Goal: Transaction & Acquisition: Purchase product/service

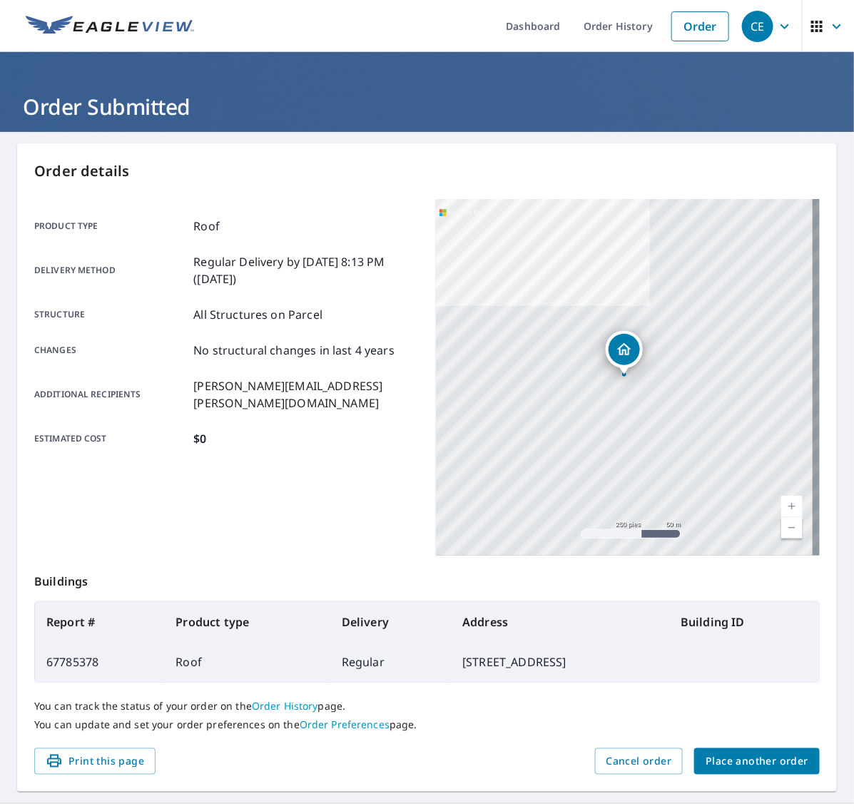
click at [715, 761] on span "Place another order" at bounding box center [756, 761] width 103 height 18
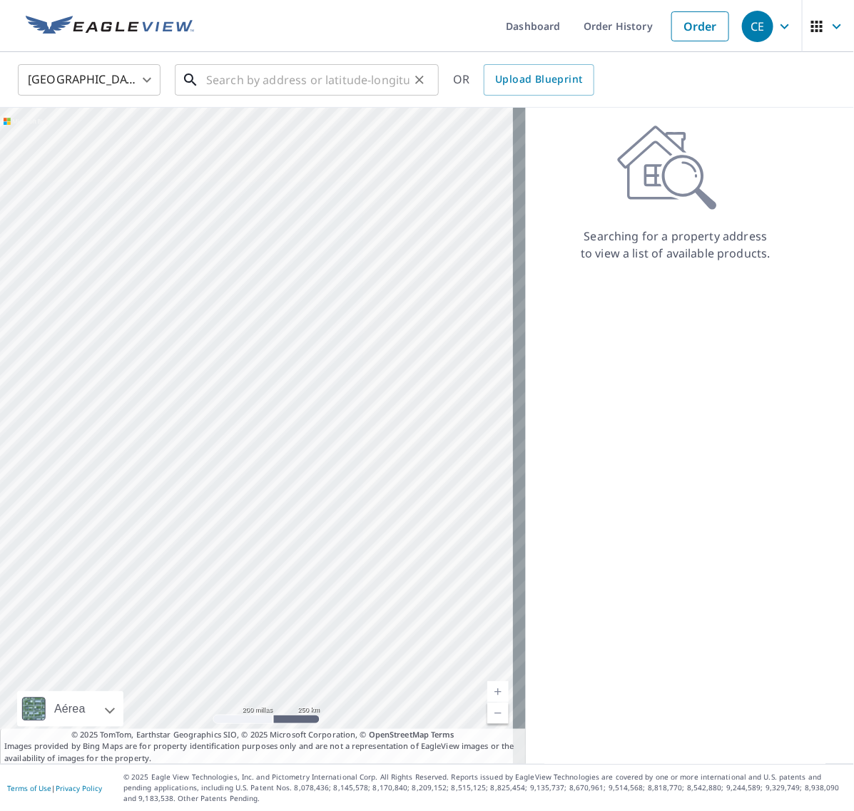
click at [280, 78] on input "text" at bounding box center [307, 80] width 203 height 40
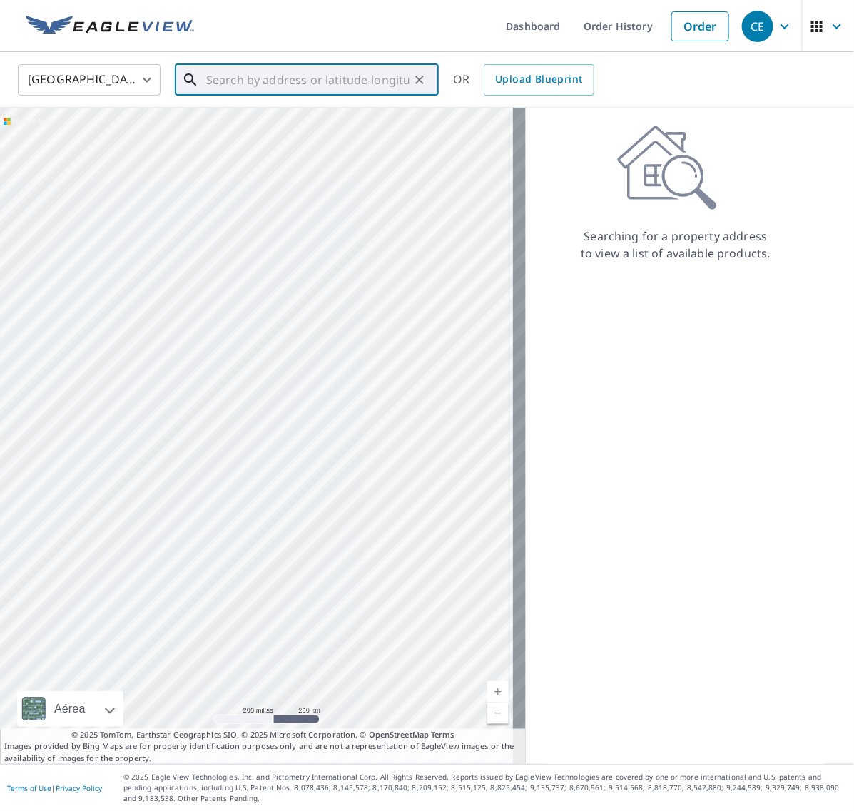
paste input "[STREET_ADDRESS]"
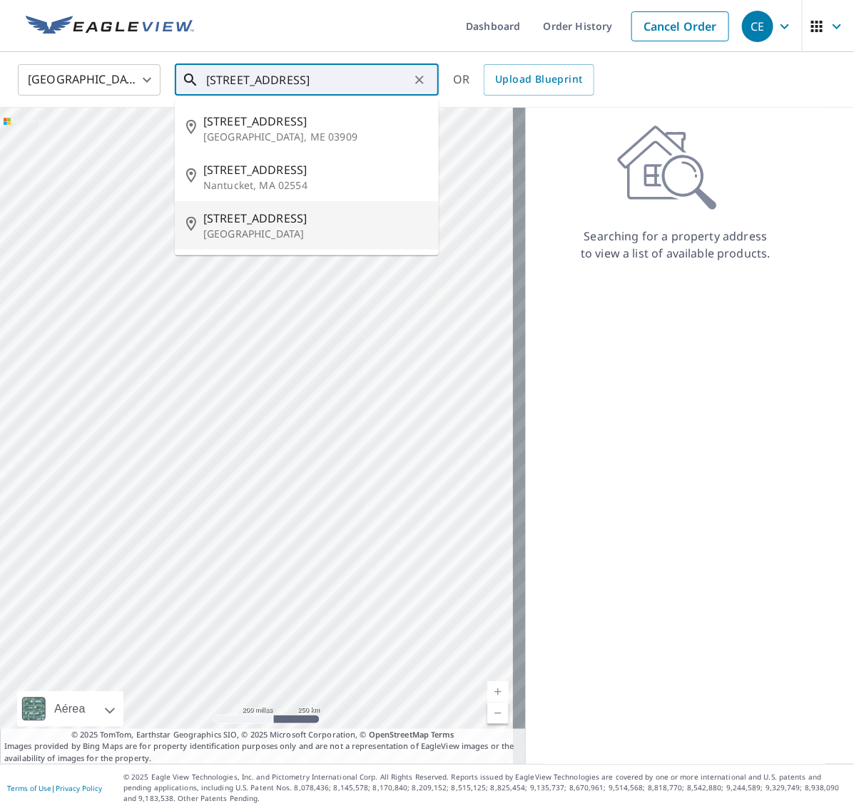
click at [272, 233] on p "[GEOGRAPHIC_DATA]" at bounding box center [315, 234] width 224 height 14
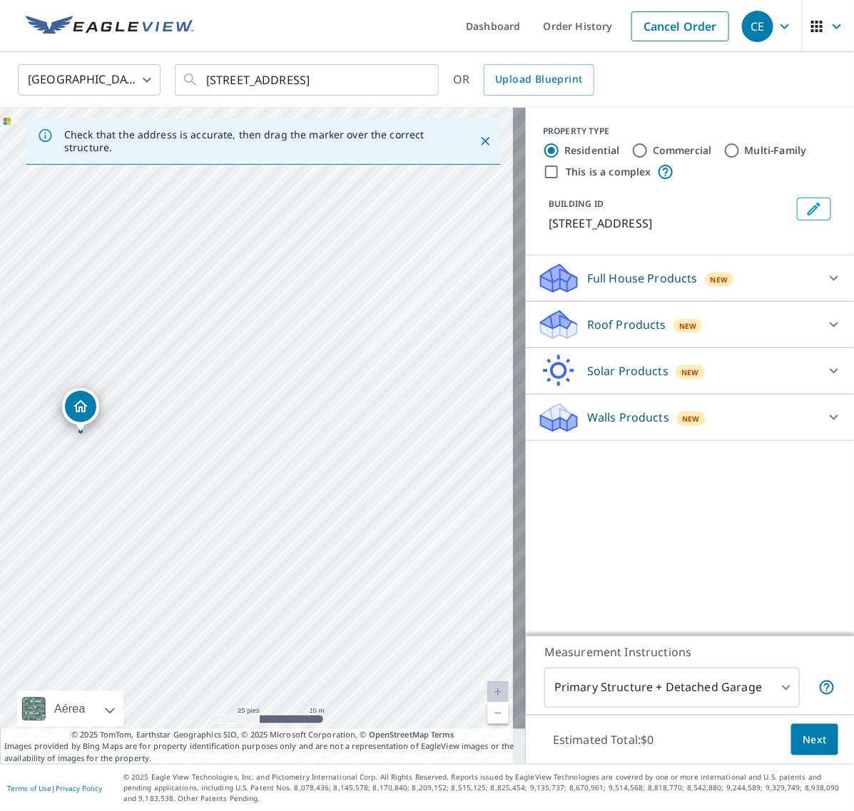
drag, startPoint x: 440, startPoint y: 428, endPoint x: 236, endPoint y: 427, distance: 204.0
click at [236, 427] on div "[STREET_ADDRESS]" at bounding box center [263, 436] width 526 height 656
click at [208, 75] on input "[STREET_ADDRESS]" at bounding box center [307, 80] width 203 height 40
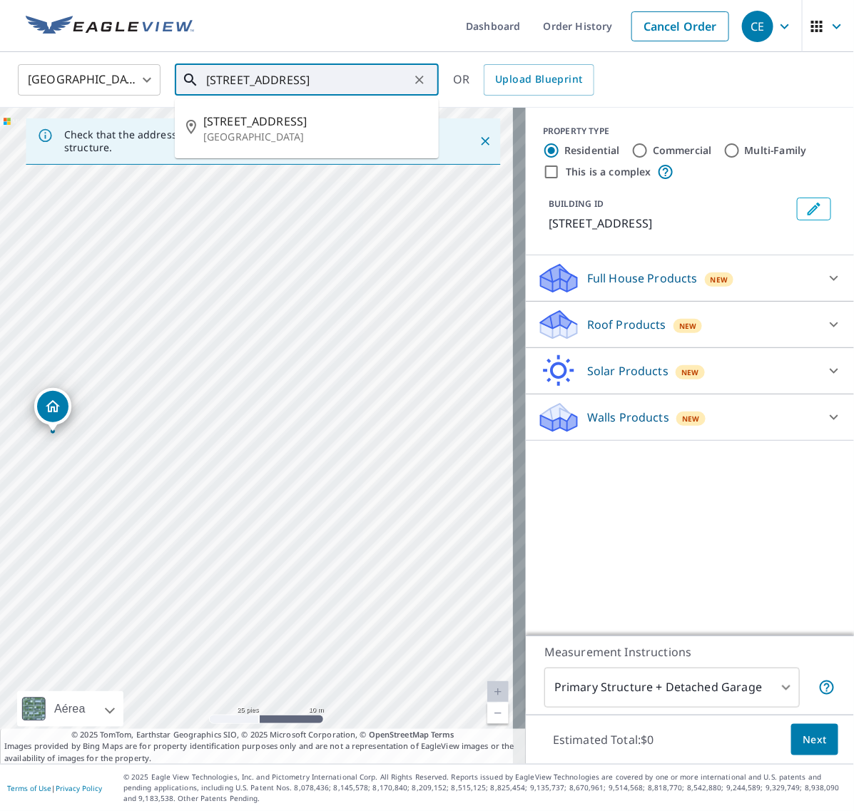
click at [208, 75] on input "[STREET_ADDRESS]" at bounding box center [307, 80] width 203 height 40
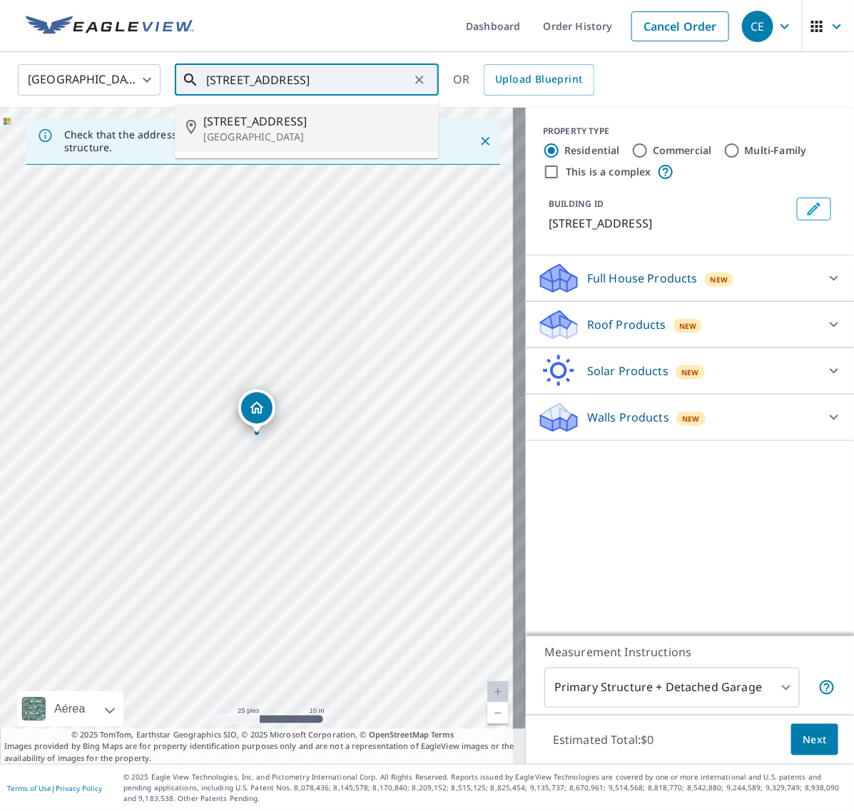
click at [262, 132] on p "[GEOGRAPHIC_DATA]" at bounding box center [315, 137] width 224 height 14
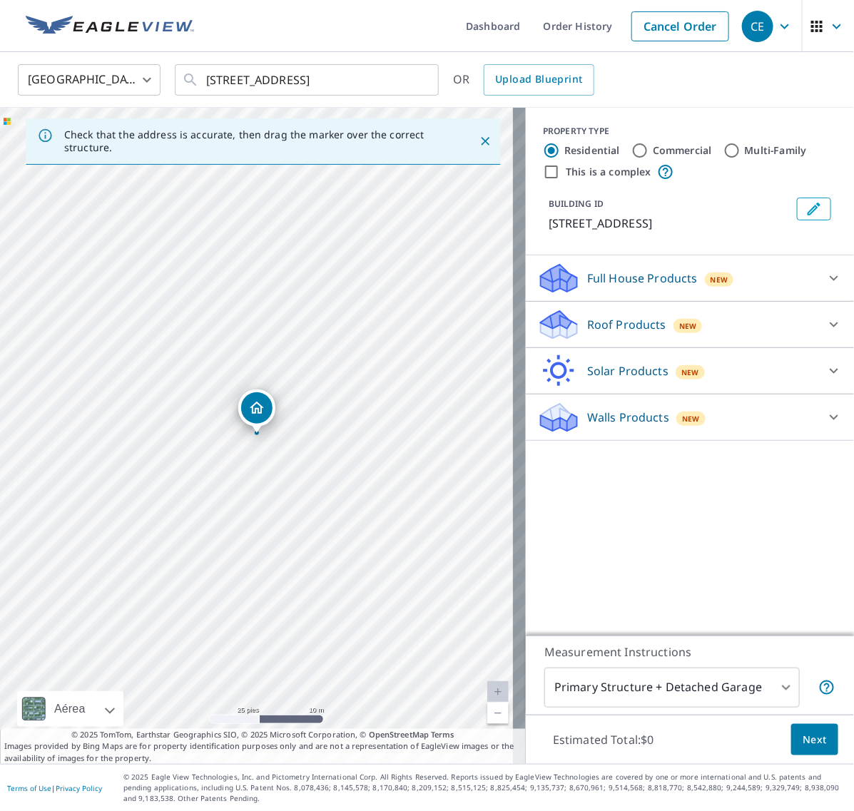
click at [332, 424] on div "[STREET_ADDRESS]" at bounding box center [263, 436] width 526 height 656
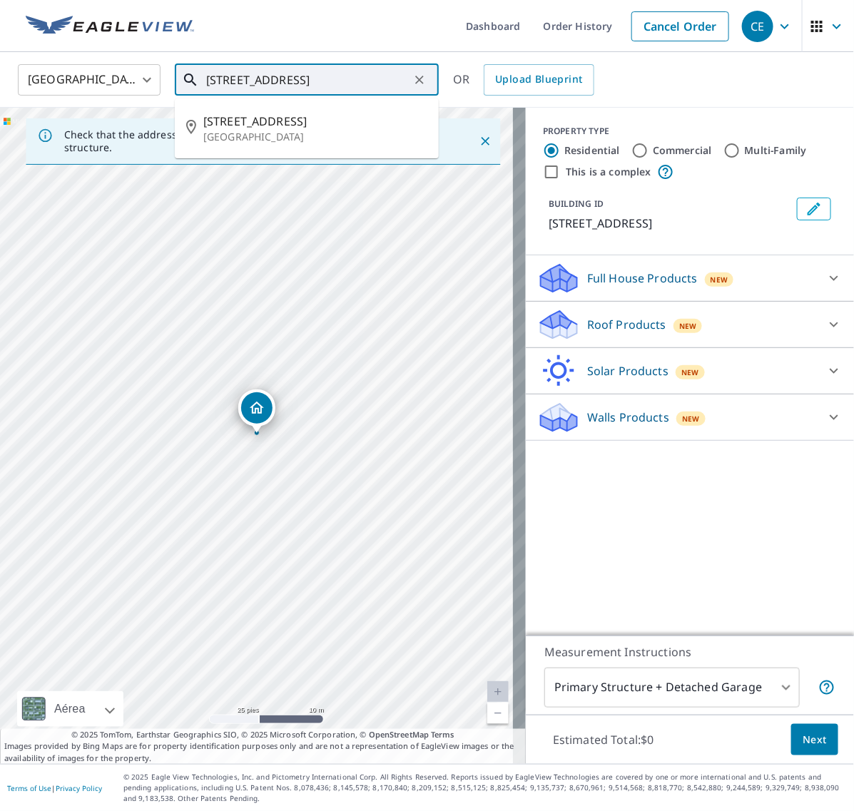
click at [214, 75] on input "[STREET_ADDRESS]" at bounding box center [307, 80] width 203 height 40
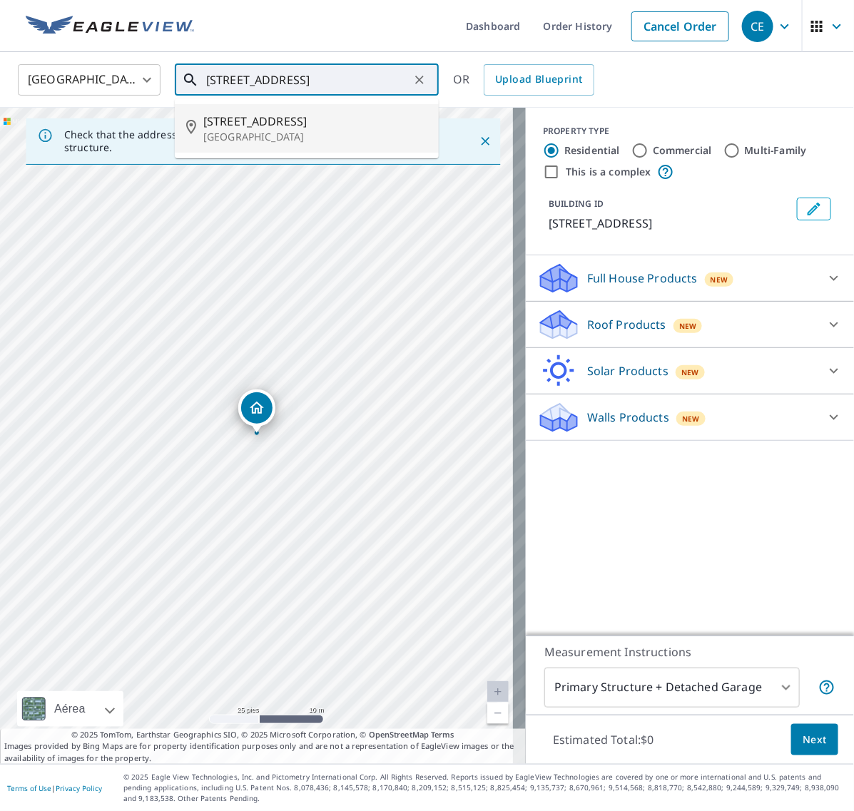
drag, startPoint x: 317, startPoint y: 71, endPoint x: 462, endPoint y: 72, distance: 144.8
click at [462, 72] on div "[GEOGRAPHIC_DATA] [GEOGRAPHIC_DATA] ​ [STREET_ADDRESS] ​ [STREET_ADDRESS] OR Up…" at bounding box center [421, 80] width 829 height 34
click at [301, 121] on span "[STREET_ADDRESS]" at bounding box center [315, 121] width 224 height 17
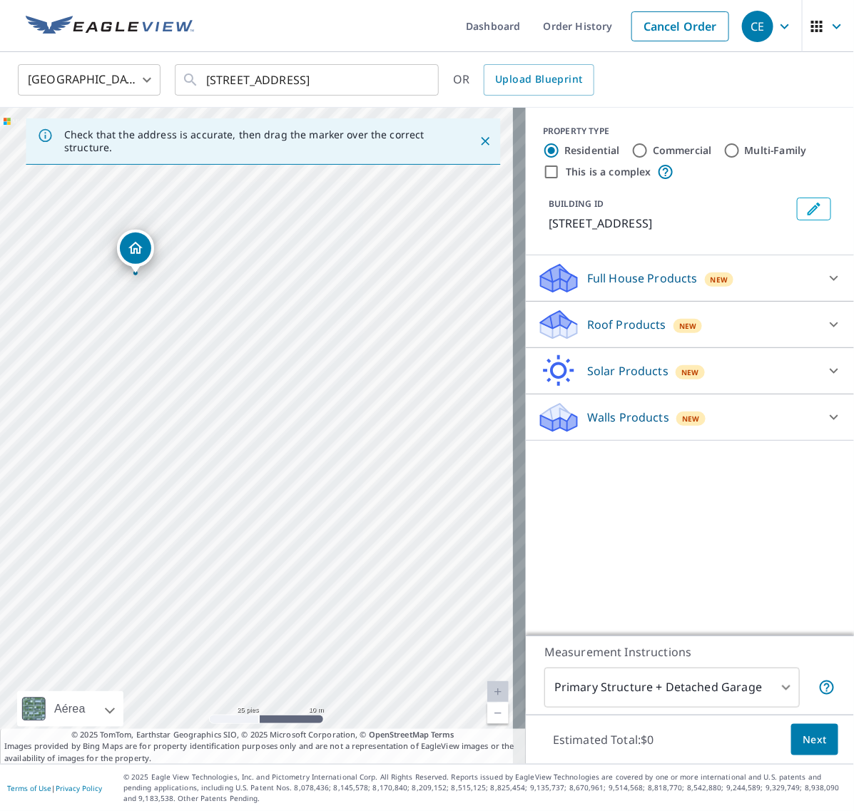
drag, startPoint x: 293, startPoint y: 451, endPoint x: 172, endPoint y: 291, distance: 200.6
click at [172, 291] on div "[STREET_ADDRESS]" at bounding box center [263, 436] width 526 height 656
drag, startPoint x: 289, startPoint y: 551, endPoint x: 297, endPoint y: 402, distance: 150.0
click at [297, 402] on div "[STREET_ADDRESS]" at bounding box center [263, 436] width 526 height 656
drag, startPoint x: 308, startPoint y: 479, endPoint x: 264, endPoint y: 475, distance: 44.4
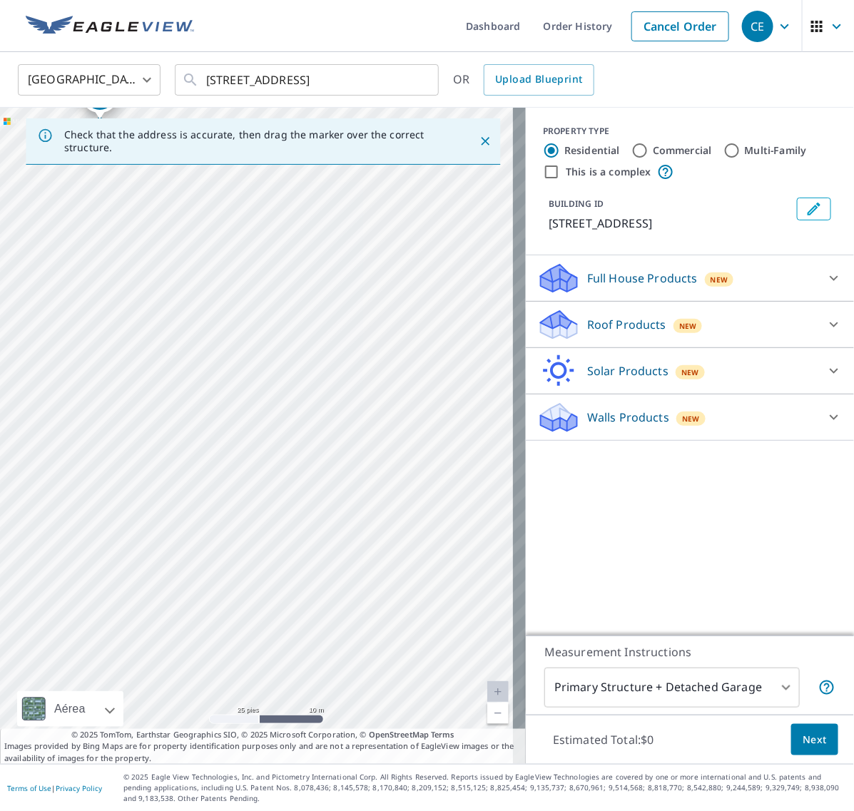
click at [264, 475] on div "[STREET_ADDRESS]" at bounding box center [263, 436] width 526 height 656
drag, startPoint x: 262, startPoint y: 350, endPoint x: 372, endPoint y: 464, distance: 157.9
click at [372, 464] on div "[STREET_ADDRESS]" at bounding box center [263, 436] width 526 height 656
click at [216, 76] on input "[STREET_ADDRESS]" at bounding box center [307, 80] width 203 height 40
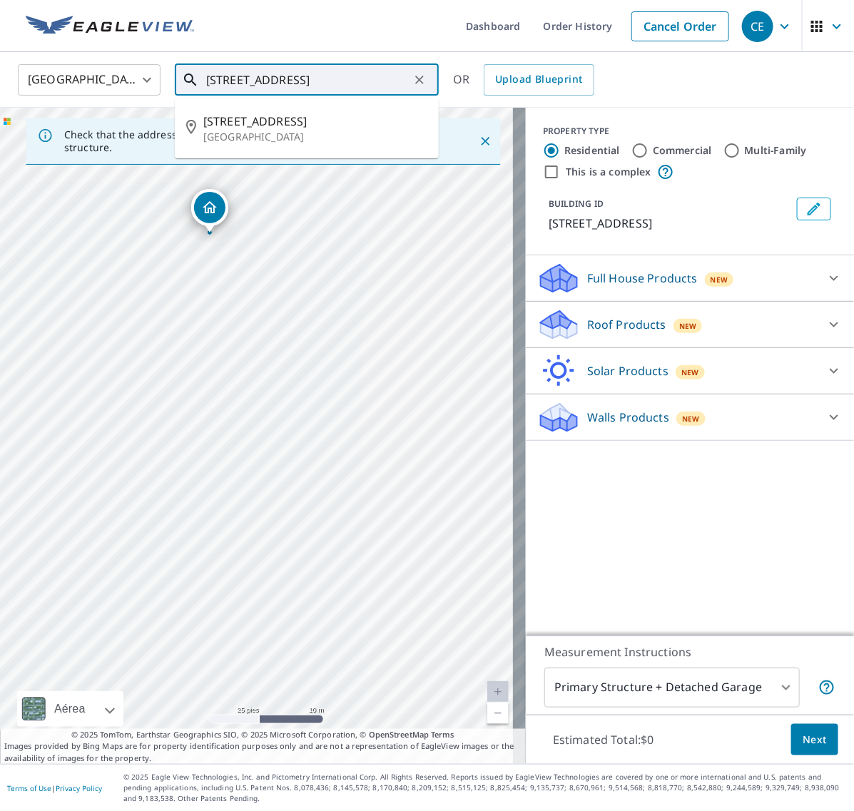
click at [216, 76] on input "[STREET_ADDRESS]" at bounding box center [307, 80] width 203 height 40
click at [210, 72] on input "[STREET_ADDRESS]" at bounding box center [307, 80] width 203 height 40
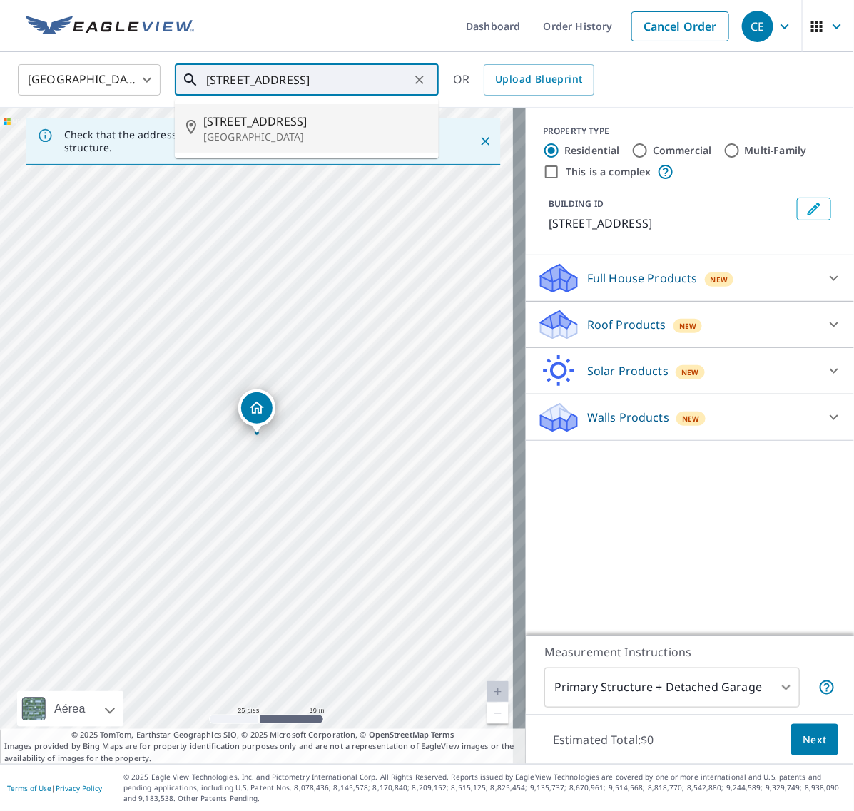
click at [250, 119] on span "[STREET_ADDRESS]" at bounding box center [315, 121] width 224 height 17
type input "[STREET_ADDRESS]"
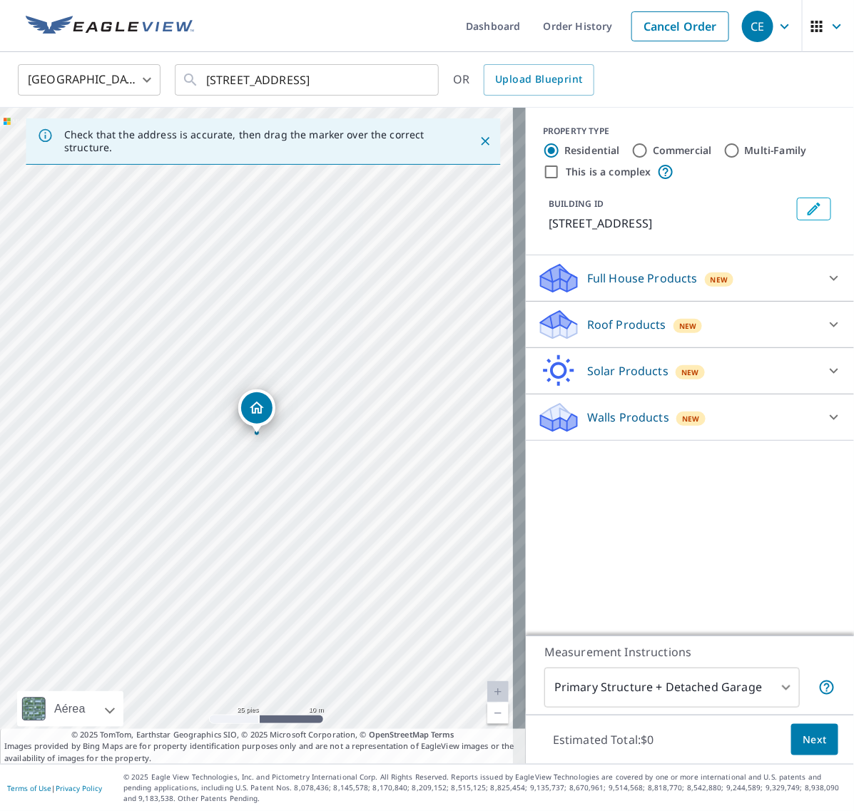
click at [802, 731] on span "Next" at bounding box center [814, 740] width 24 height 18
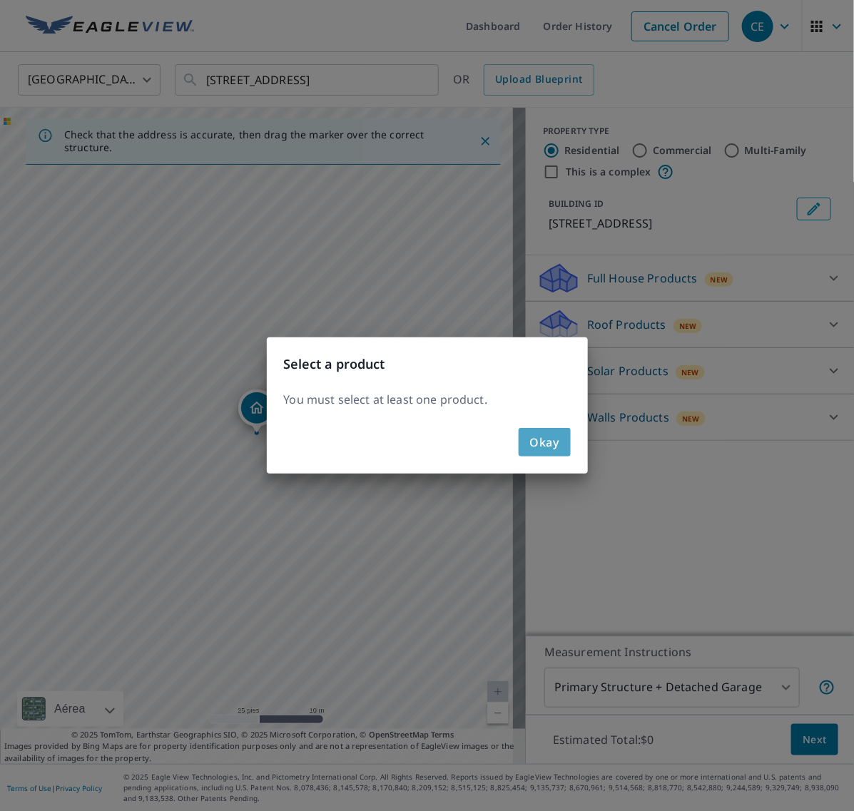
click at [526, 451] on button "Okay" at bounding box center [545, 442] width 52 height 29
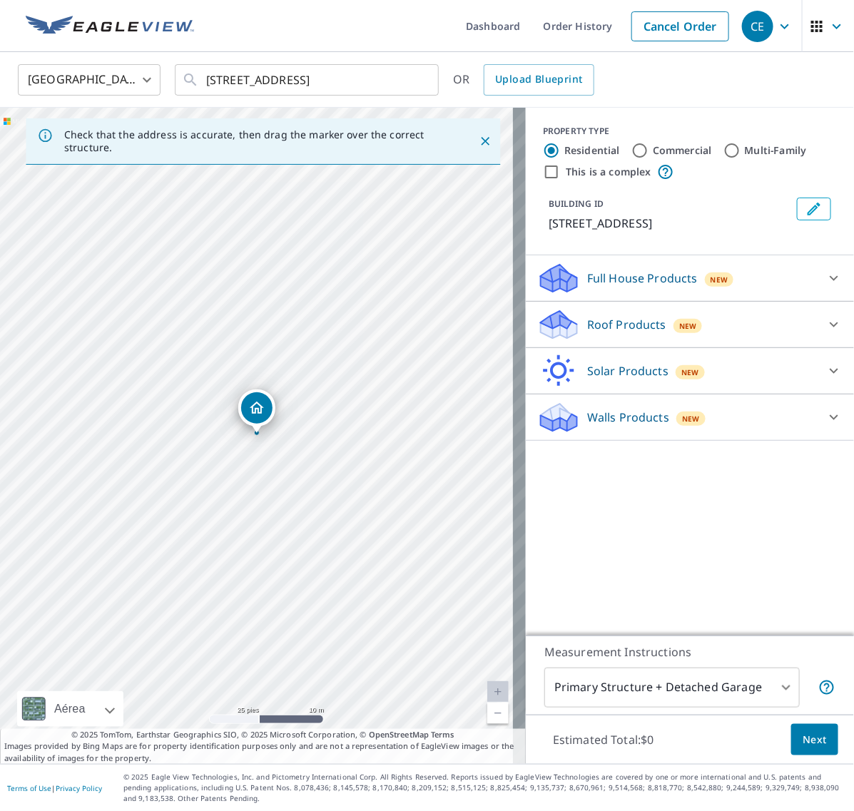
click at [825, 322] on icon at bounding box center [833, 324] width 17 height 17
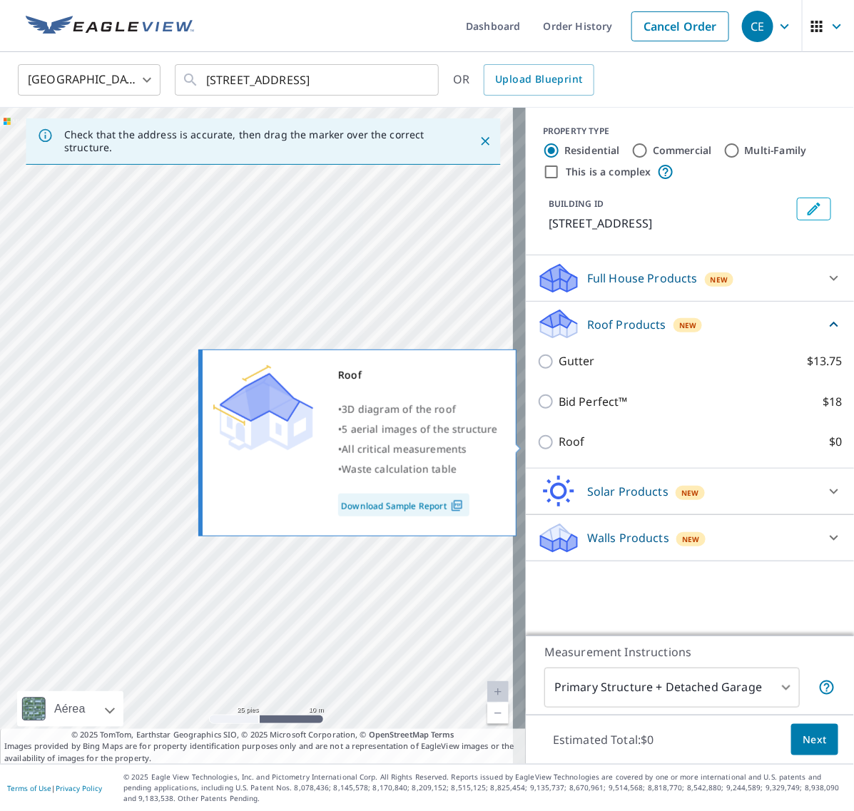
click at [537, 444] on input "Roof $0" at bounding box center [547, 442] width 21 height 17
checkbox input "true"
type input "3"
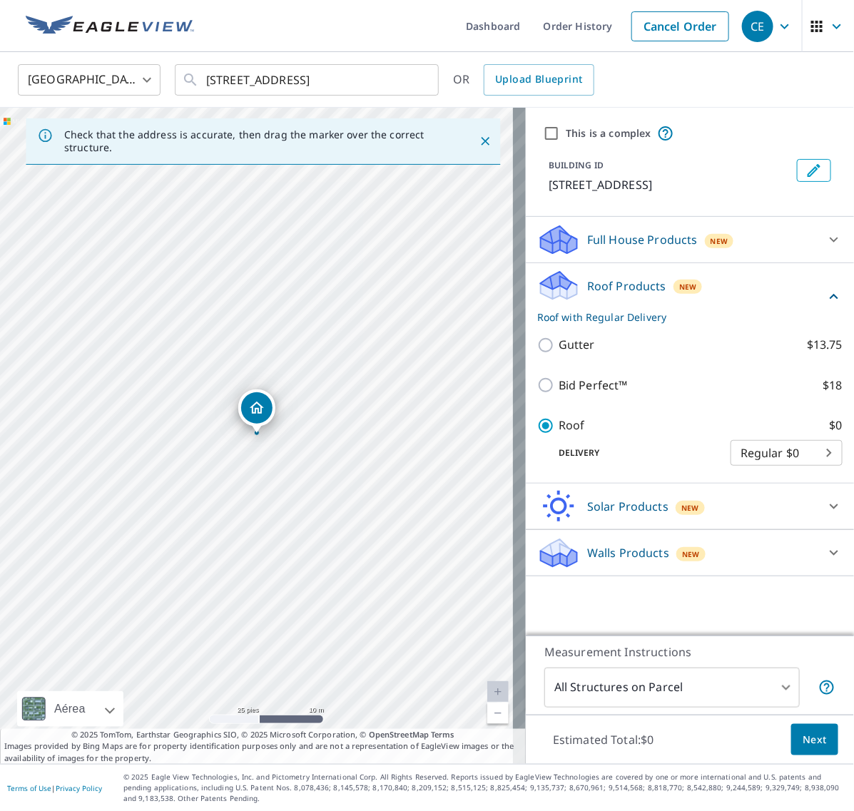
click at [802, 738] on span "Next" at bounding box center [814, 740] width 24 height 18
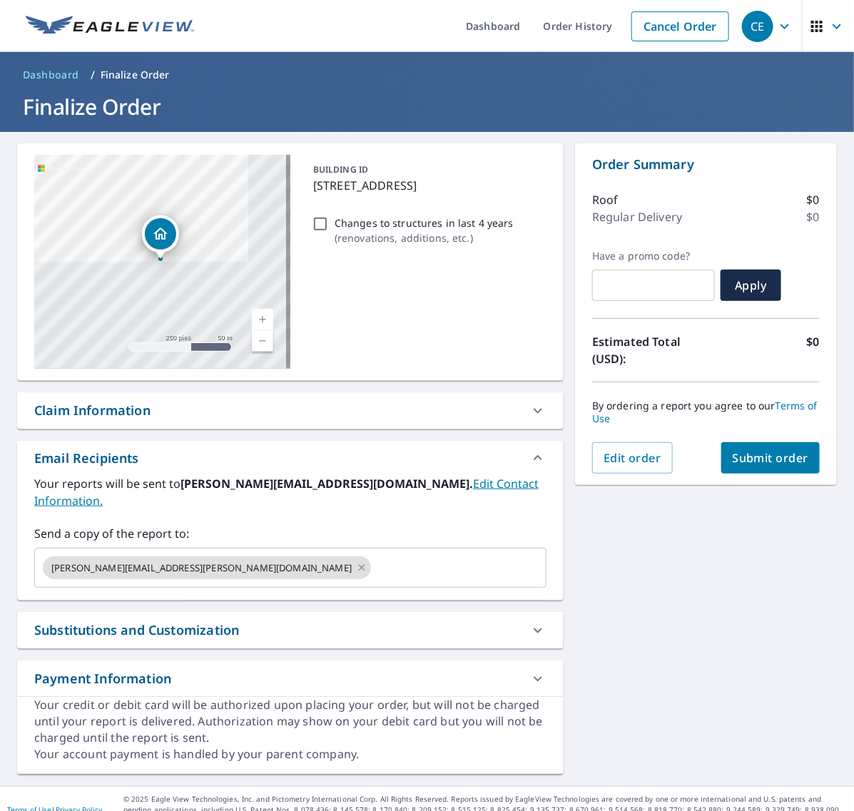
click at [779, 461] on span "Submit order" at bounding box center [770, 458] width 76 height 16
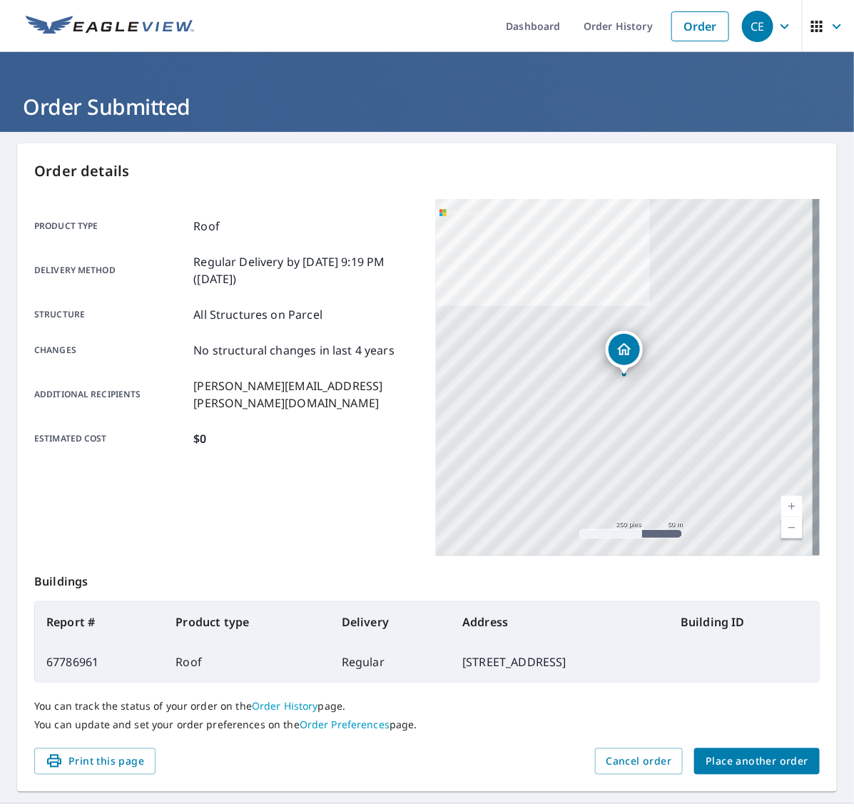
click at [761, 768] on span "Place another order" at bounding box center [756, 761] width 103 height 18
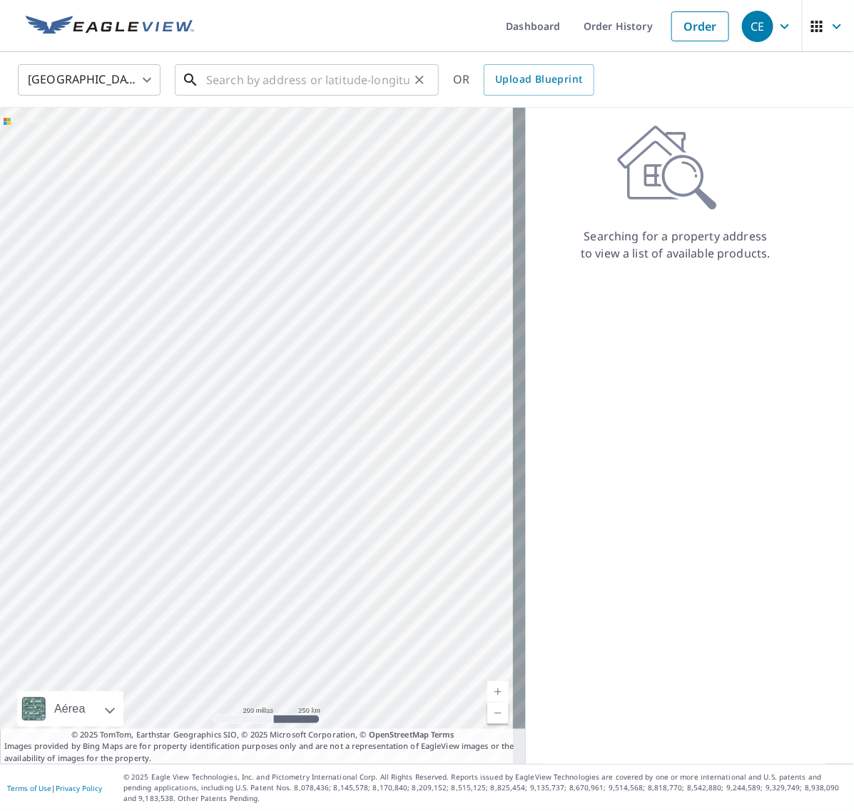
click at [330, 79] on input "text" at bounding box center [307, 80] width 203 height 40
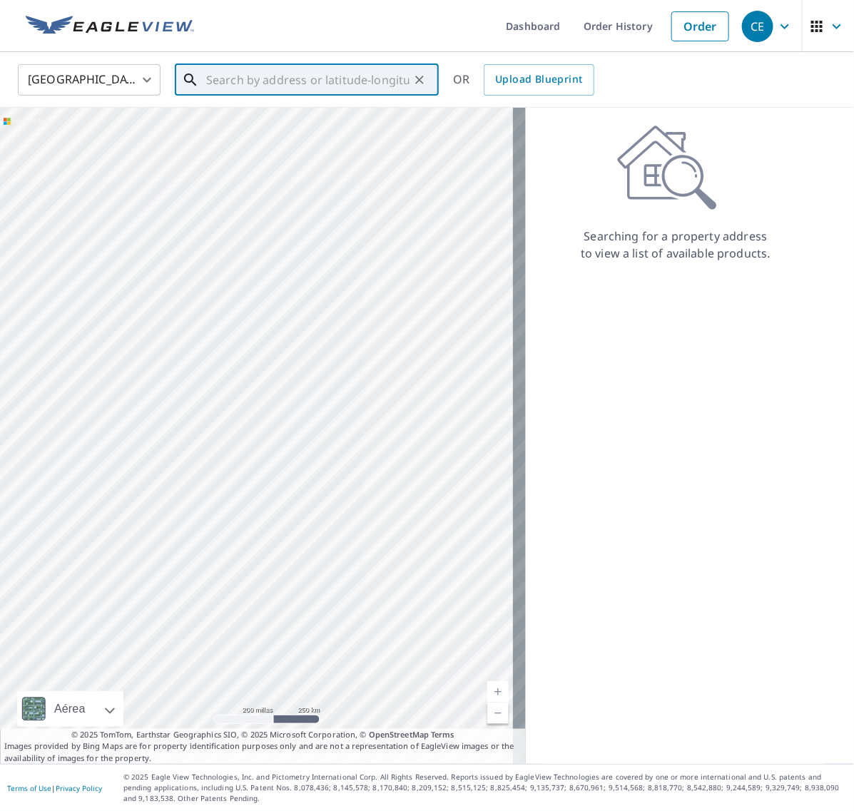
paste input "51 Cambio Ct"
click at [302, 130] on p "[GEOGRAPHIC_DATA], RI 02921" at bounding box center [315, 137] width 224 height 14
type input "[STREET_ADDRESS]"
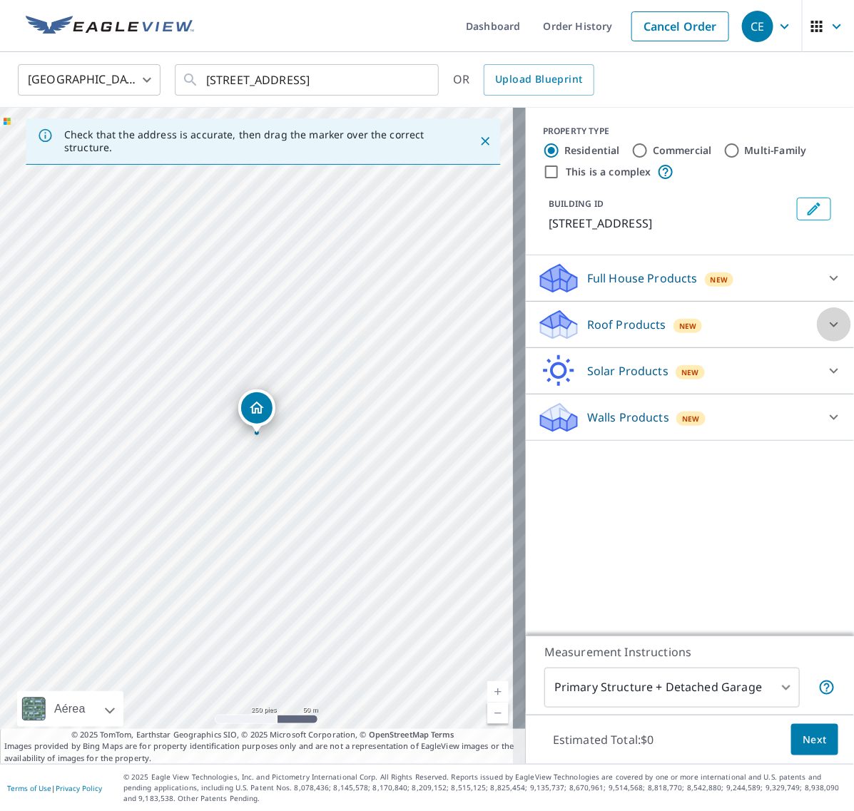
click at [825, 326] on icon at bounding box center [833, 324] width 17 height 17
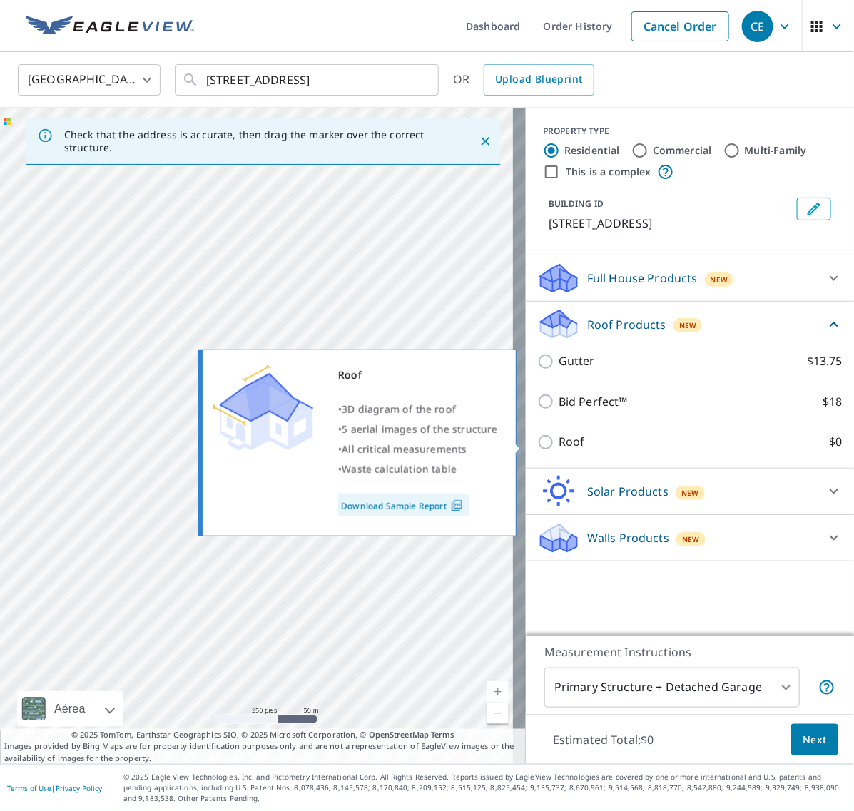
click at [537, 444] on input "Roof $0" at bounding box center [547, 442] width 21 height 17
checkbox input "true"
type input "3"
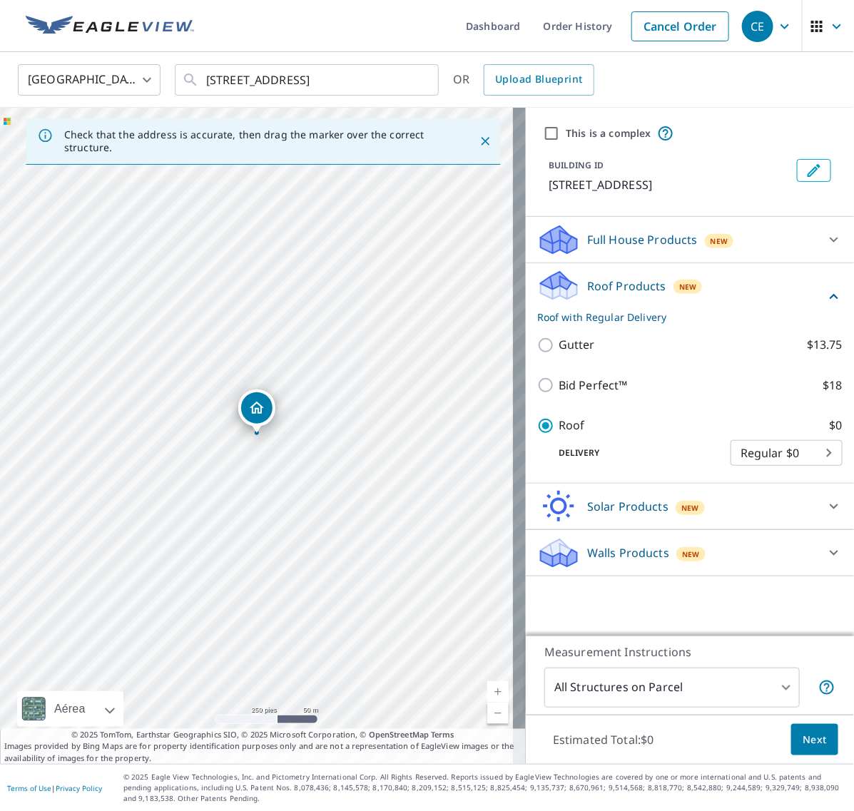
click at [802, 740] on span "Next" at bounding box center [814, 740] width 24 height 18
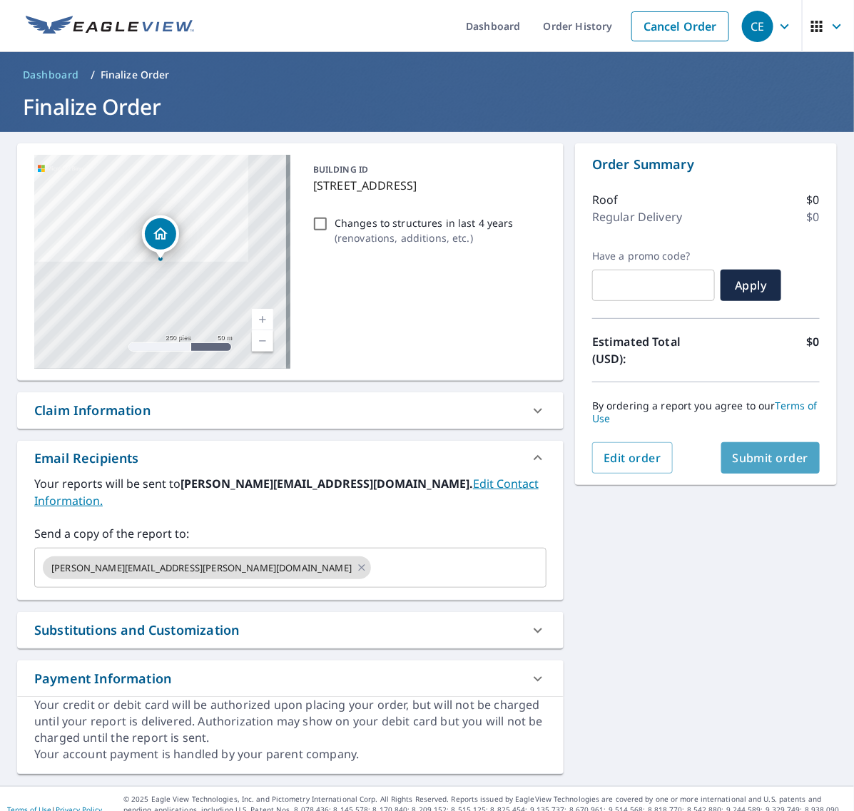
click at [754, 448] on button "Submit order" at bounding box center [770, 457] width 99 height 31
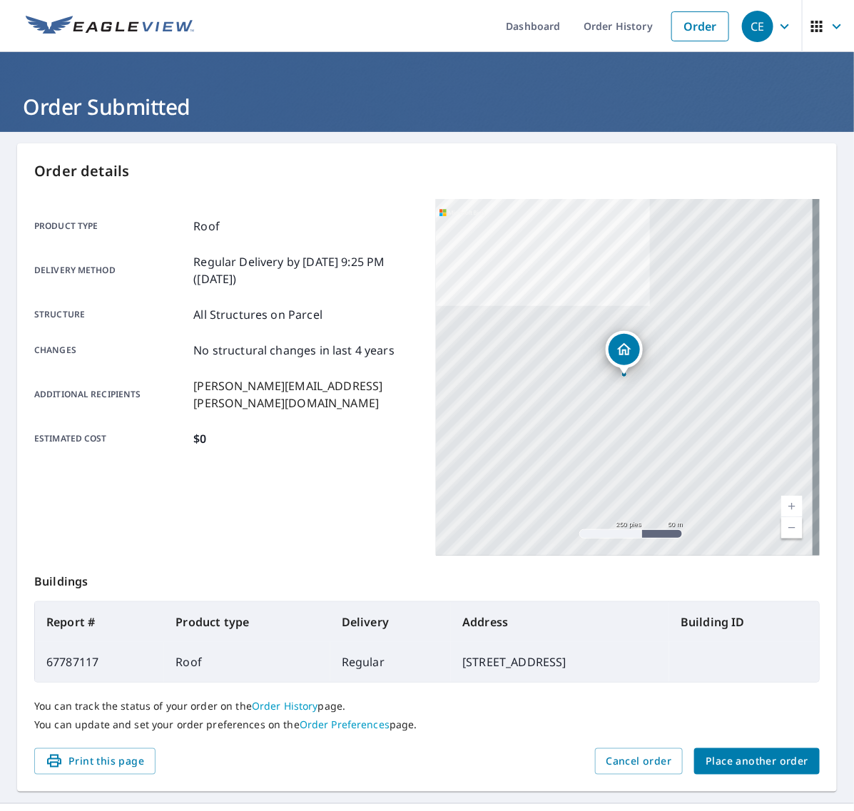
click at [751, 761] on span "Place another order" at bounding box center [756, 761] width 103 height 18
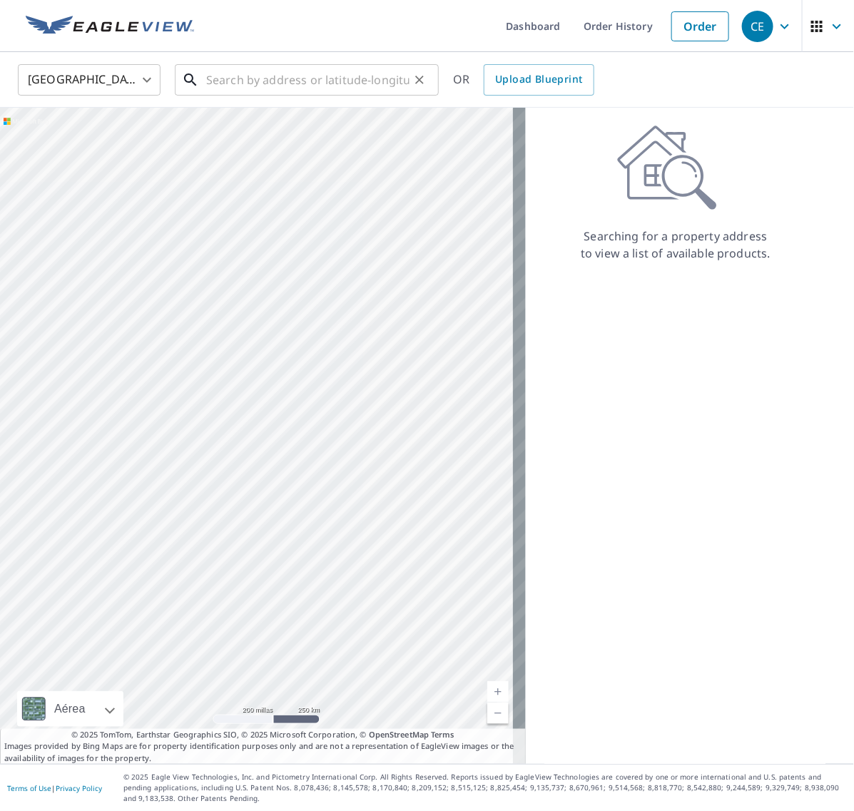
click at [287, 72] on input "text" at bounding box center [307, 80] width 203 height 40
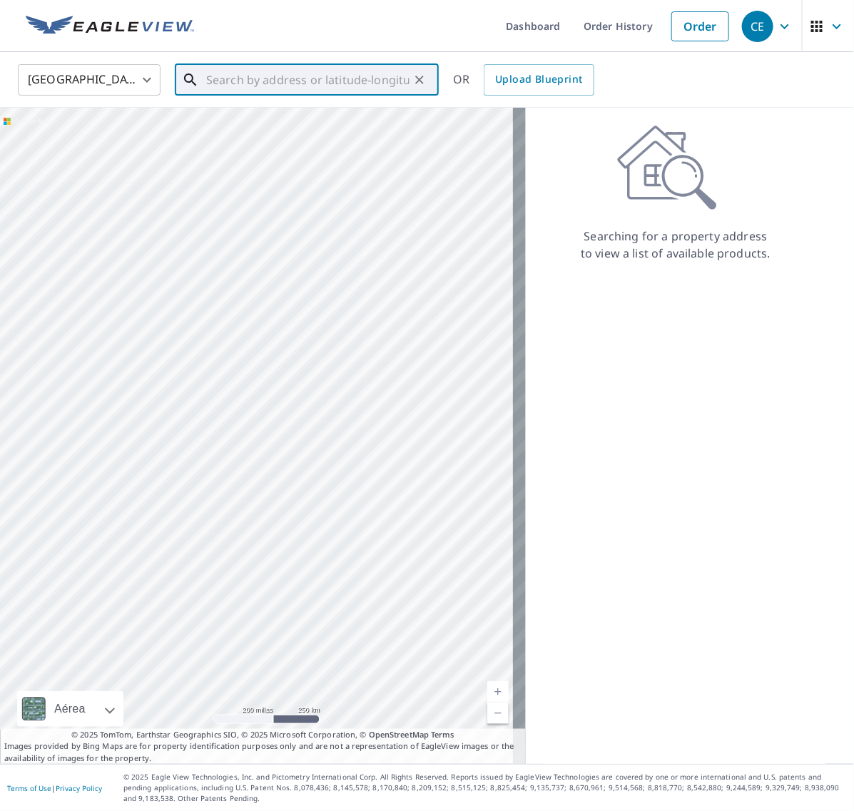
paste input "[STREET_ADDRESS]"
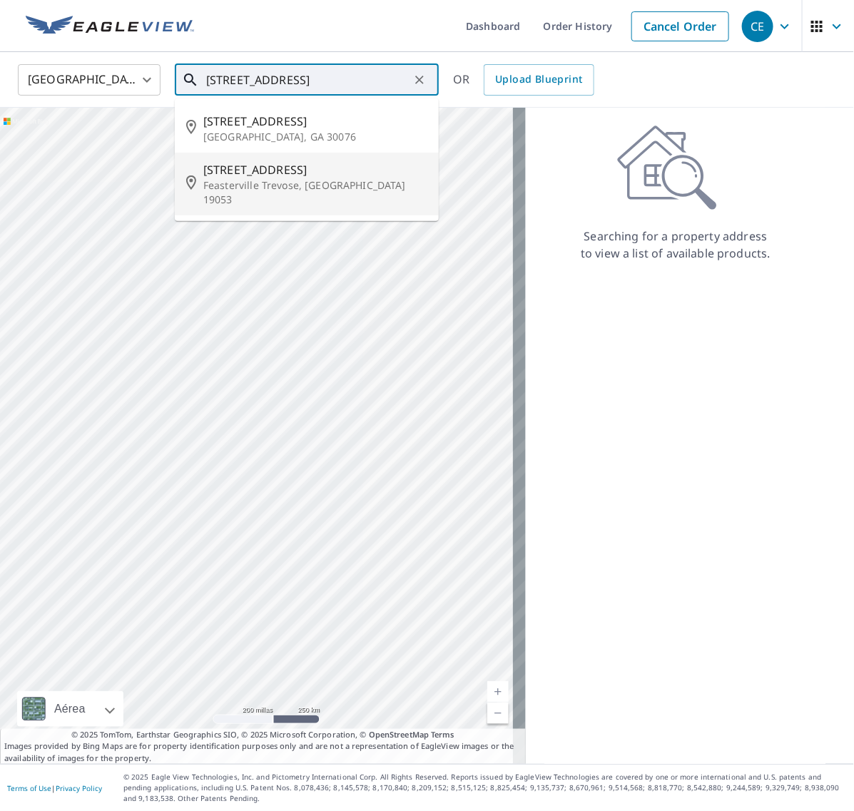
click at [287, 178] on p "Feasterville Trevose, [GEOGRAPHIC_DATA] 19053" at bounding box center [315, 192] width 224 height 29
type input "[STREET_ADDRESS]"
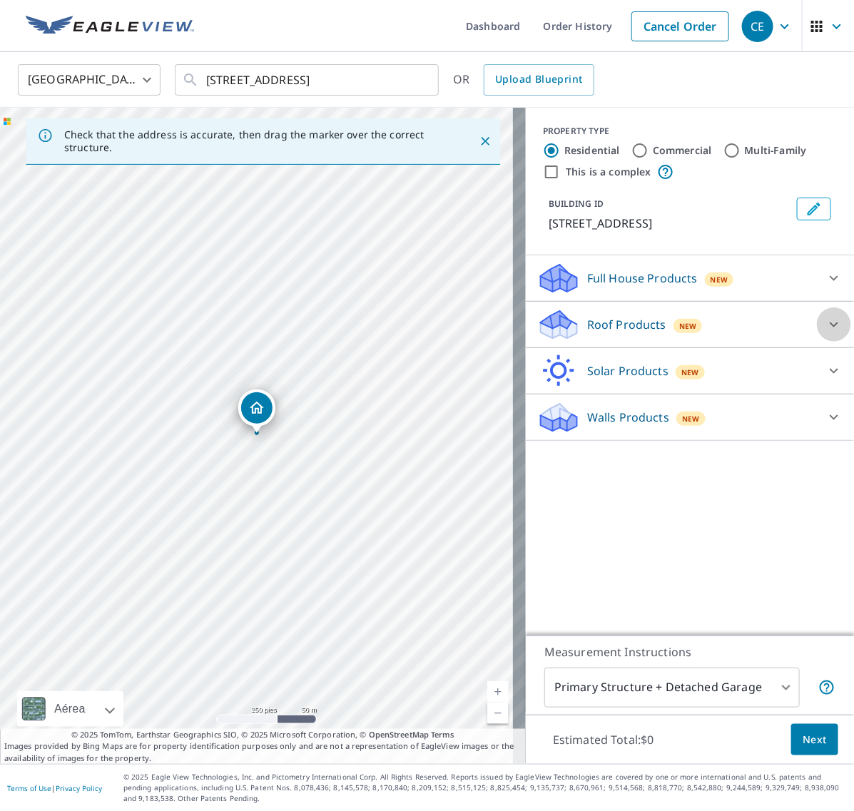
click at [825, 333] on icon at bounding box center [833, 324] width 17 height 17
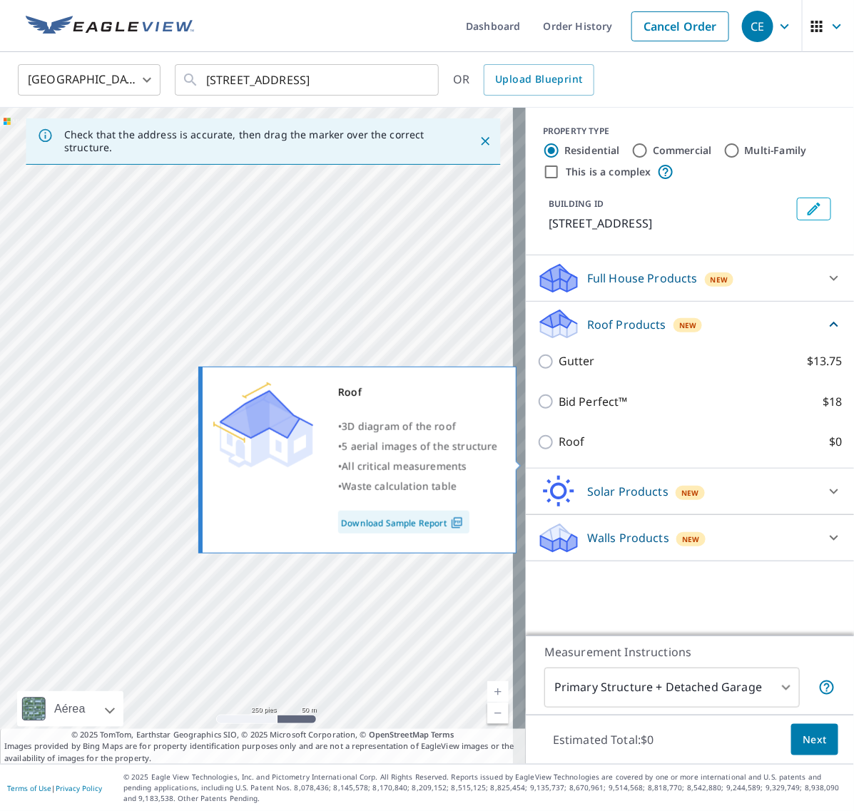
click at [540, 451] on input "Roof $0" at bounding box center [547, 442] width 21 height 17
checkbox input "true"
type input "3"
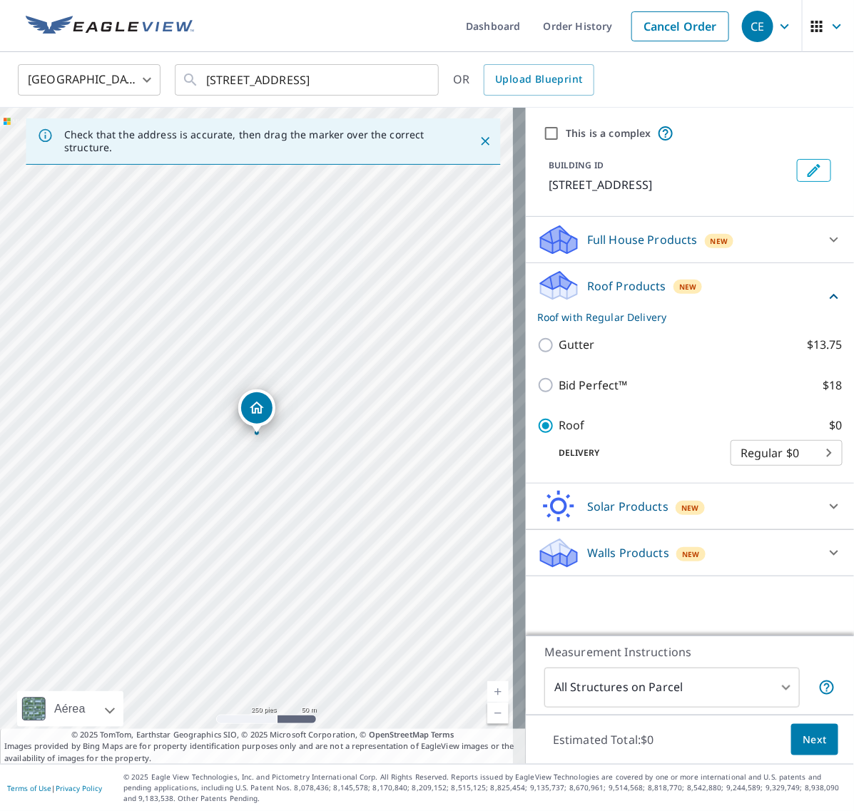
click at [804, 732] on span "Next" at bounding box center [814, 740] width 24 height 18
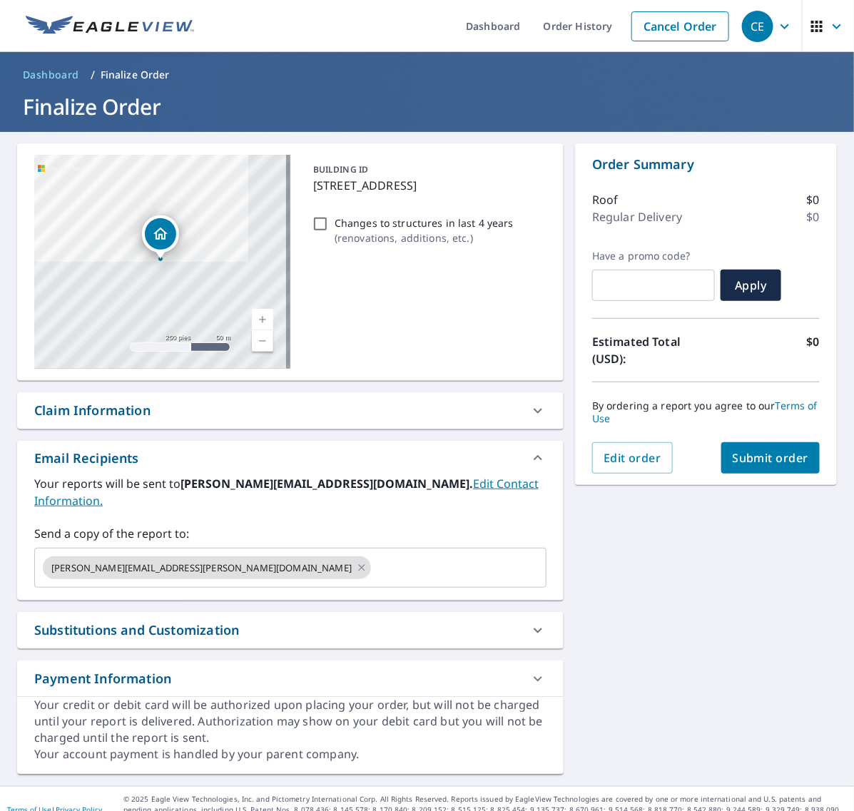
click at [760, 451] on span "Submit order" at bounding box center [770, 458] width 76 height 16
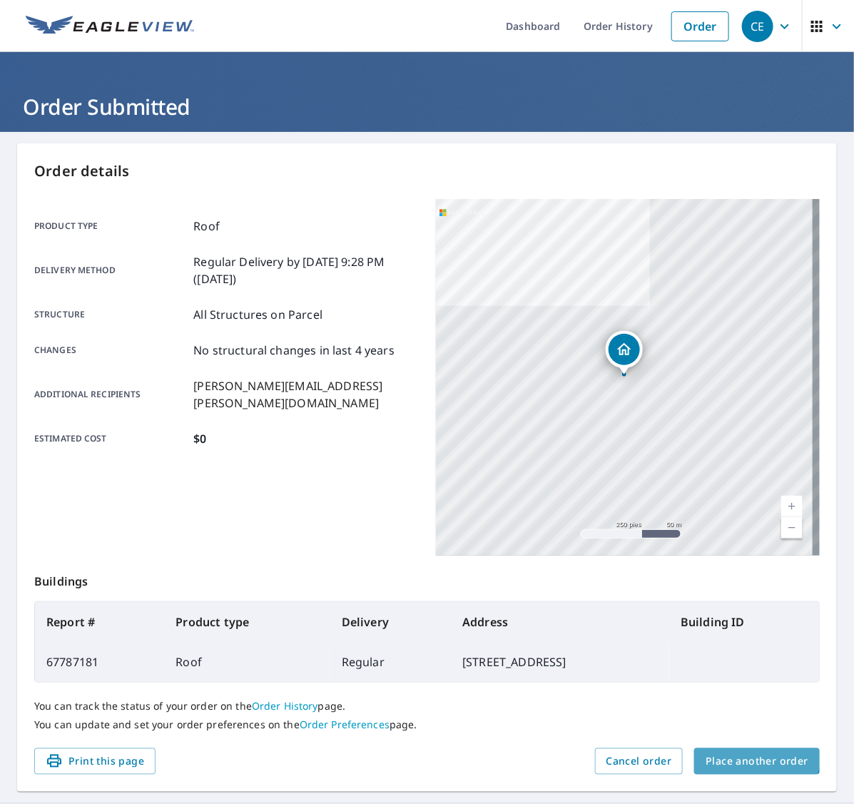
click at [724, 752] on span "Place another order" at bounding box center [756, 761] width 103 height 18
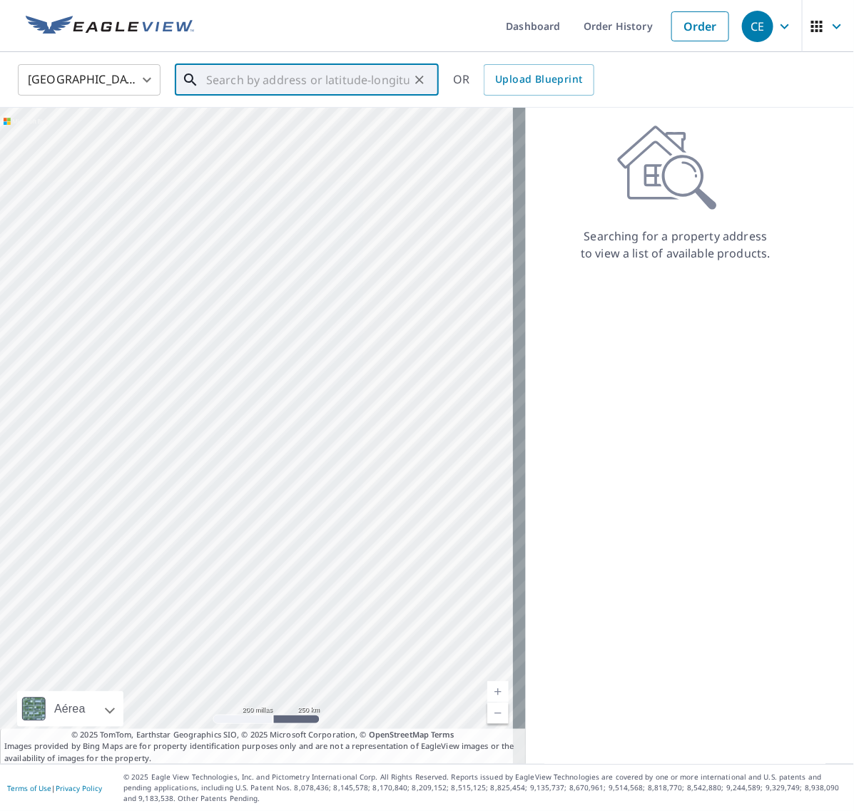
click at [305, 89] on input "text" at bounding box center [307, 80] width 203 height 40
paste input "[STREET_ADDRESS][PERSON_NAME]"
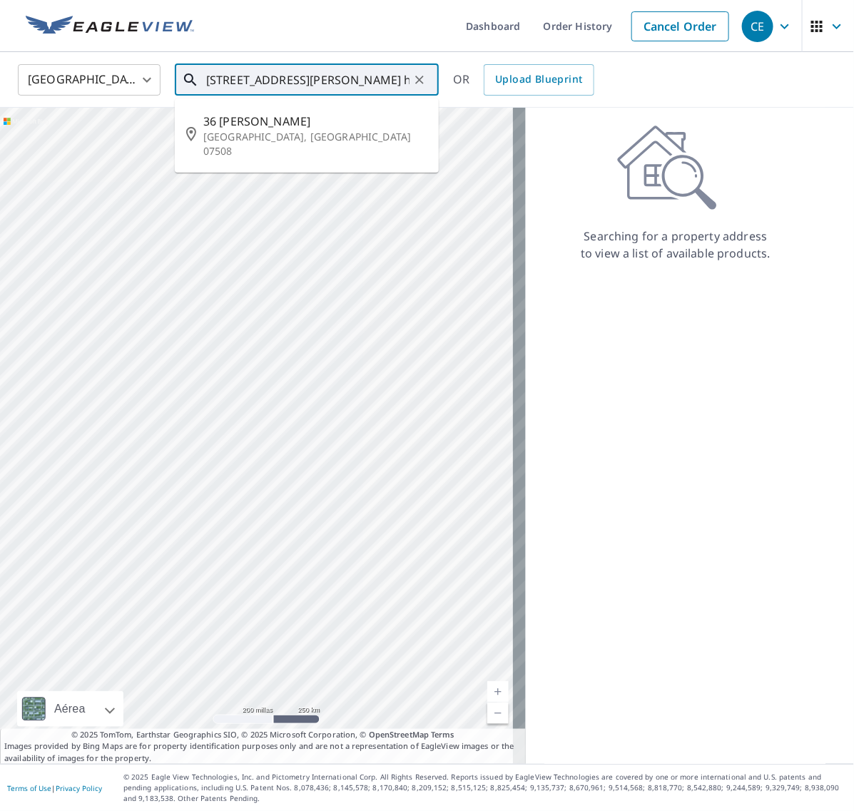
click at [334, 133] on p "[GEOGRAPHIC_DATA], [GEOGRAPHIC_DATA] 07508" at bounding box center [315, 144] width 224 height 29
type input "[STREET_ADDRESS][PERSON_NAME]"
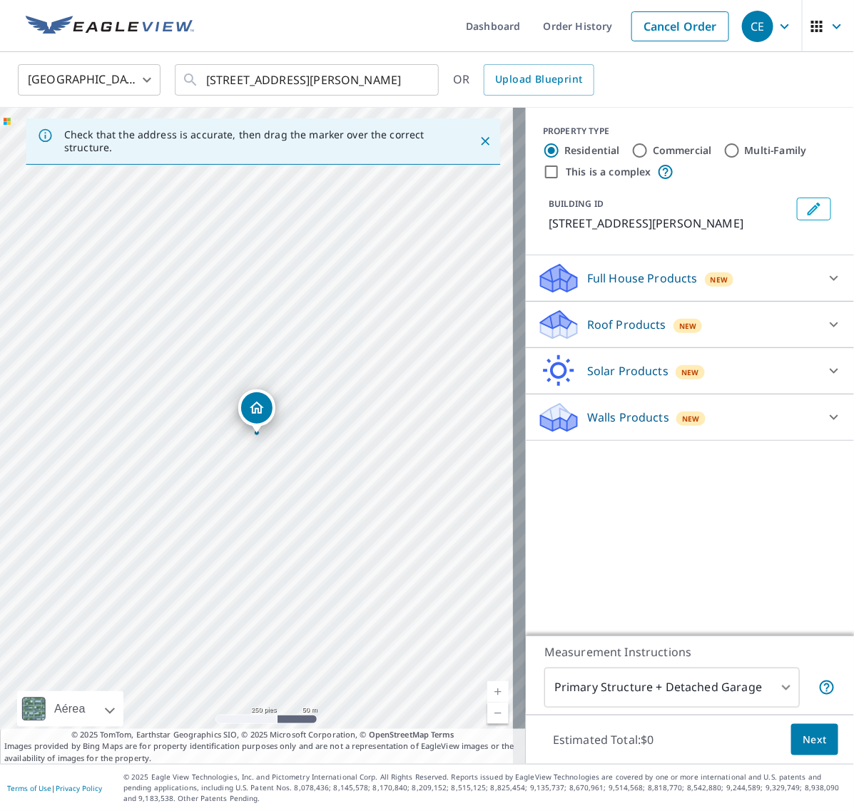
click at [825, 325] on icon at bounding box center [833, 324] width 17 height 17
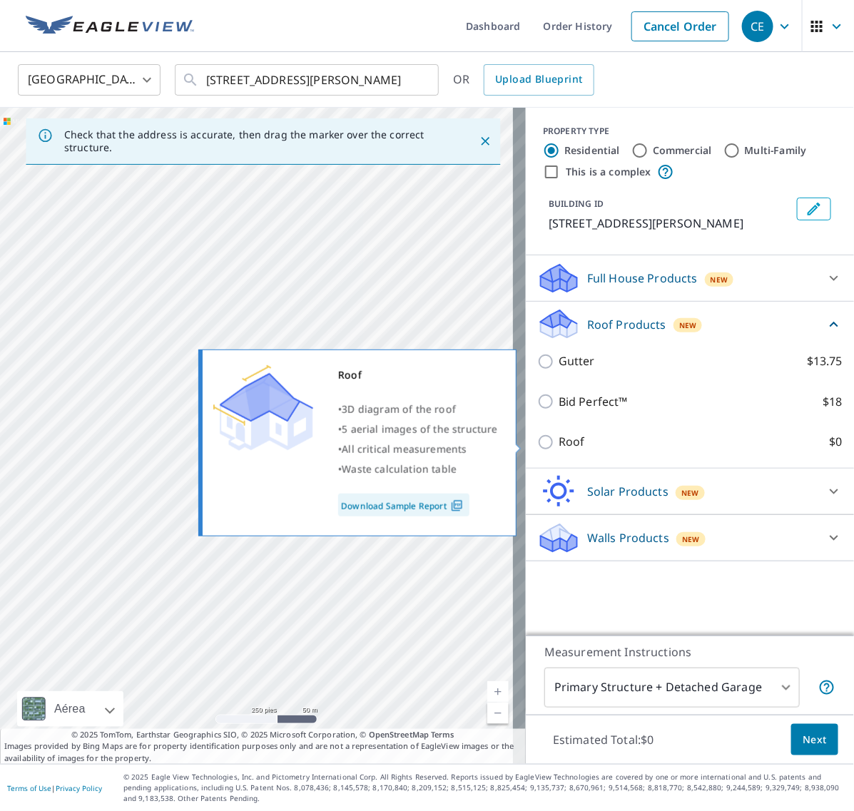
click at [537, 443] on input "Roof $0" at bounding box center [547, 442] width 21 height 17
checkbox input "true"
type input "3"
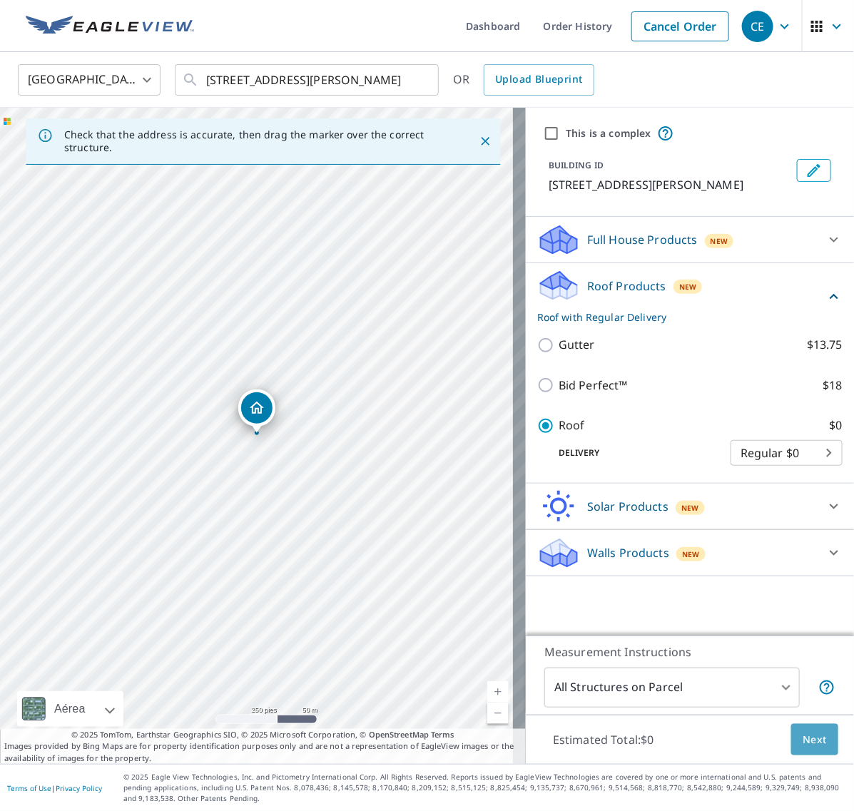
click at [802, 740] on span "Next" at bounding box center [814, 740] width 24 height 18
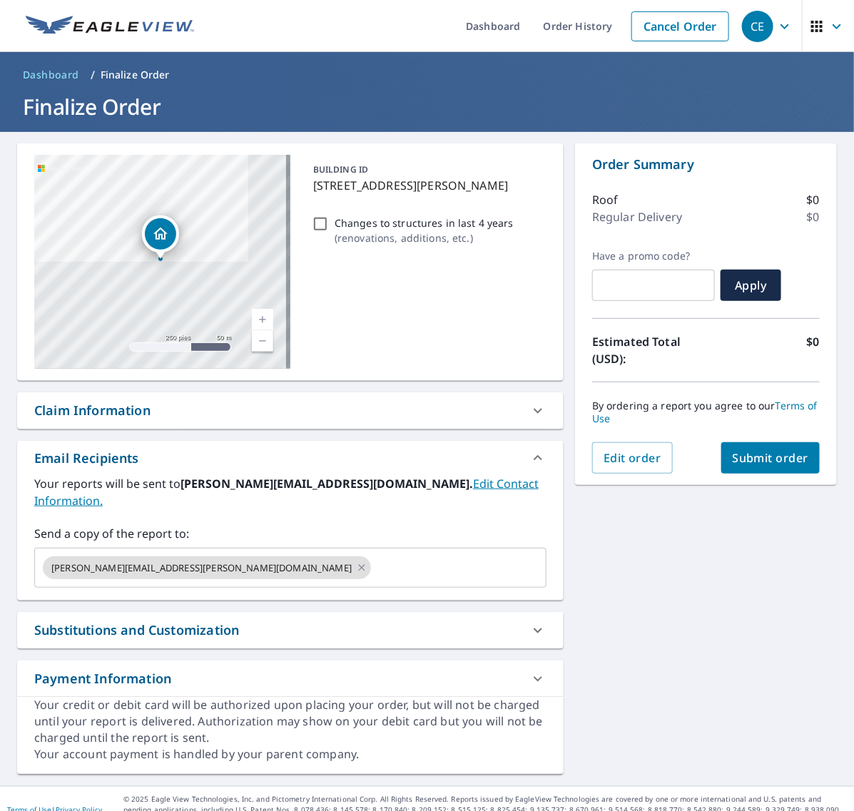
click at [739, 460] on span "Submit order" at bounding box center [770, 458] width 76 height 16
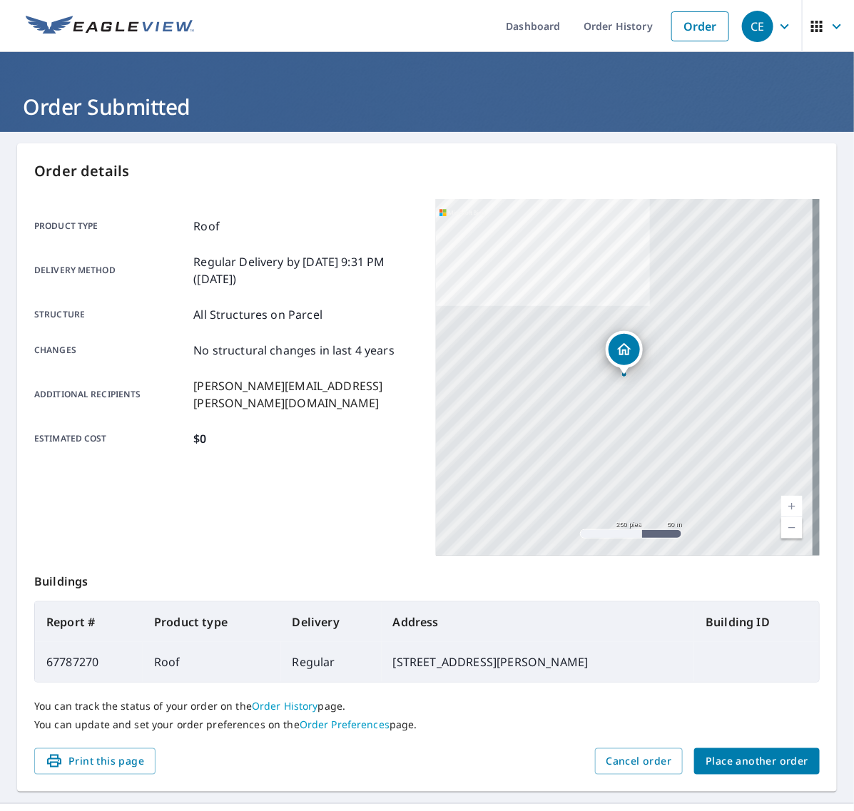
click at [750, 757] on span "Place another order" at bounding box center [756, 761] width 103 height 18
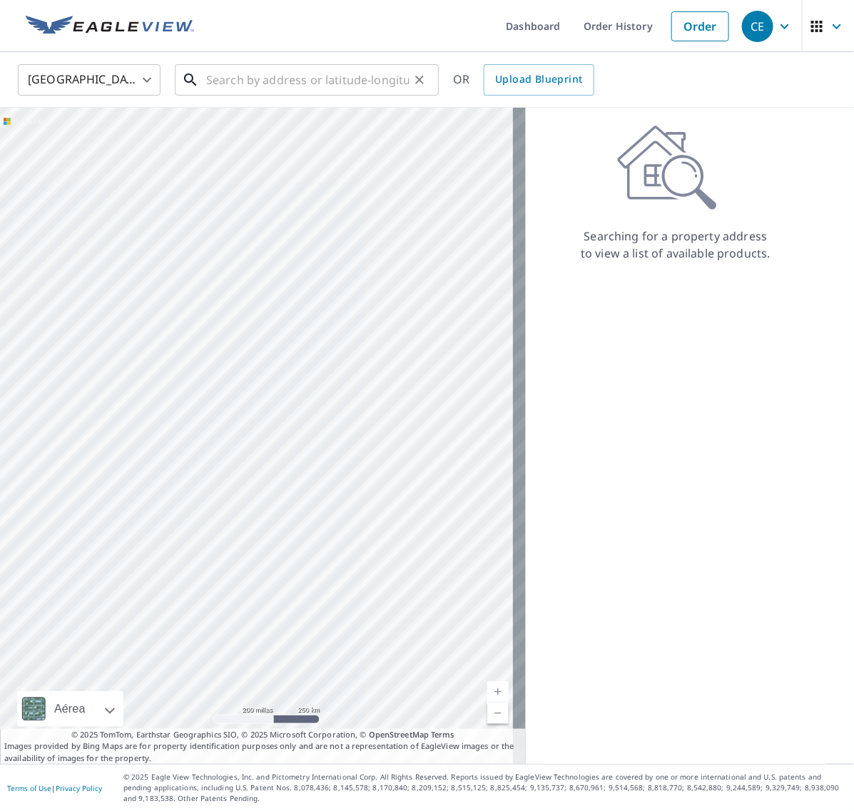
click at [266, 68] on input "text" at bounding box center [307, 80] width 203 height 40
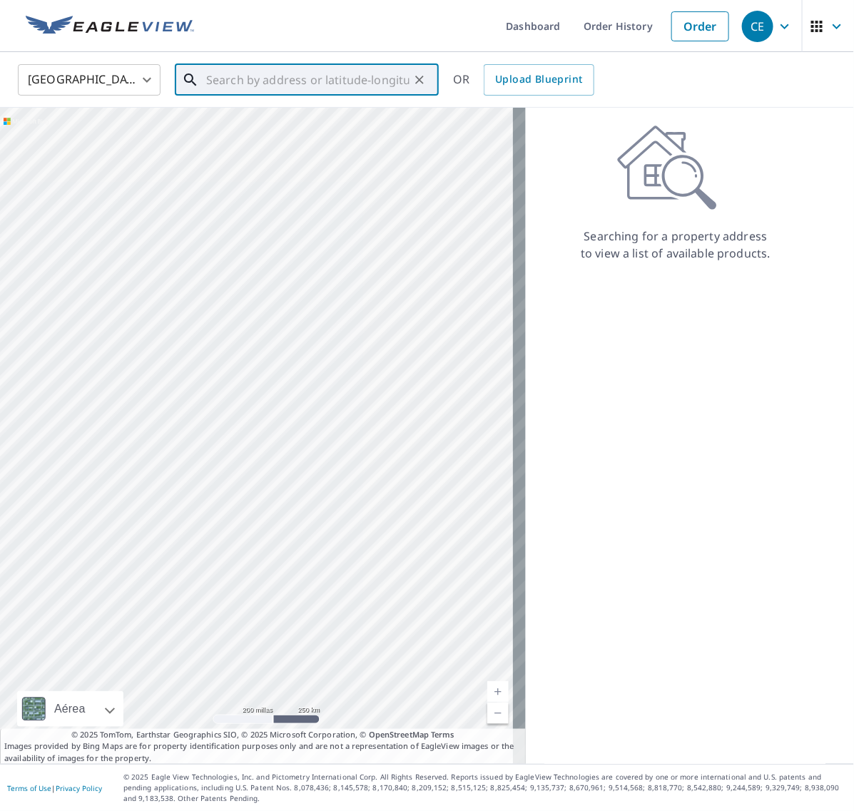
paste input "[STREET_ADDRESS]"
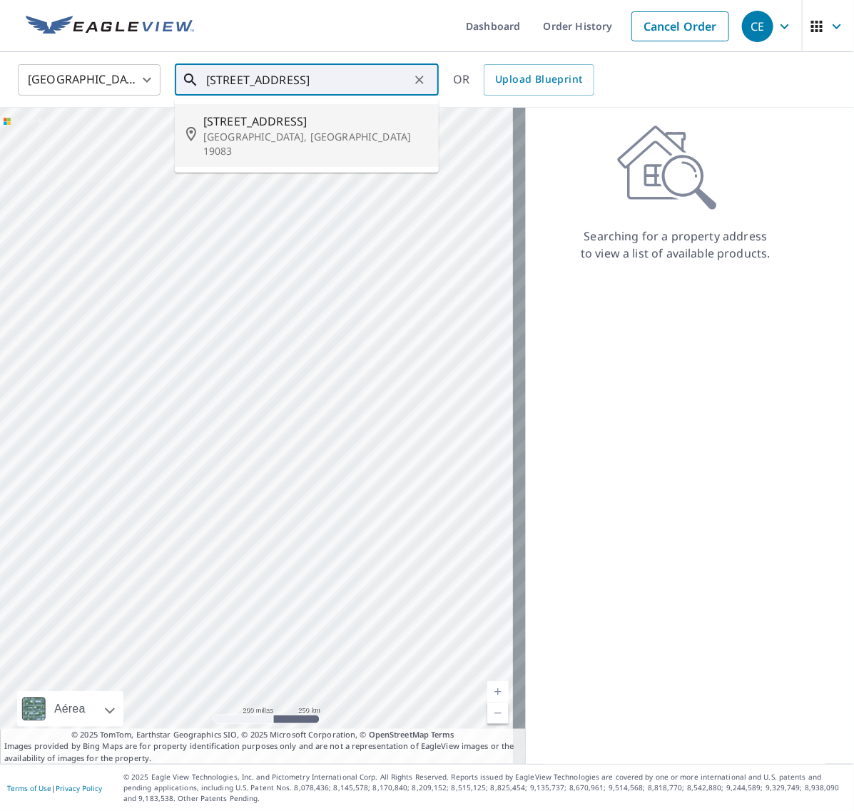
click at [285, 127] on span "[STREET_ADDRESS]" at bounding box center [315, 121] width 224 height 17
type input "[STREET_ADDRESS]"
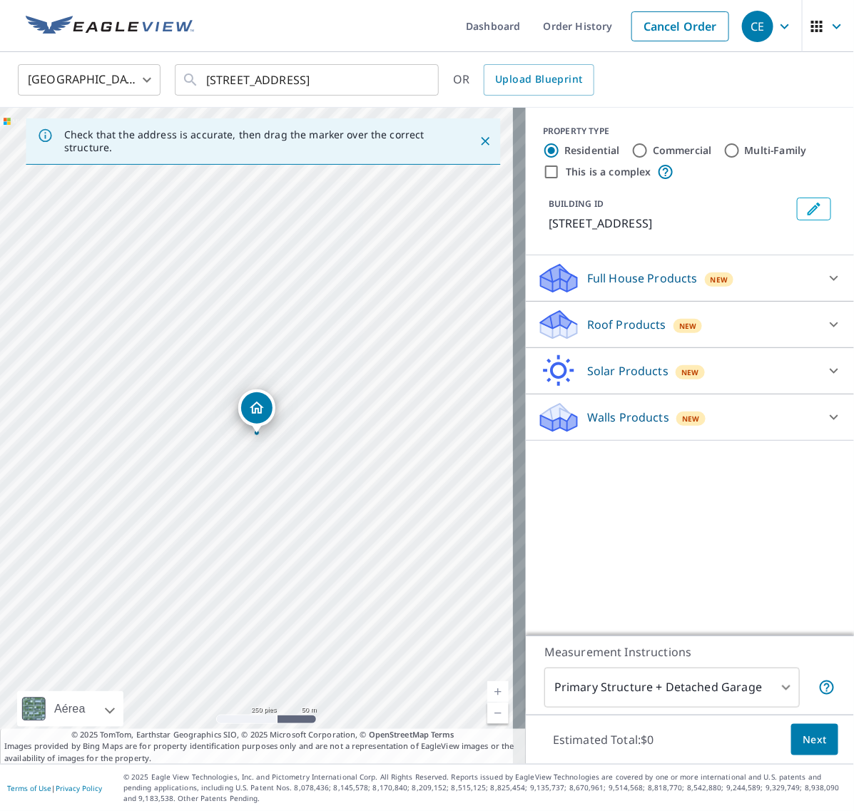
click at [825, 329] on icon at bounding box center [833, 324] width 17 height 17
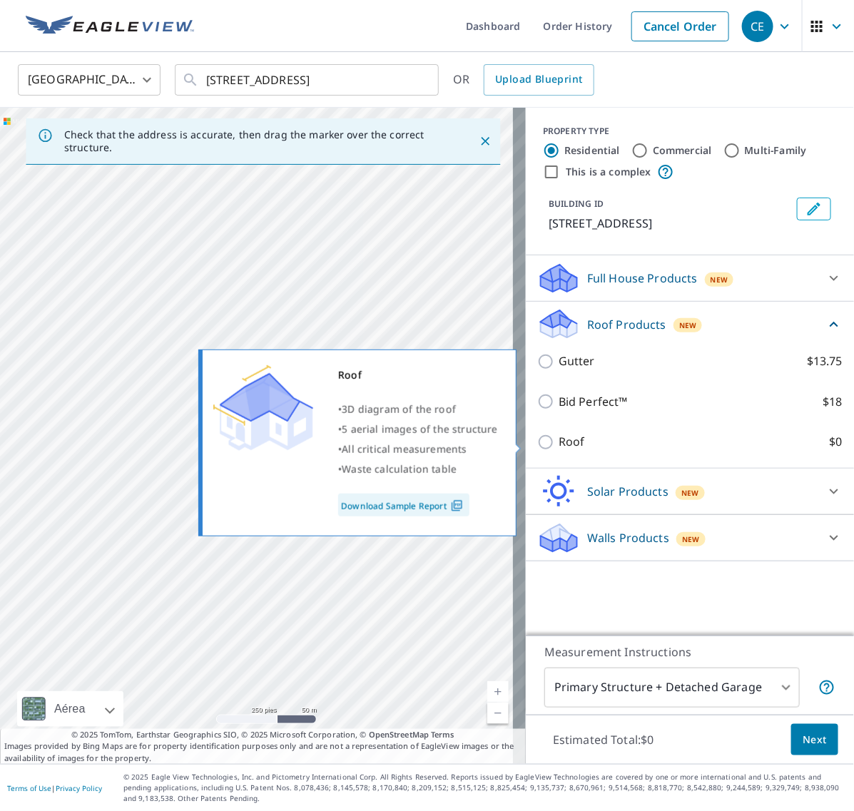
click at [537, 442] on input "Roof $0" at bounding box center [547, 442] width 21 height 17
checkbox input "true"
type input "3"
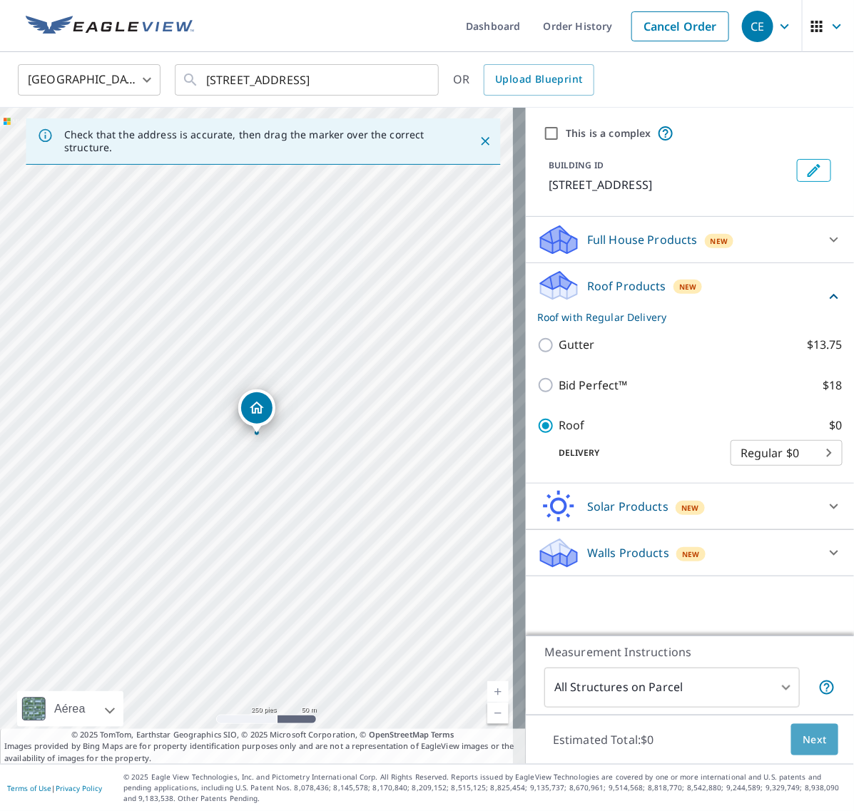
click at [822, 738] on button "Next" at bounding box center [814, 740] width 47 height 32
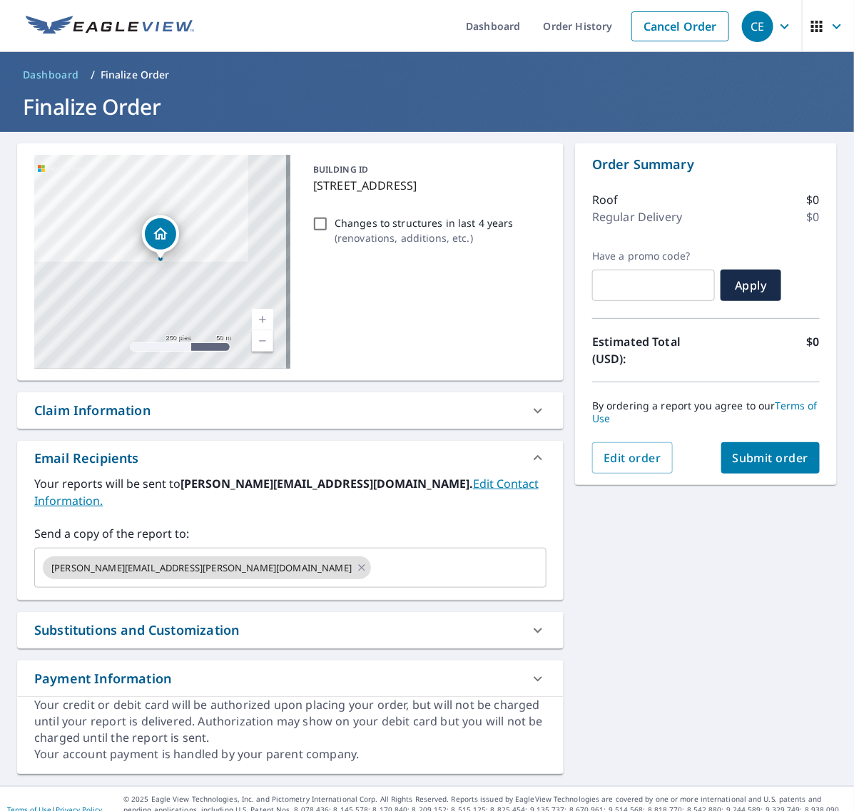
click at [750, 461] on span "Submit order" at bounding box center [770, 458] width 76 height 16
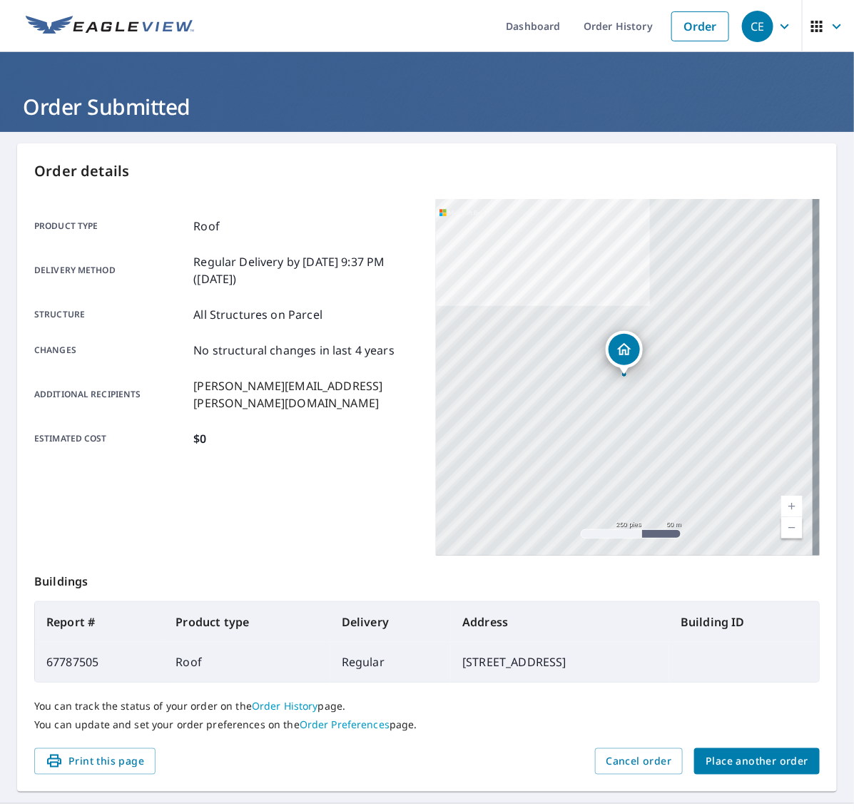
click at [738, 753] on span "Place another order" at bounding box center [756, 761] width 103 height 18
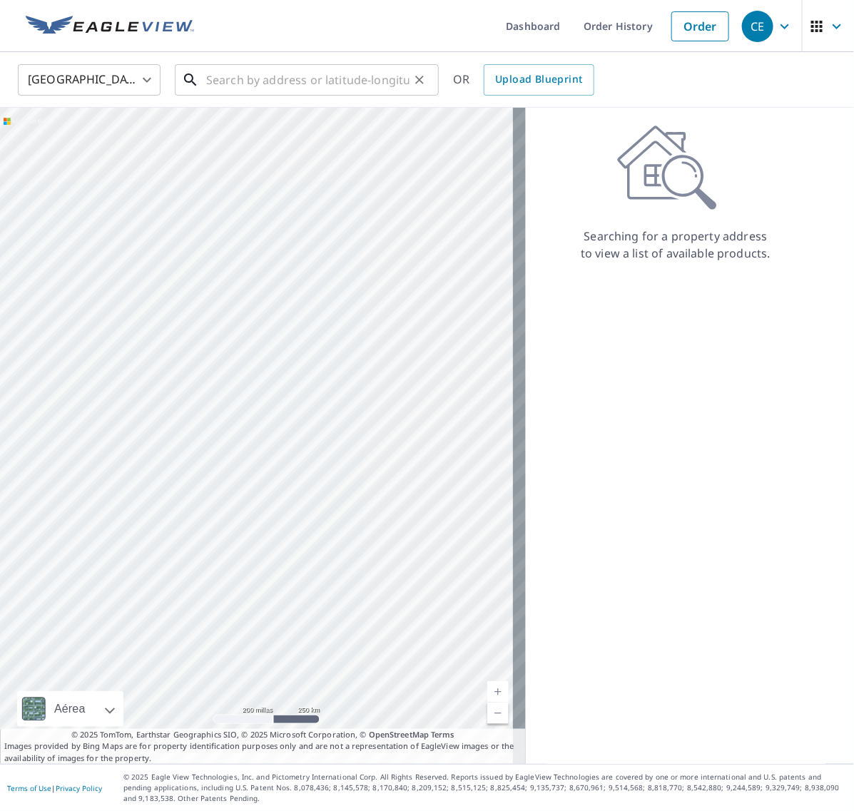
click at [257, 73] on input "text" at bounding box center [307, 80] width 203 height 40
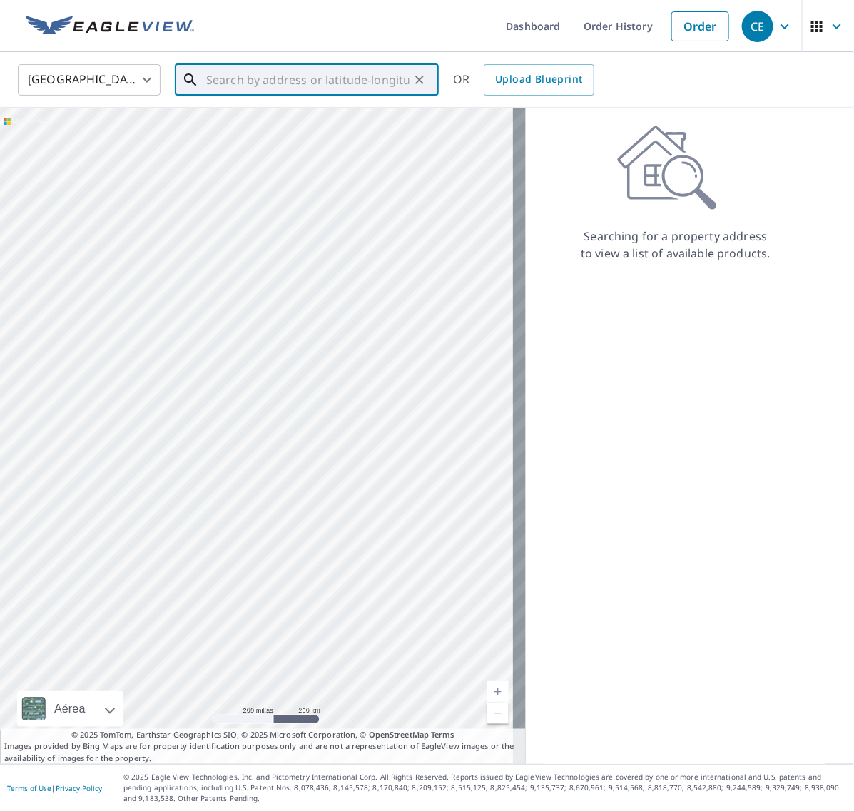
paste input "[STREET_ADDRESS]"
click at [285, 126] on span "[STREET_ADDRESS]" at bounding box center [315, 121] width 224 height 17
type input "[STREET_ADDRESS]"
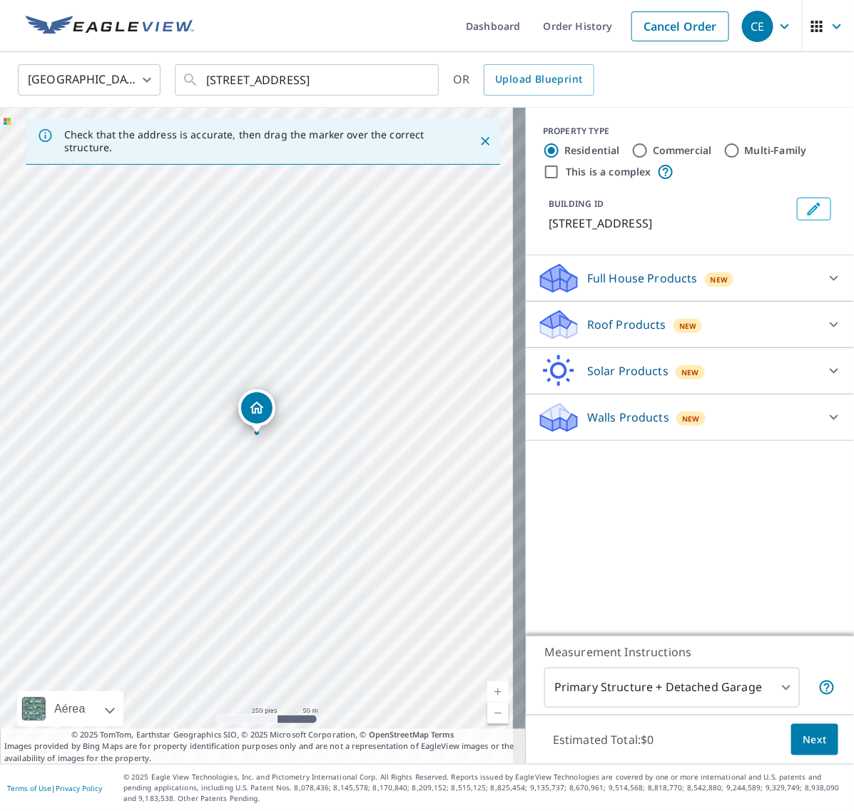
click at [825, 328] on icon at bounding box center [833, 324] width 17 height 17
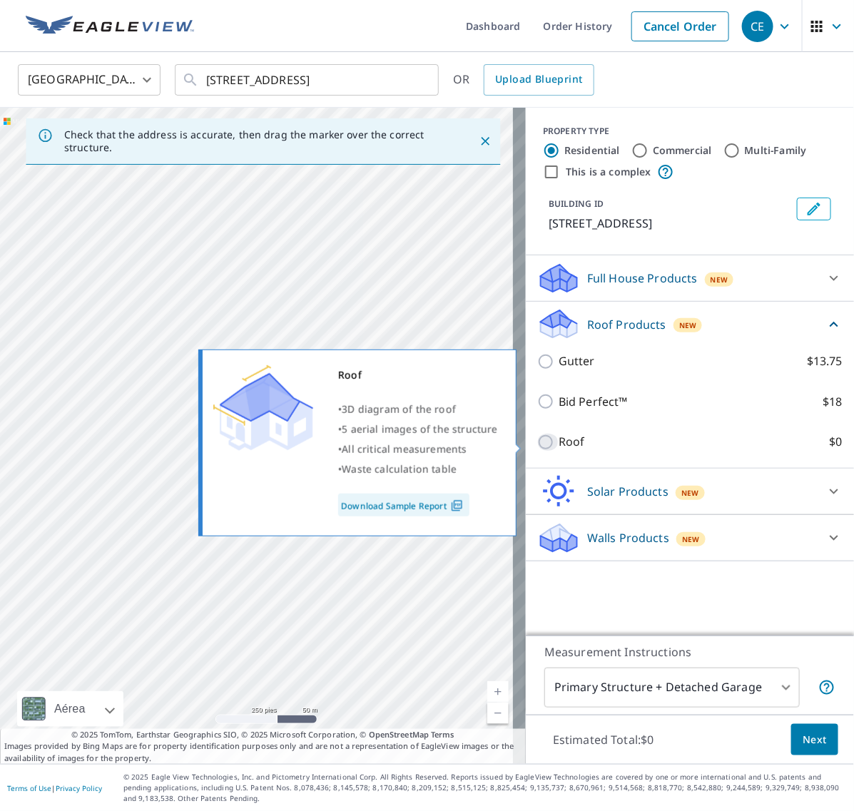
click at [537, 439] on input "Roof $0" at bounding box center [547, 442] width 21 height 17
checkbox input "true"
type input "3"
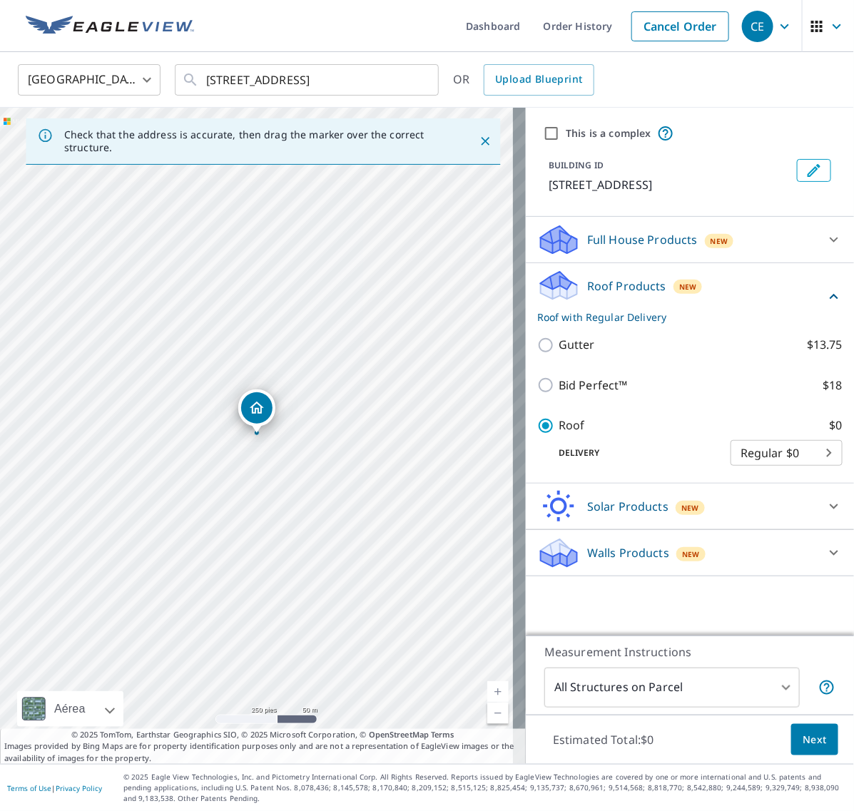
click at [795, 751] on button "Next" at bounding box center [814, 740] width 47 height 32
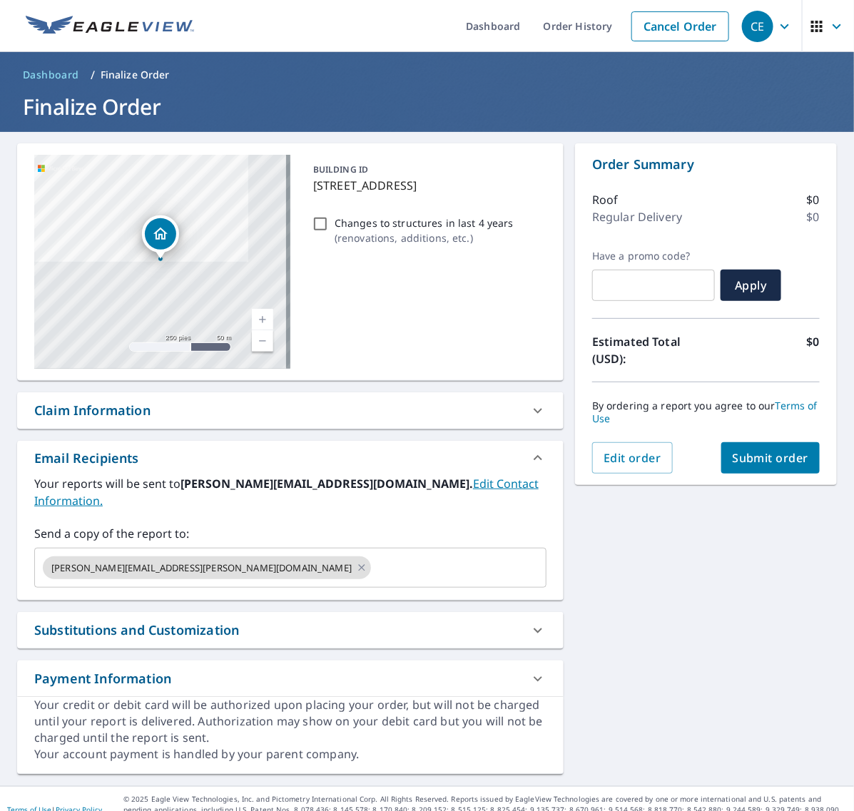
click at [754, 462] on span "Submit order" at bounding box center [770, 458] width 76 height 16
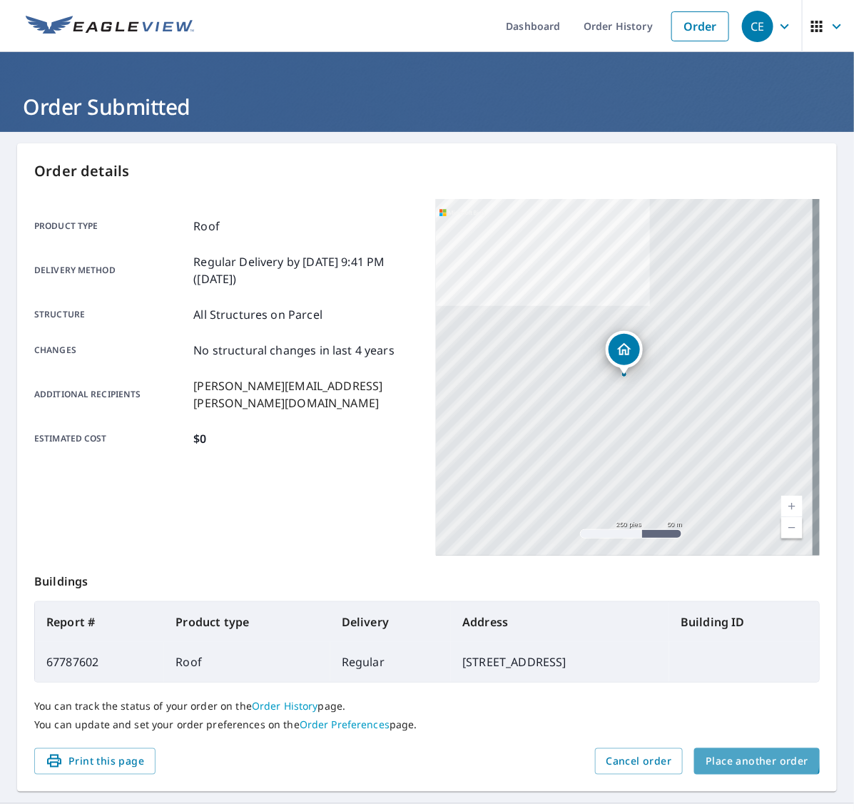
click at [731, 755] on span "Place another order" at bounding box center [756, 761] width 103 height 18
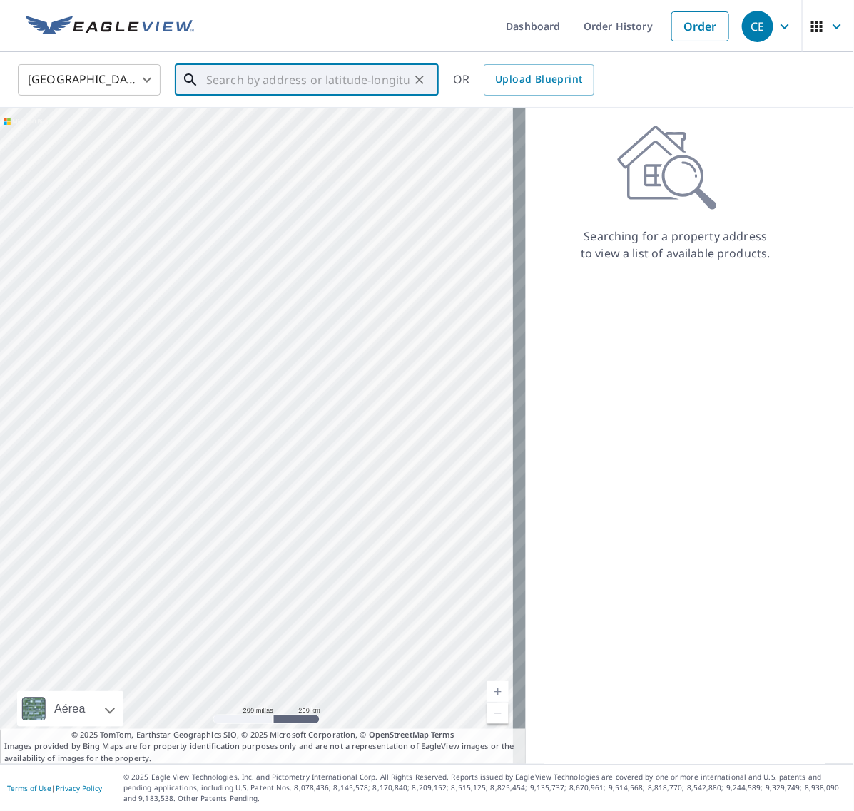
click at [302, 70] on input "text" at bounding box center [307, 80] width 203 height 40
paste input "[STREET_ADDRESS]"
click at [294, 118] on span "[STREET_ADDRESS]" at bounding box center [315, 121] width 224 height 17
type input "[STREET_ADDRESS]"
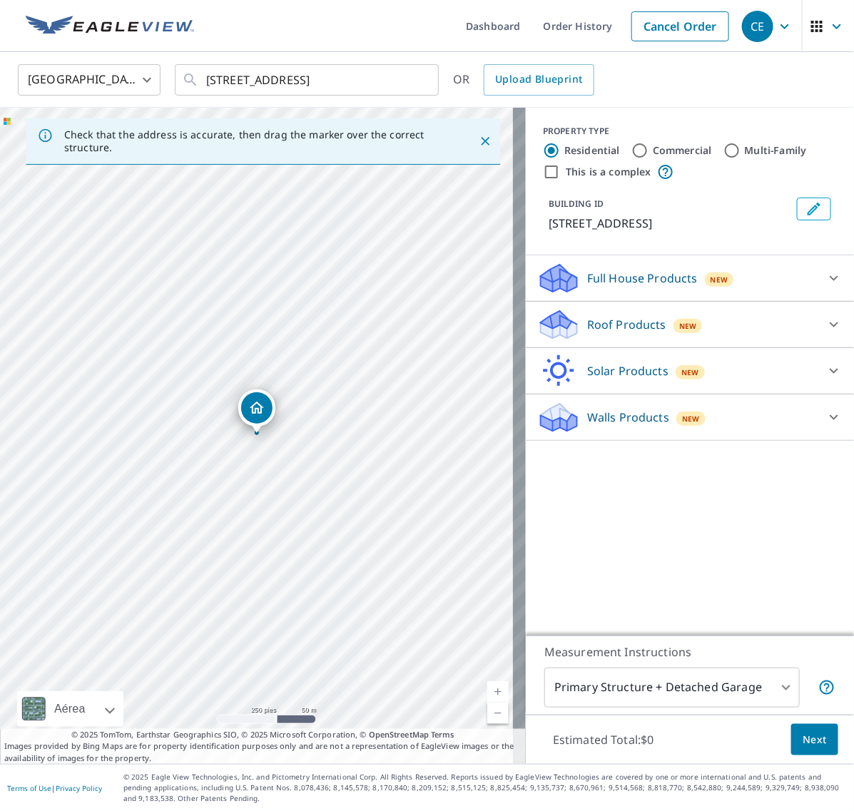
click at [829, 327] on icon at bounding box center [833, 324] width 9 height 5
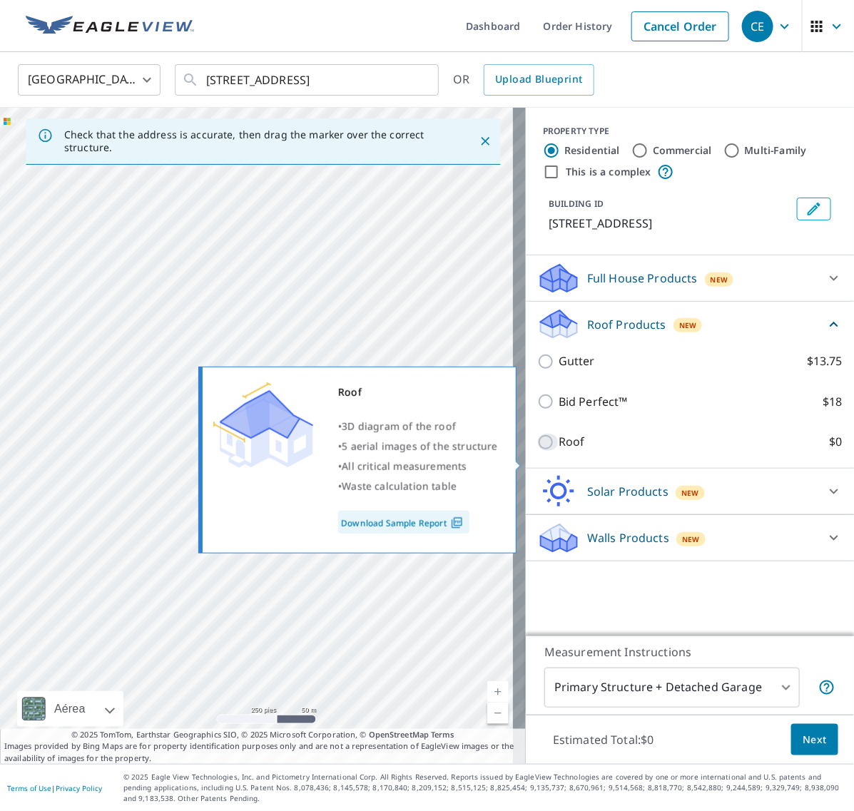
click at [537, 451] on input "Roof $0" at bounding box center [547, 442] width 21 height 17
checkbox input "true"
type input "3"
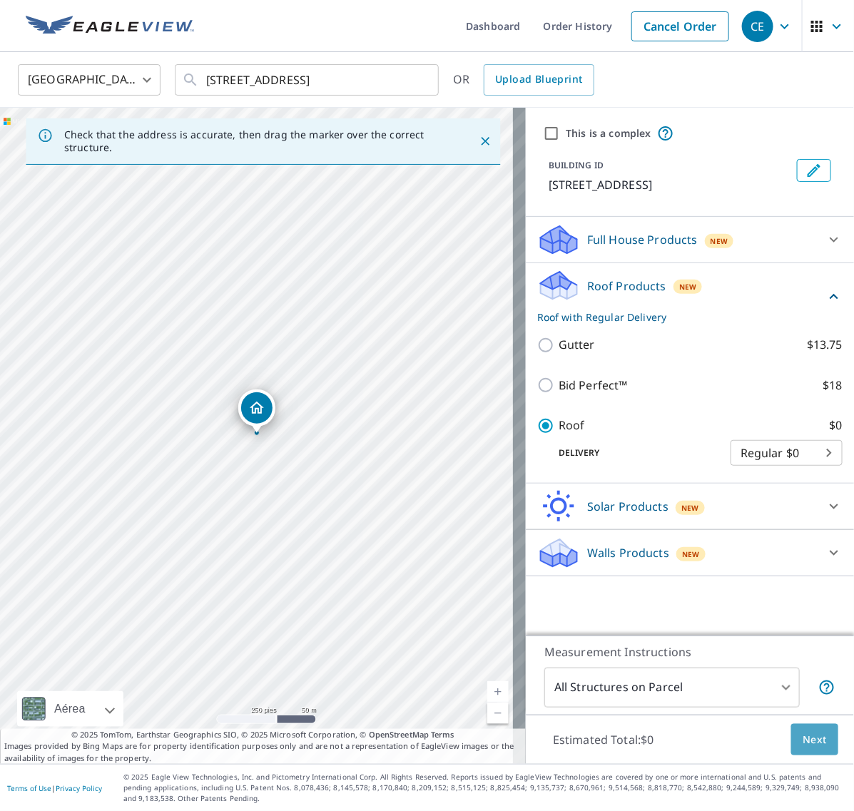
click at [802, 736] on span "Next" at bounding box center [814, 740] width 24 height 18
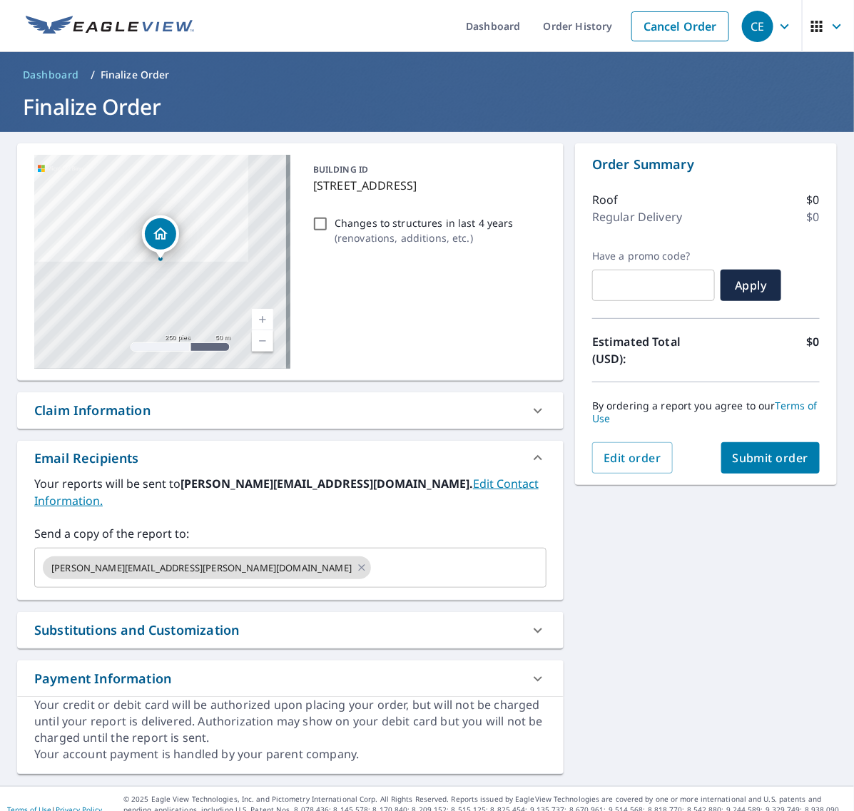
click at [754, 462] on span "Submit order" at bounding box center [770, 458] width 76 height 16
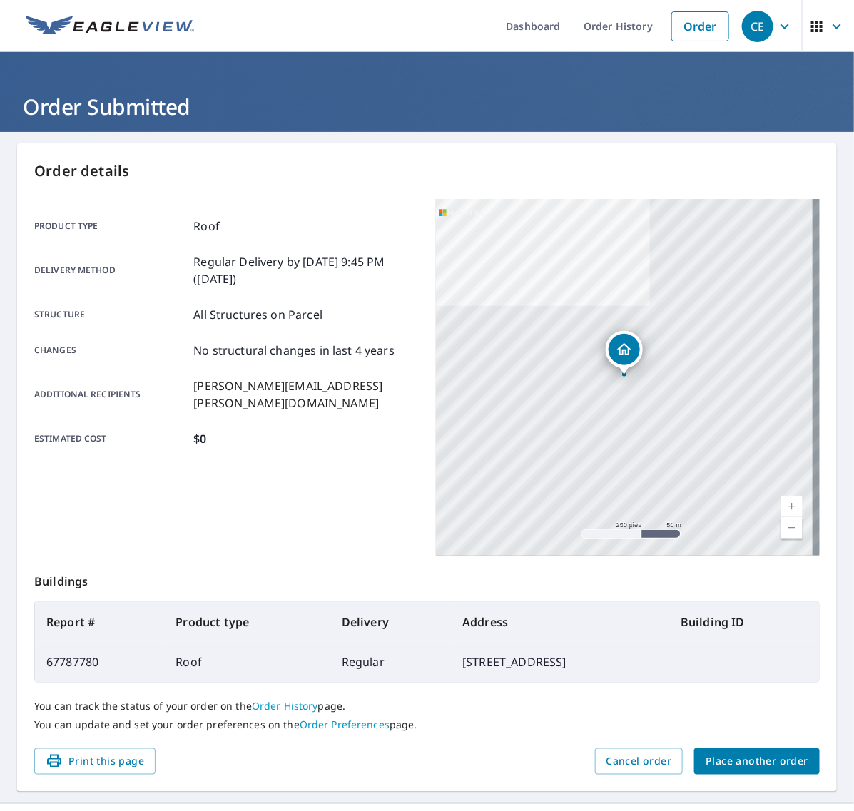
click at [745, 765] on span "Place another order" at bounding box center [756, 761] width 103 height 18
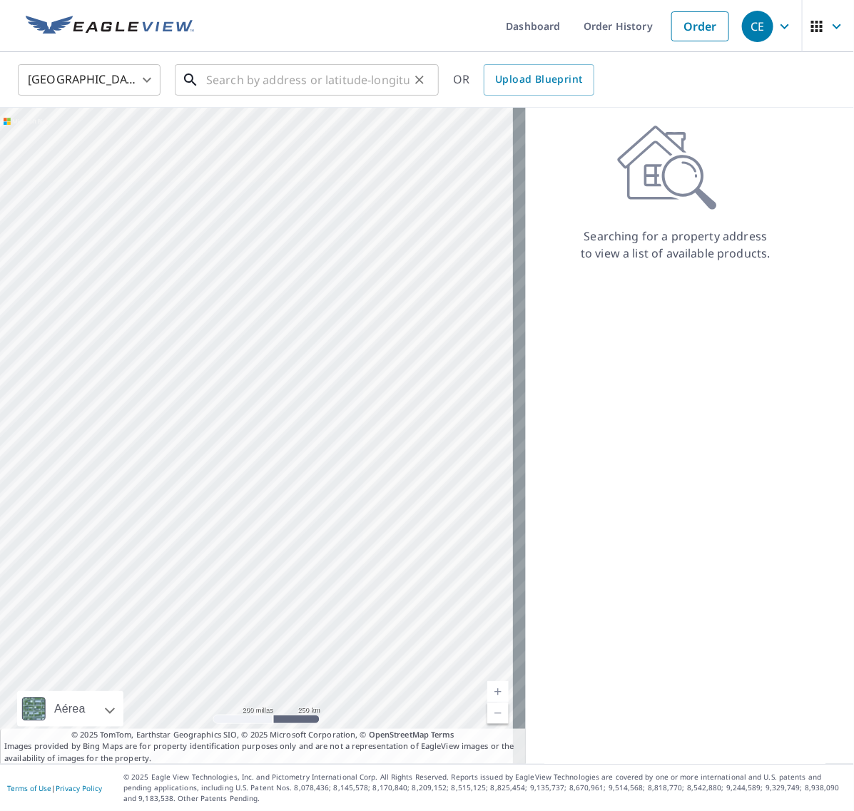
click at [265, 83] on input "text" at bounding box center [307, 80] width 203 height 40
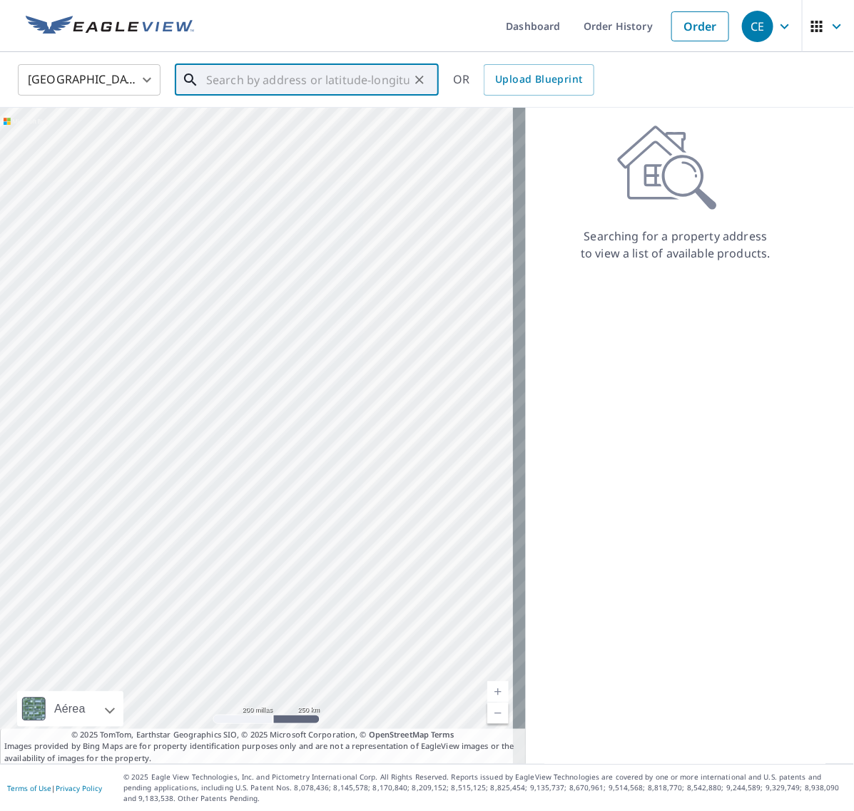
paste input "[STREET_ADDRESS]"
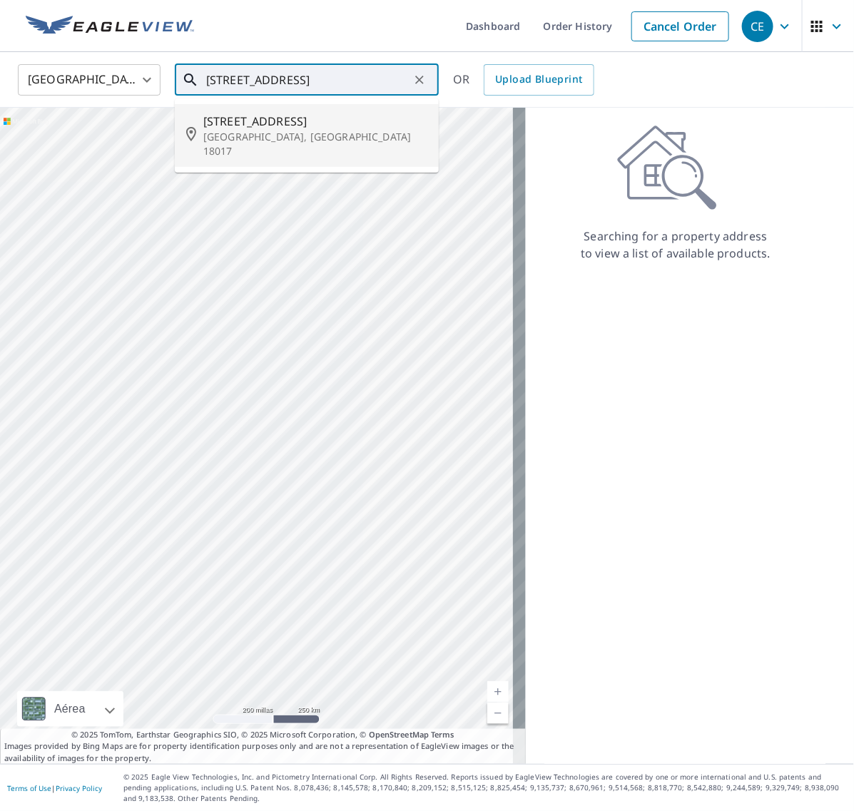
click at [272, 126] on span "[STREET_ADDRESS]" at bounding box center [315, 121] width 224 height 17
type input "[STREET_ADDRESS]"
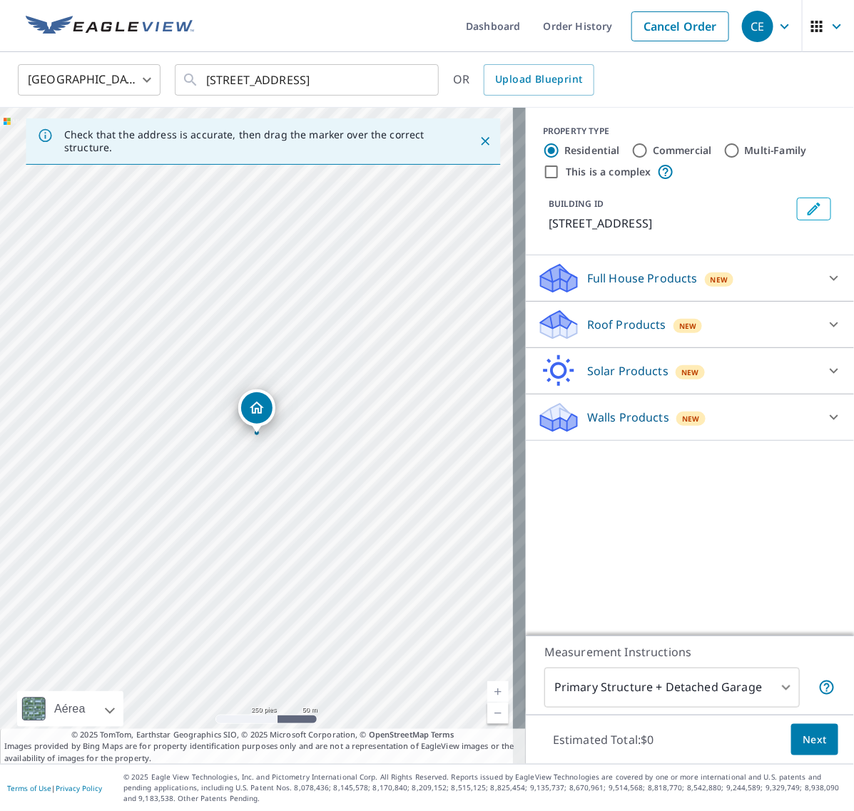
click at [826, 322] on icon at bounding box center [833, 324] width 17 height 17
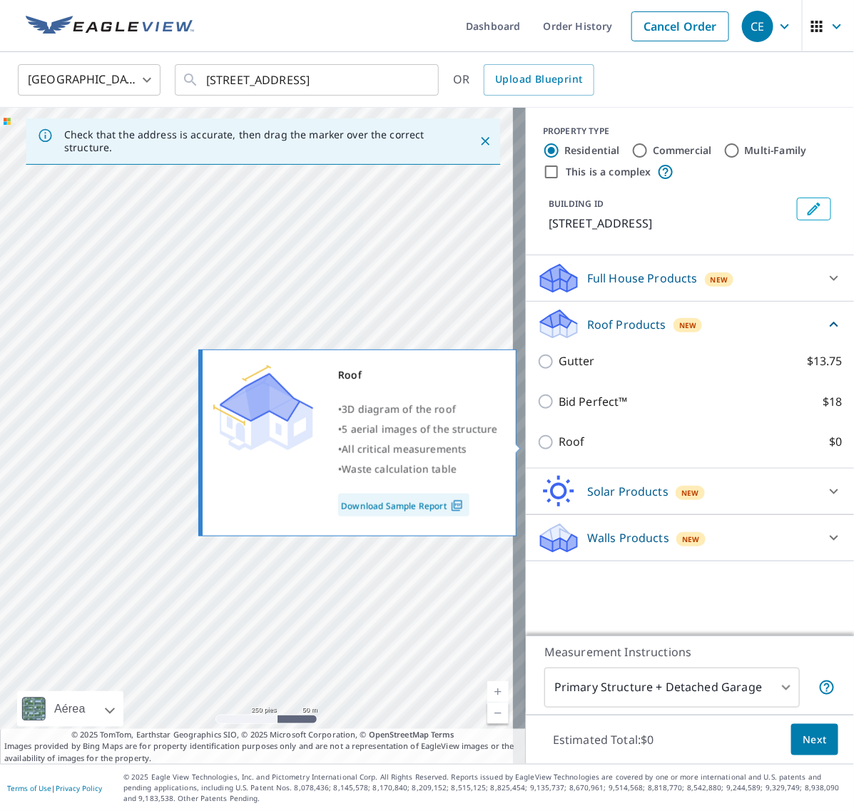
click at [539, 444] on input "Roof $0" at bounding box center [547, 442] width 21 height 17
checkbox input "true"
type input "3"
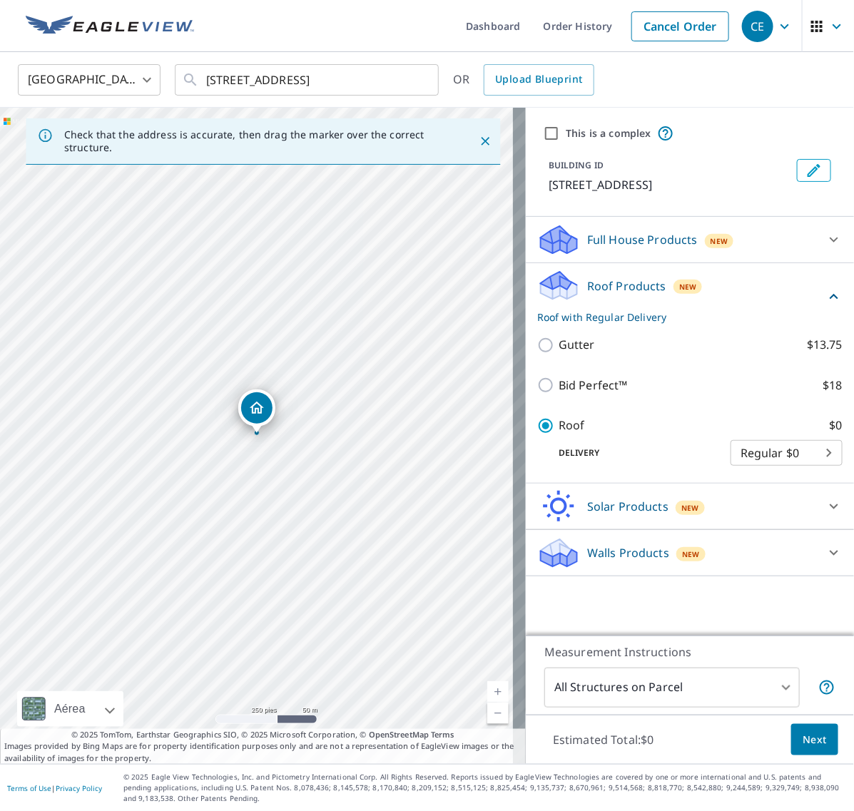
click at [802, 735] on span "Next" at bounding box center [814, 740] width 24 height 18
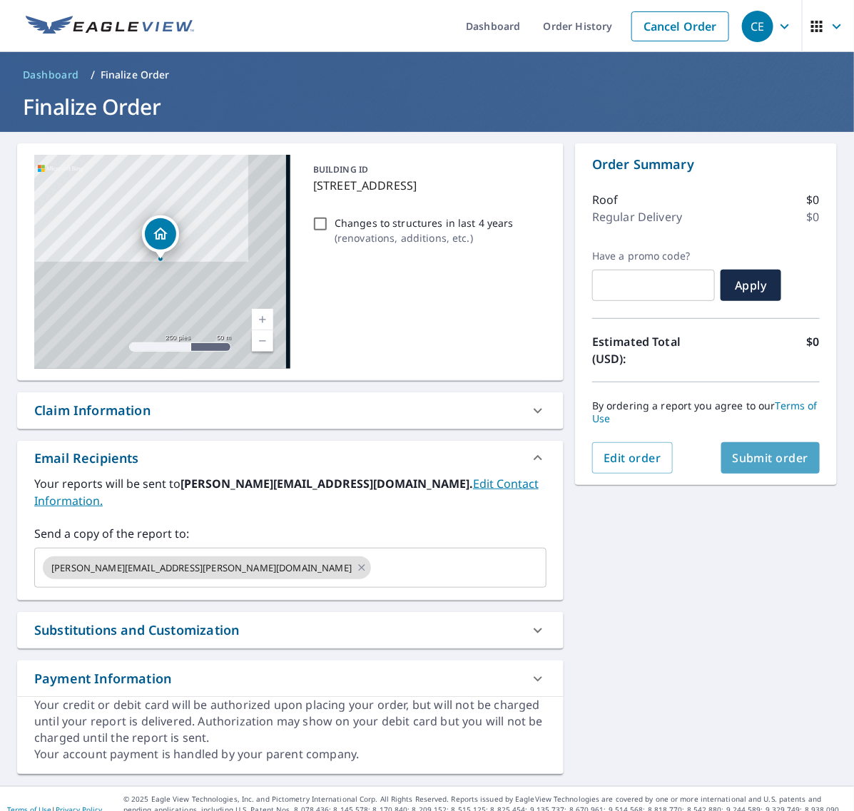
click at [768, 451] on span "Submit order" at bounding box center [770, 458] width 76 height 16
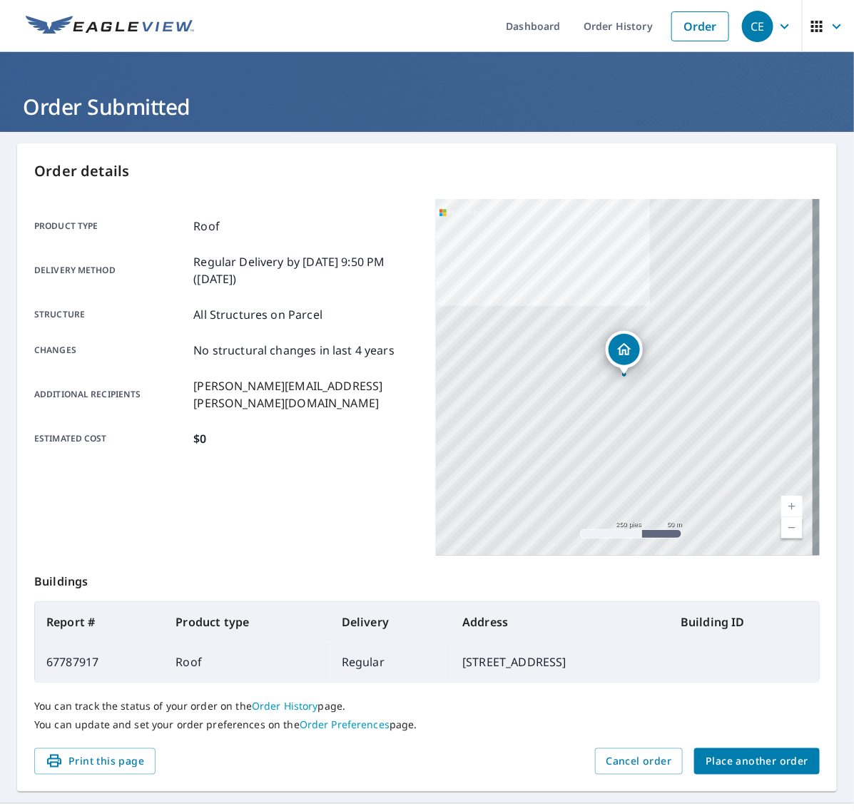
click at [747, 752] on span "Place another order" at bounding box center [756, 761] width 103 height 18
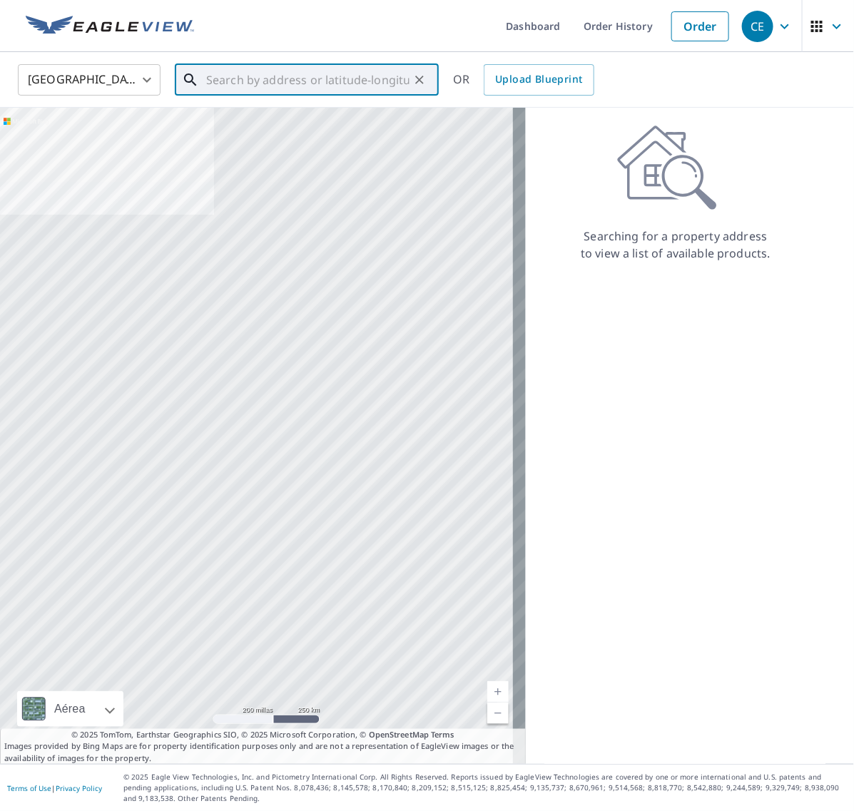
click at [255, 72] on input "text" at bounding box center [307, 80] width 203 height 40
paste input "[STREET_ADDRESS][PERSON_NAME]"
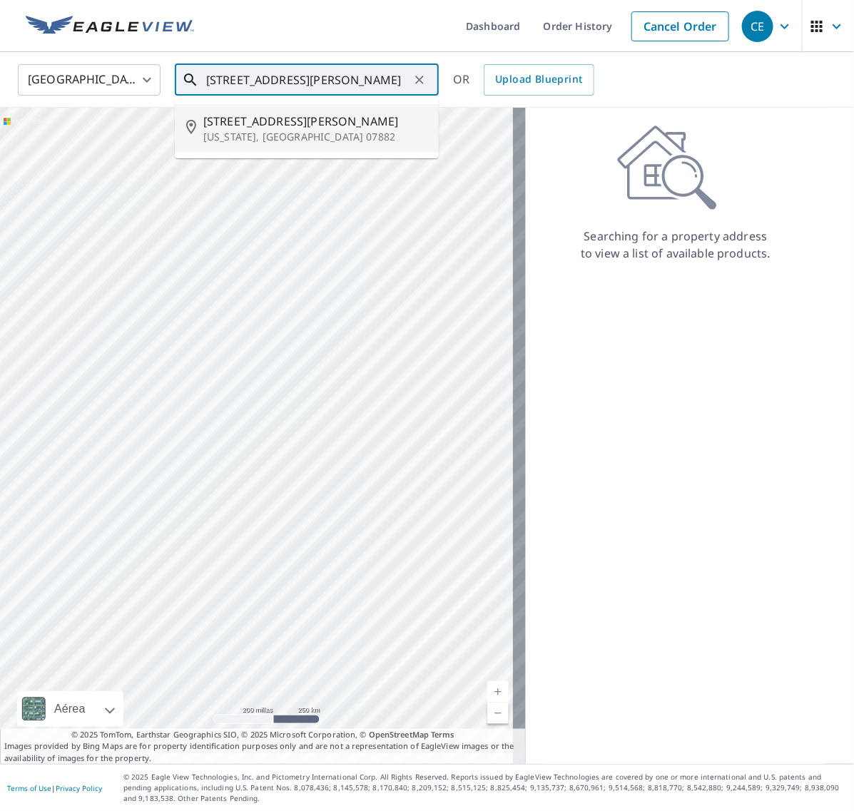
click at [290, 121] on span "[STREET_ADDRESS][PERSON_NAME]" at bounding box center [315, 121] width 224 height 17
type input "[STREET_ADDRESS][PERSON_NAME][US_STATE]"
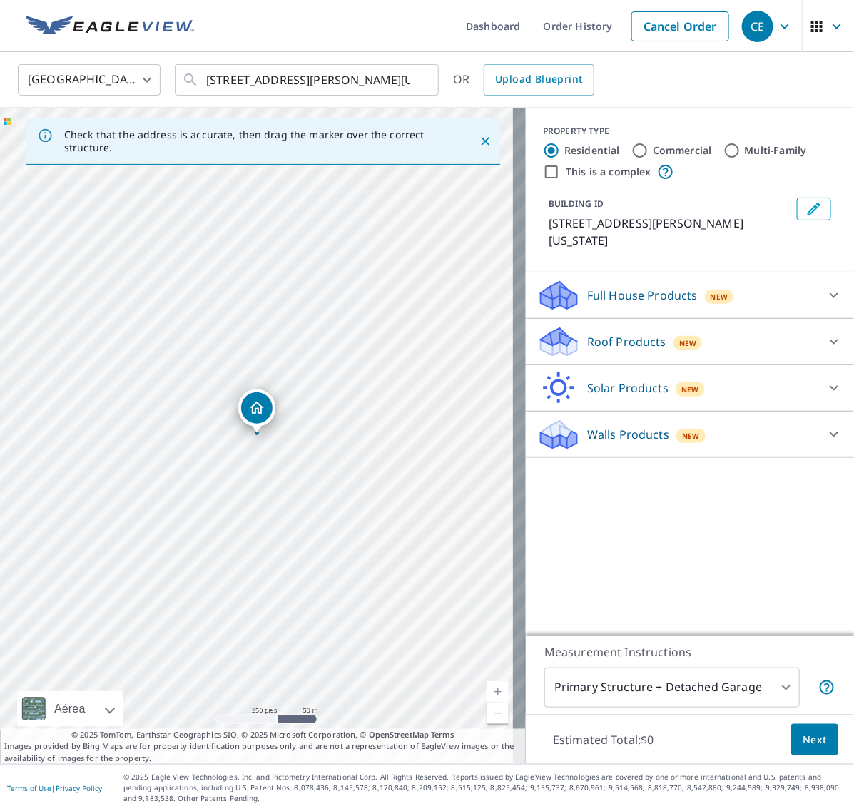
click at [825, 333] on icon at bounding box center [833, 341] width 17 height 17
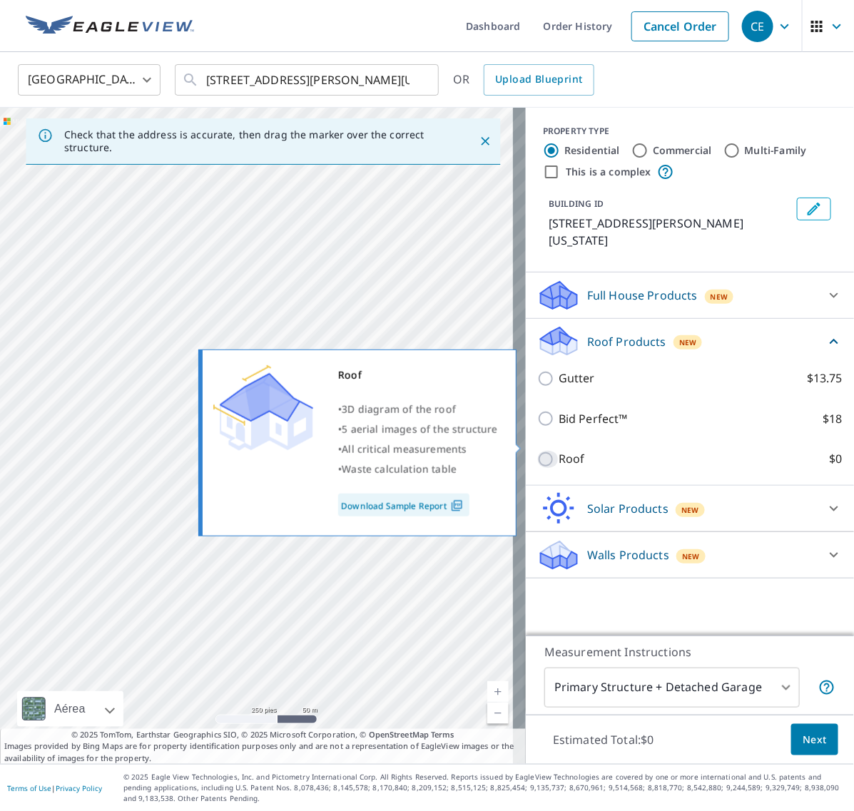
click at [537, 451] on input "Roof $0" at bounding box center [547, 459] width 21 height 17
checkbox input "true"
type input "3"
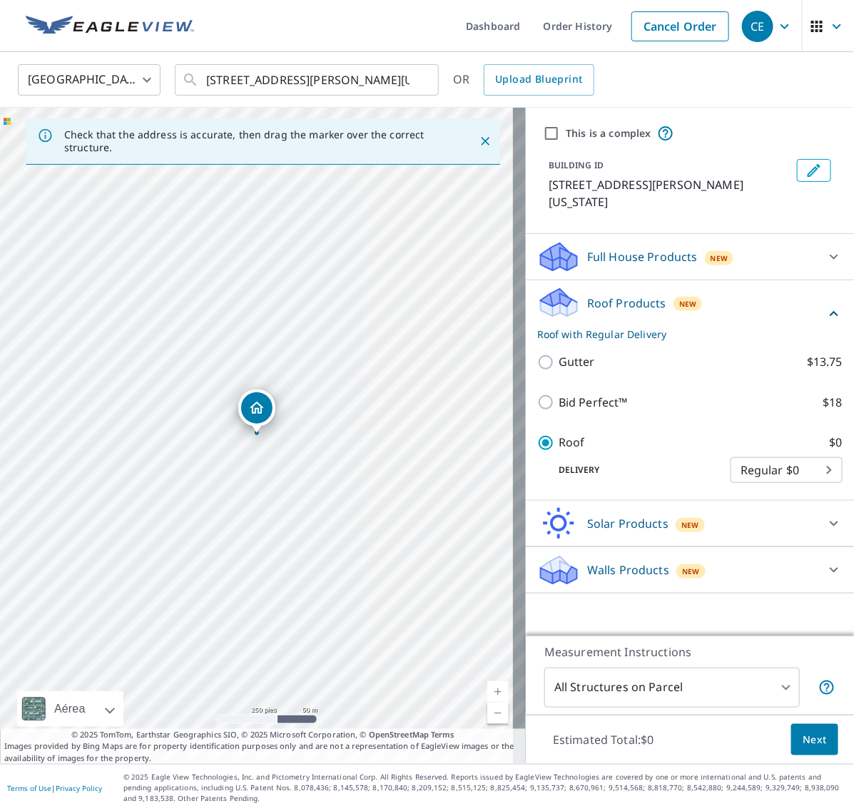
click at [802, 738] on span "Next" at bounding box center [814, 740] width 24 height 18
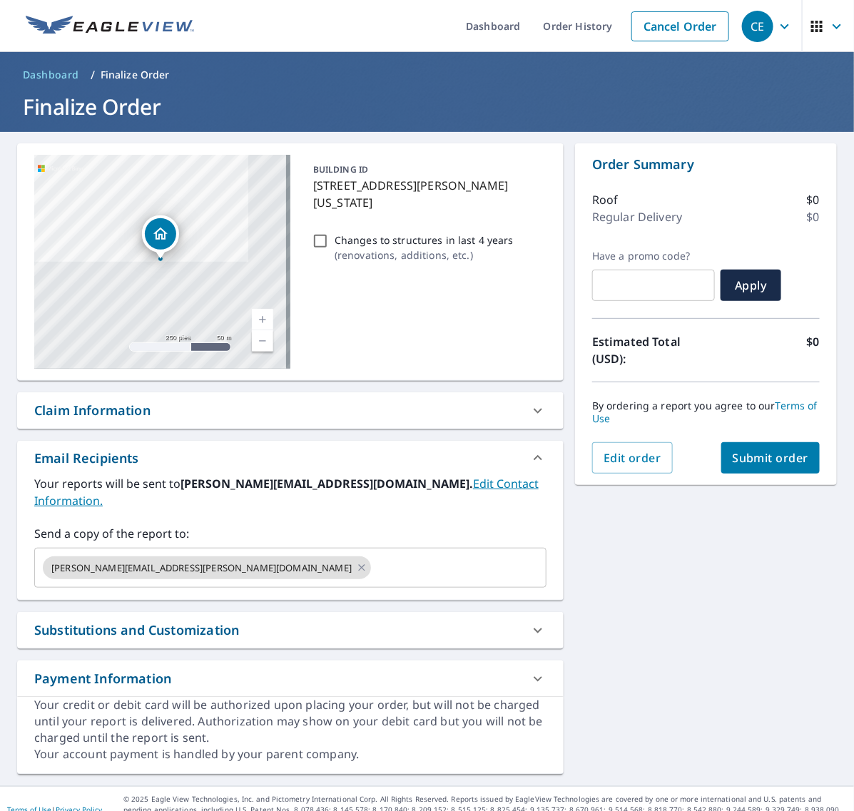
click at [760, 462] on span "Submit order" at bounding box center [770, 458] width 76 height 16
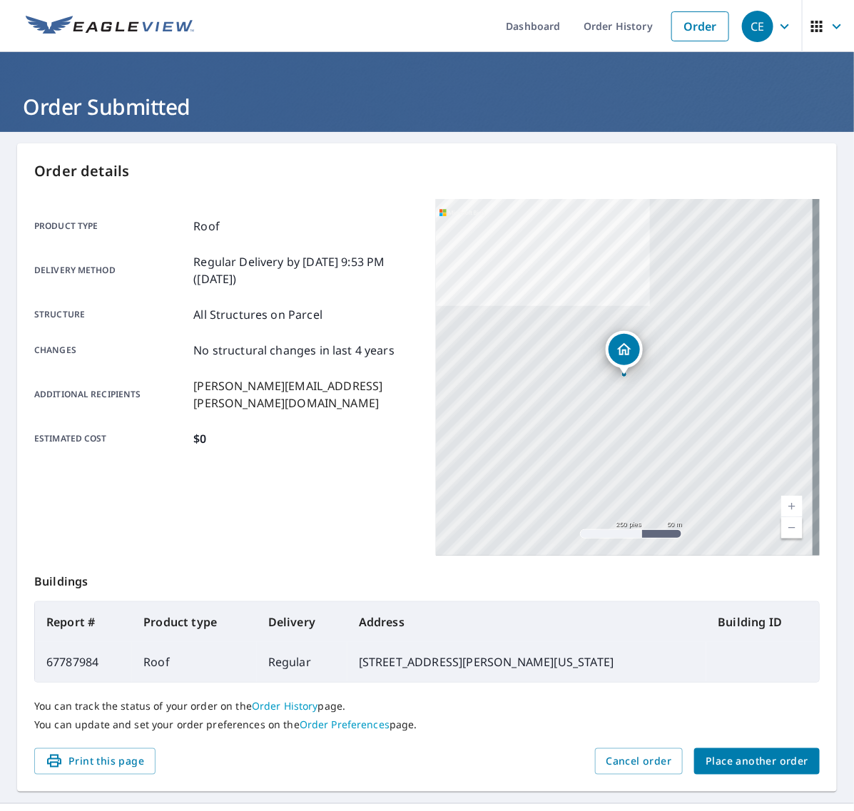
click at [739, 755] on span "Place another order" at bounding box center [756, 761] width 103 height 18
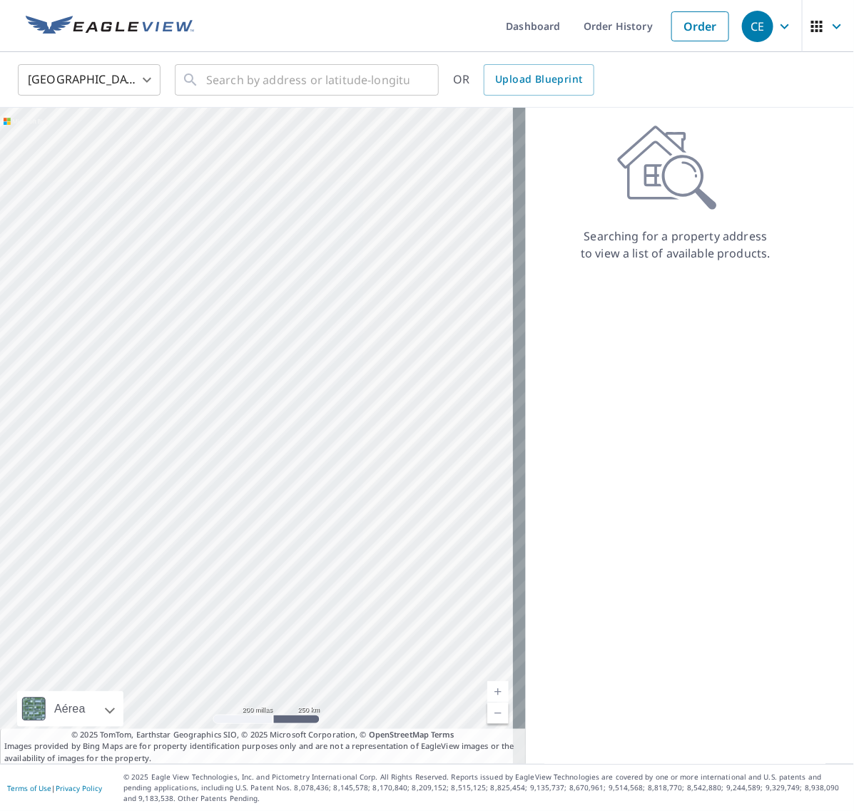
drag, startPoint x: 628, startPoint y: 34, endPoint x: 6, endPoint y: 215, distance: 647.8
click at [628, 34] on link "Order History" at bounding box center [618, 26] width 92 height 52
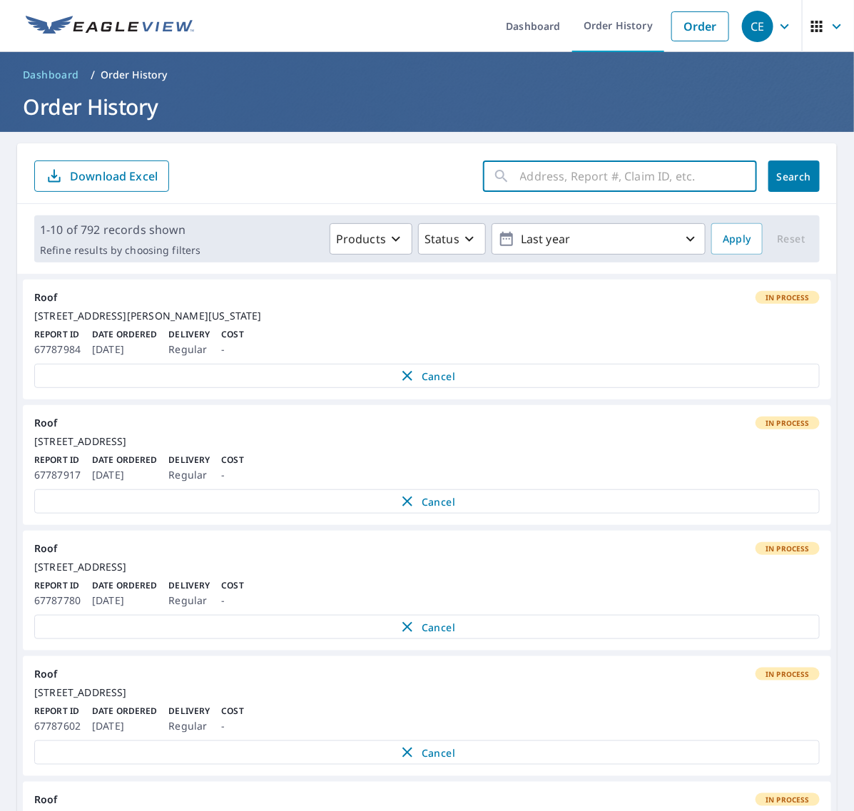
click at [675, 165] on input "text" at bounding box center [638, 176] width 237 height 40
paste input "78 Green"
type input "78 Green"
click at [768, 160] on button "Search" at bounding box center [793, 175] width 51 height 31
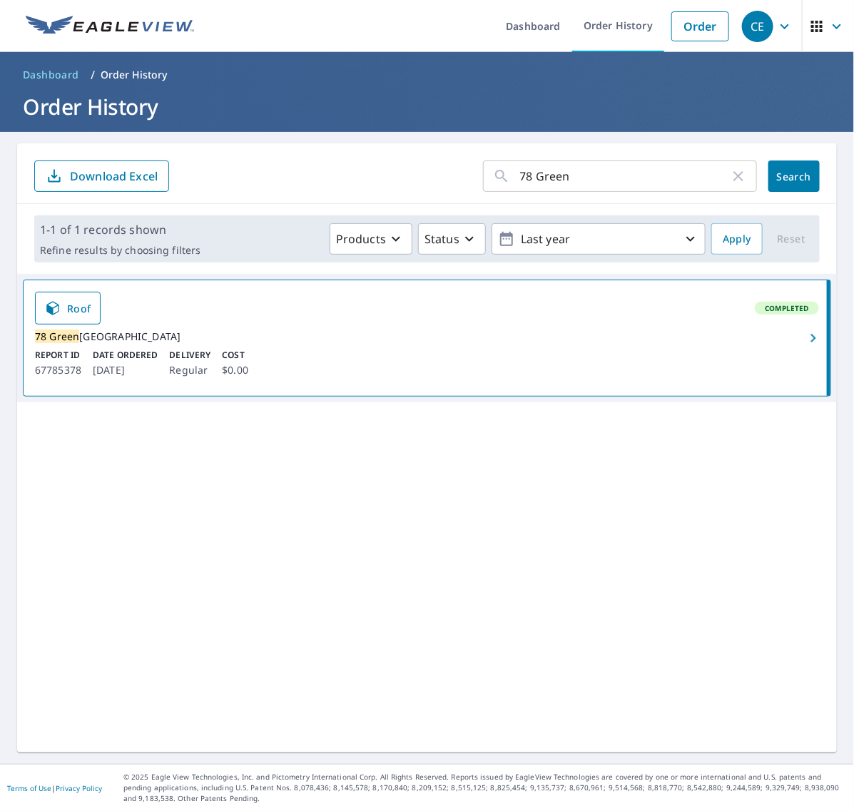
click at [805, 337] on icon "button" at bounding box center [813, 338] width 17 height 17
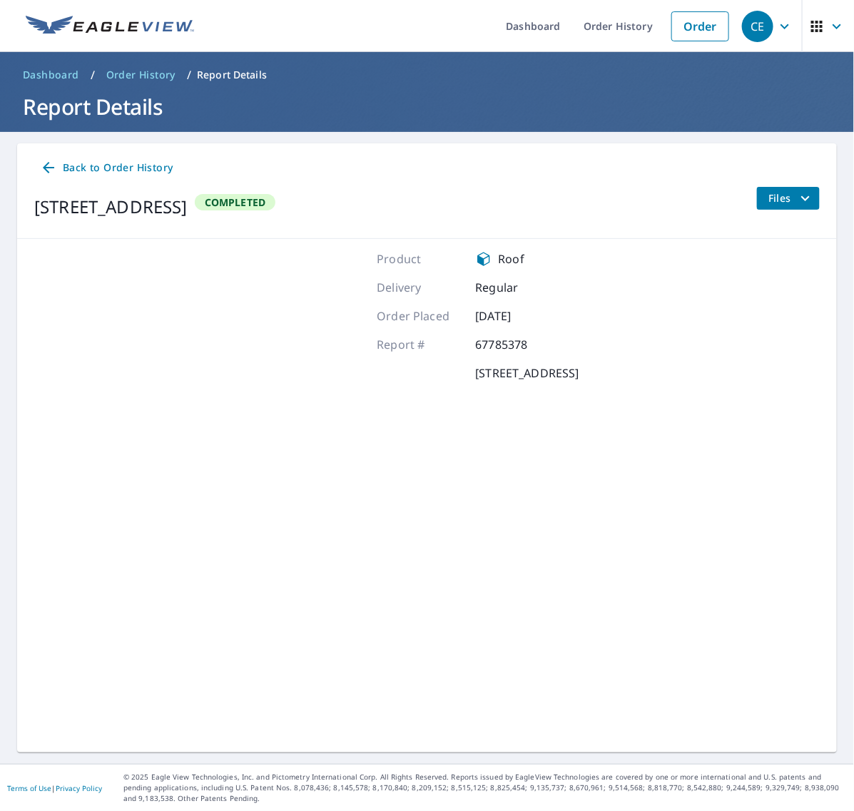
click at [797, 196] on icon "filesDropdownBtn-67785378" at bounding box center [805, 198] width 17 height 17
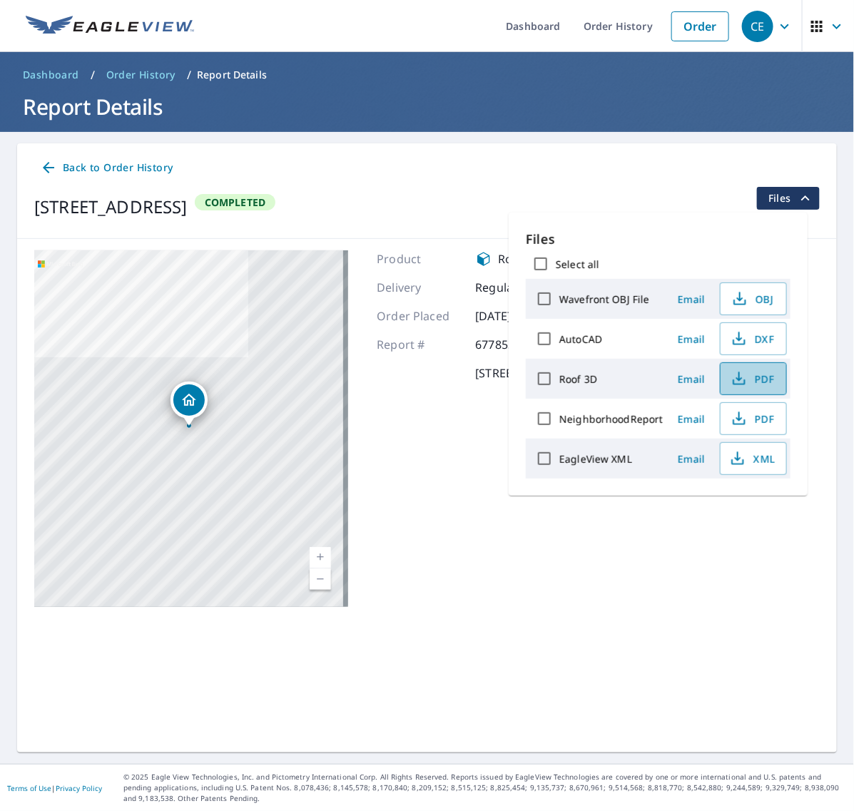
click at [742, 380] on icon "button" at bounding box center [738, 382] width 12 height 6
click at [747, 461] on span "XML" at bounding box center [752, 458] width 46 height 17
click at [597, 43] on link "Order History" at bounding box center [618, 26] width 92 height 52
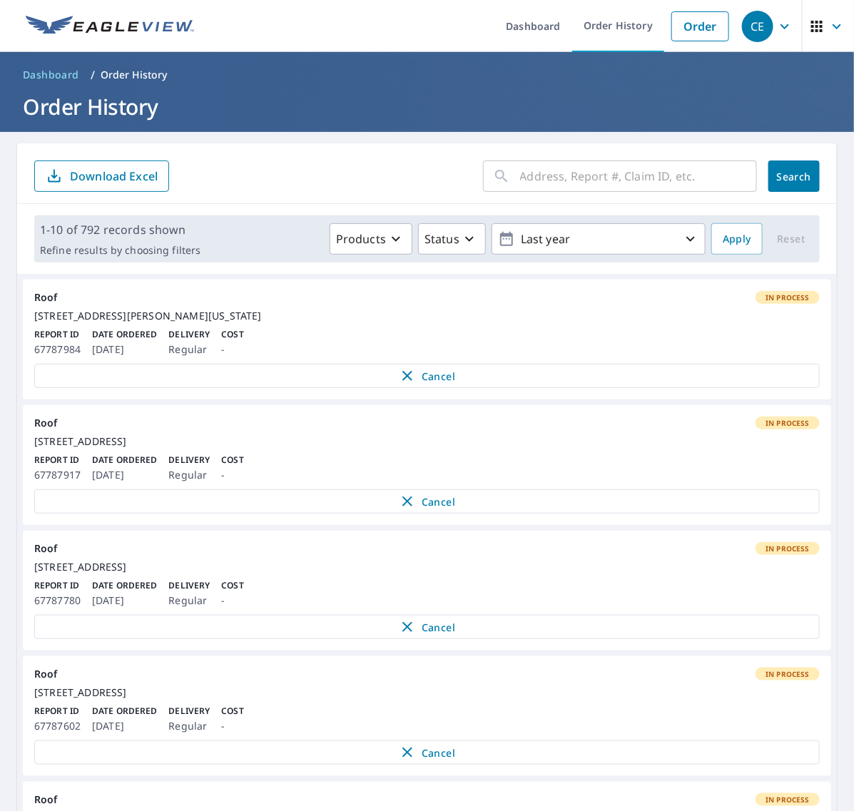
click at [578, 166] on input "text" at bounding box center [638, 176] width 237 height 40
paste input "23 Field"
type input "23 Field"
click at [780, 178] on span "Search" at bounding box center [794, 177] width 29 height 14
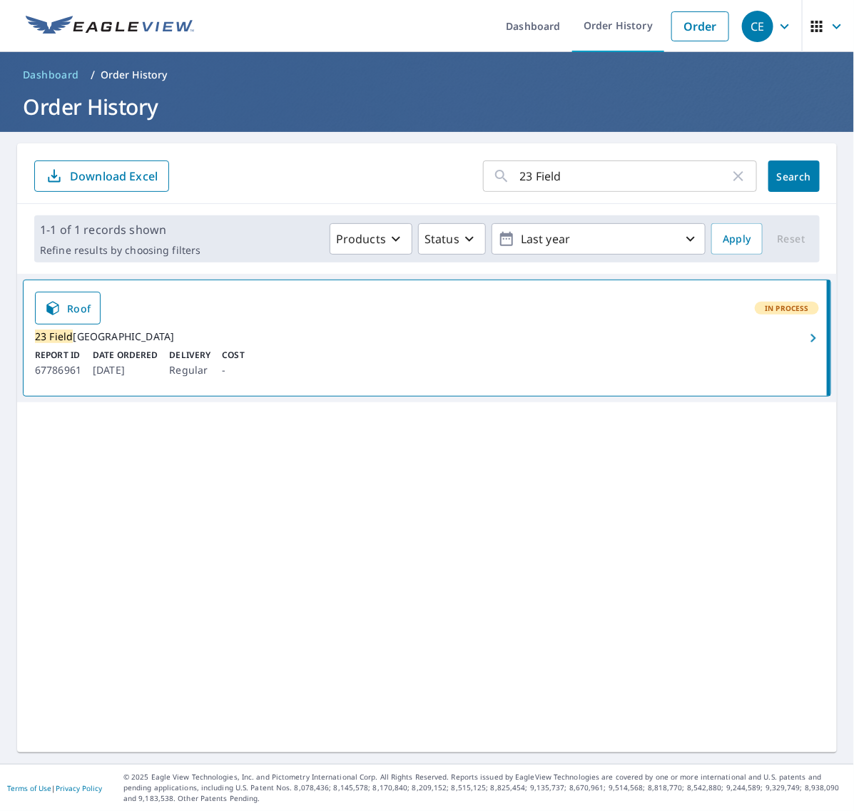
click at [810, 342] on icon "button" at bounding box center [812, 338] width 5 height 9
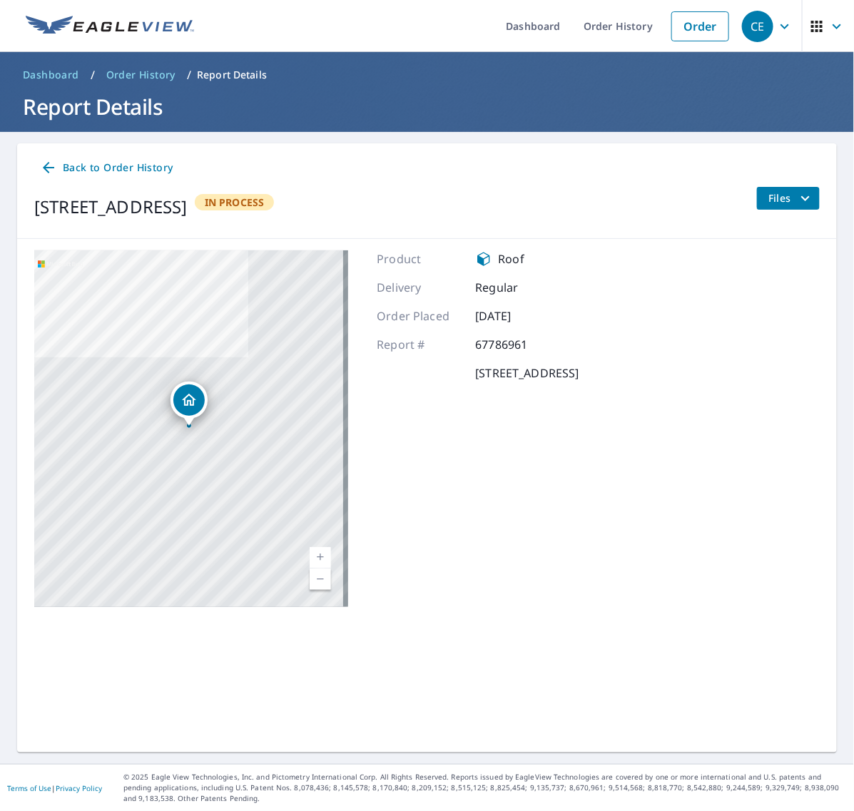
click at [797, 198] on icon "filesDropdownBtn-67786961" at bounding box center [805, 198] width 17 height 17
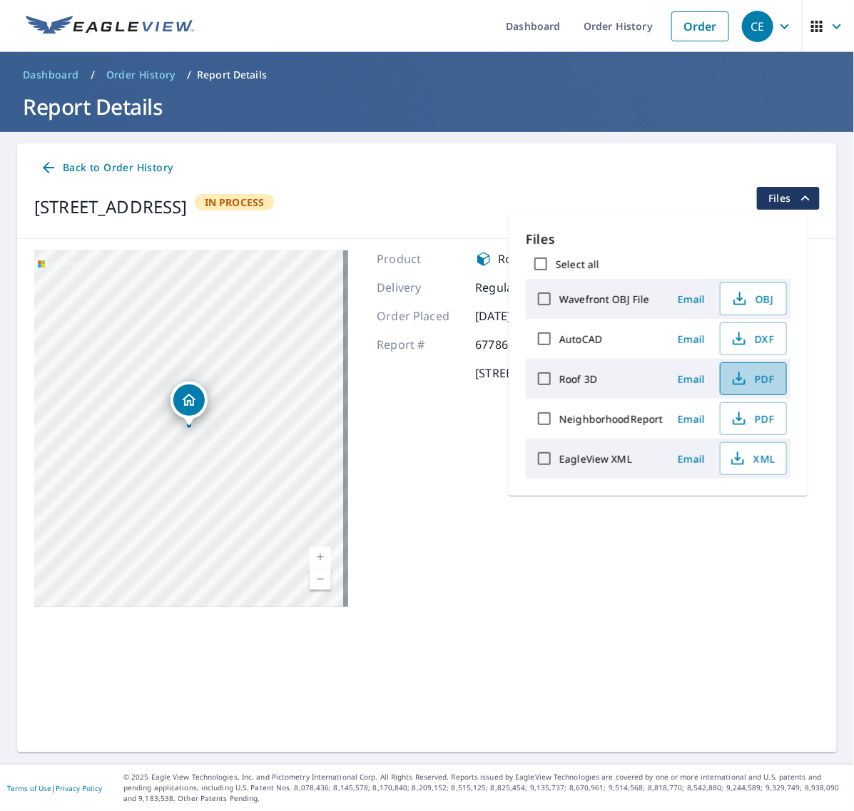
click at [754, 379] on span "PDF" at bounding box center [752, 378] width 46 height 17
click at [743, 464] on icon "button" at bounding box center [737, 458] width 17 height 17
drag, startPoint x: 600, startPoint y: 24, endPoint x: 592, endPoint y: 49, distance: 26.2
click at [600, 24] on link "Order History" at bounding box center [618, 26] width 92 height 52
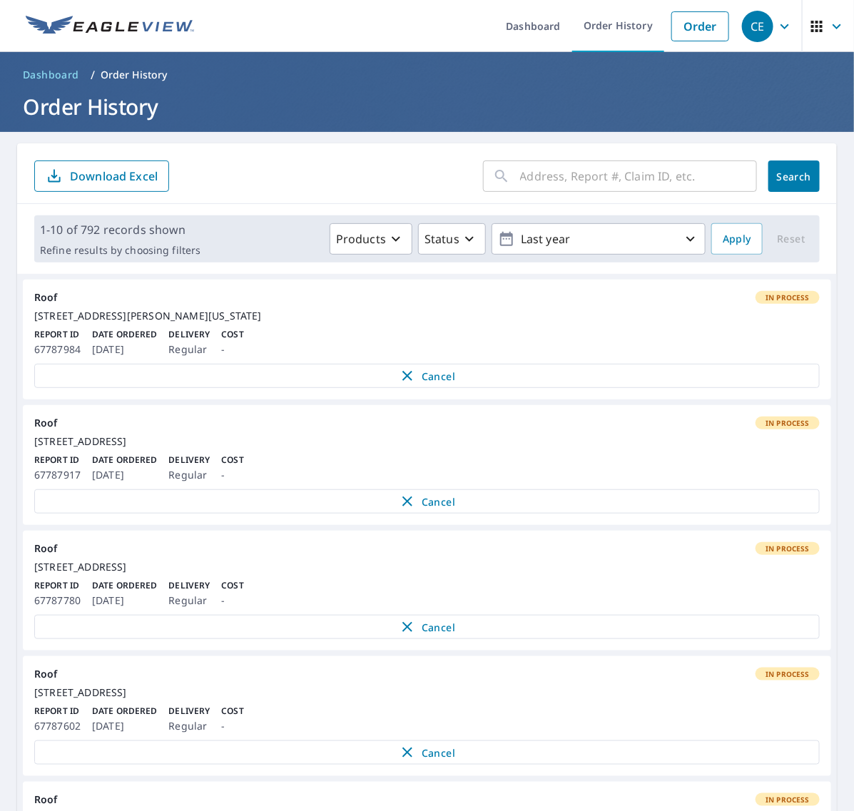
drag, startPoint x: 548, startPoint y: 179, endPoint x: 603, endPoint y: 175, distance: 55.8
click at [550, 179] on input "text" at bounding box center [638, 176] width 237 height 40
paste input "270 Waterg"
type input "270 Waterg"
click at [794, 170] on span "Search" at bounding box center [794, 177] width 29 height 14
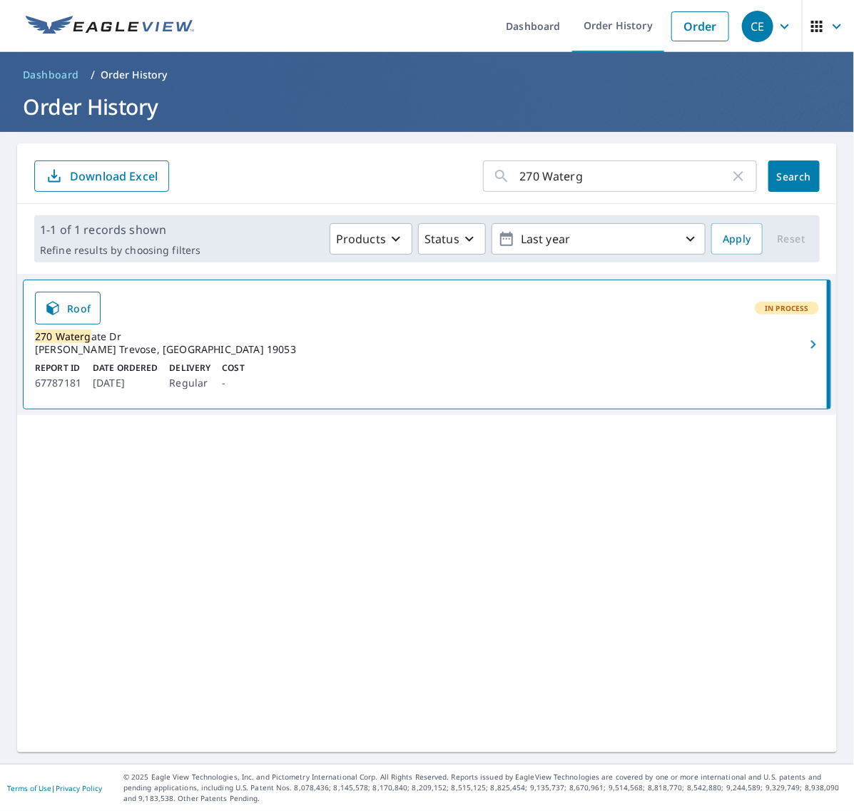
click at [805, 346] on icon "button" at bounding box center [813, 344] width 17 height 17
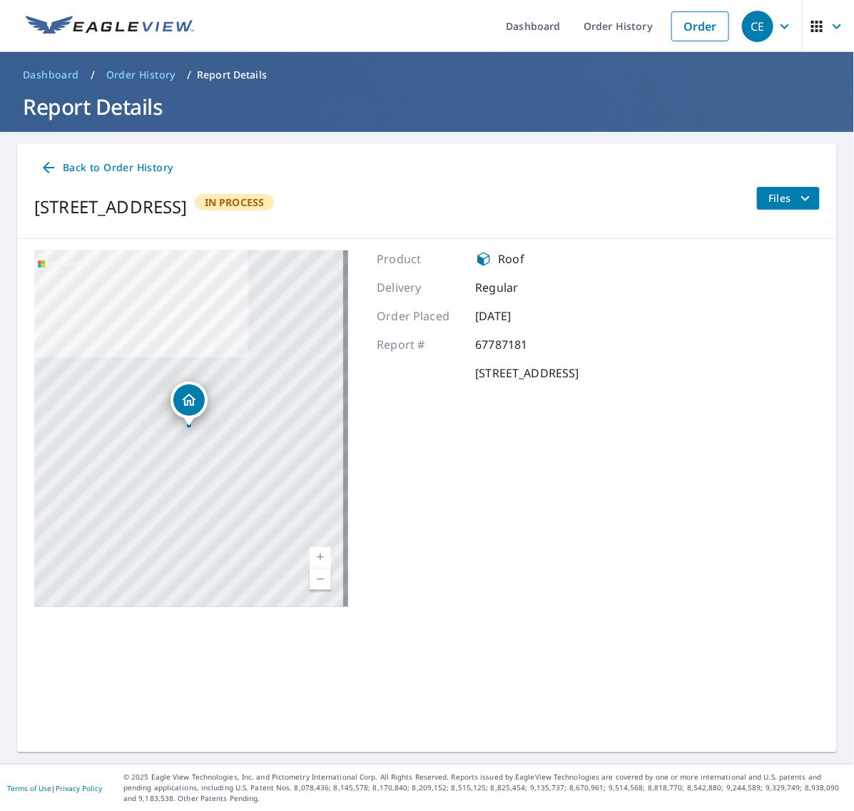
click at [797, 196] on icon "filesDropdownBtn-67787181" at bounding box center [805, 198] width 17 height 17
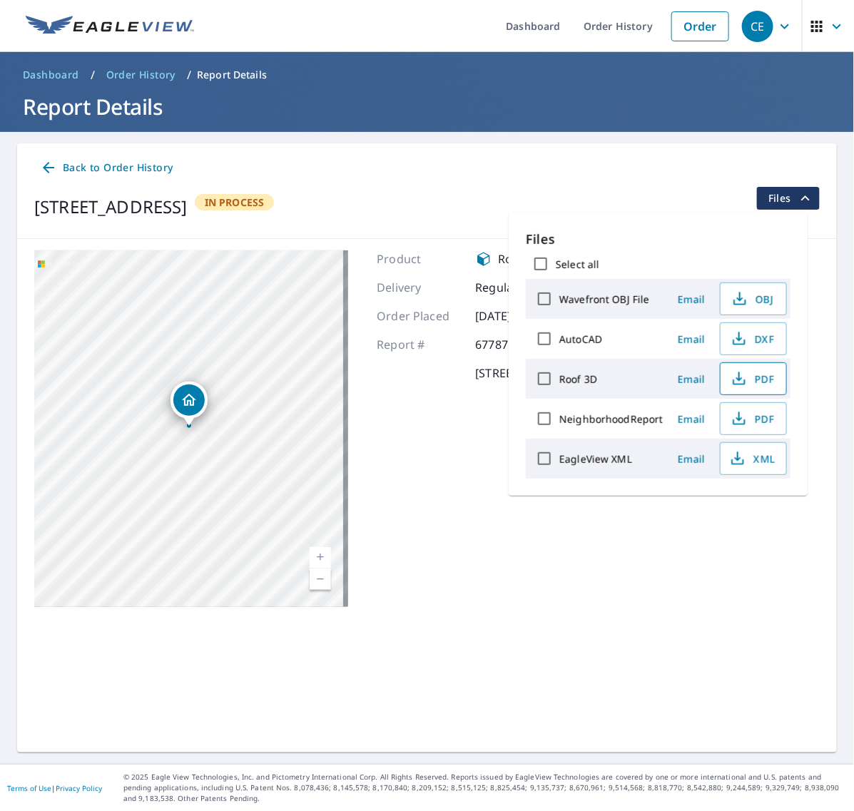
click at [749, 380] on span "PDF" at bounding box center [752, 378] width 46 height 17
click at [743, 453] on icon "button" at bounding box center [737, 458] width 17 height 17
click at [617, 29] on link "Order History" at bounding box center [618, 26] width 92 height 52
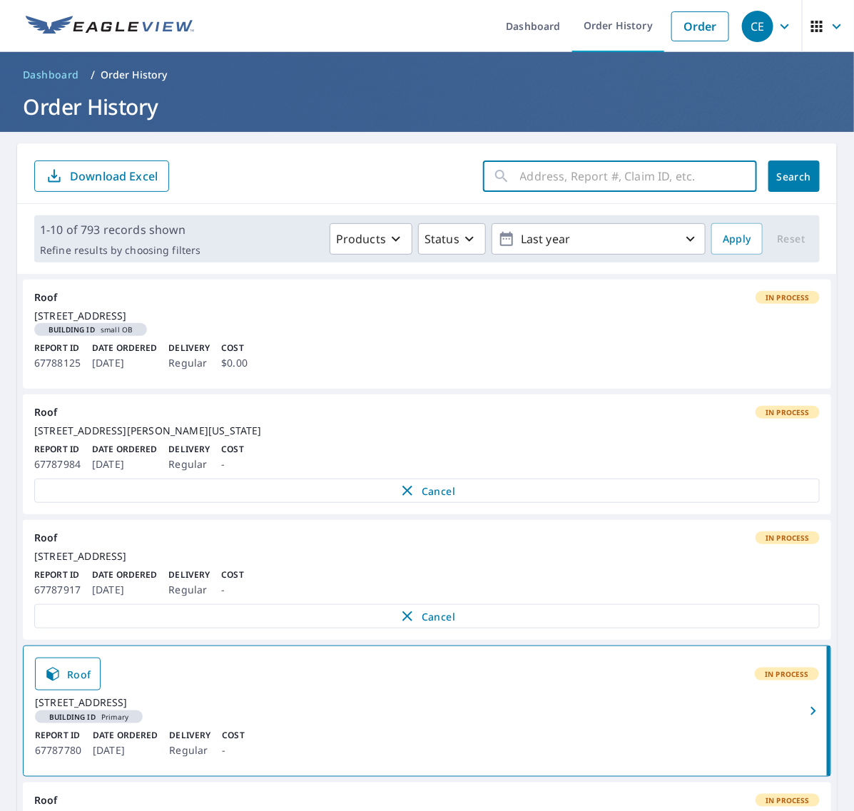
click at [680, 175] on input "text" at bounding box center [638, 176] width 237 height 40
paste input "36 [PERSON_NAME]"
type input "36 [PERSON_NAME]"
click at [780, 183] on span "Search" at bounding box center [794, 177] width 29 height 14
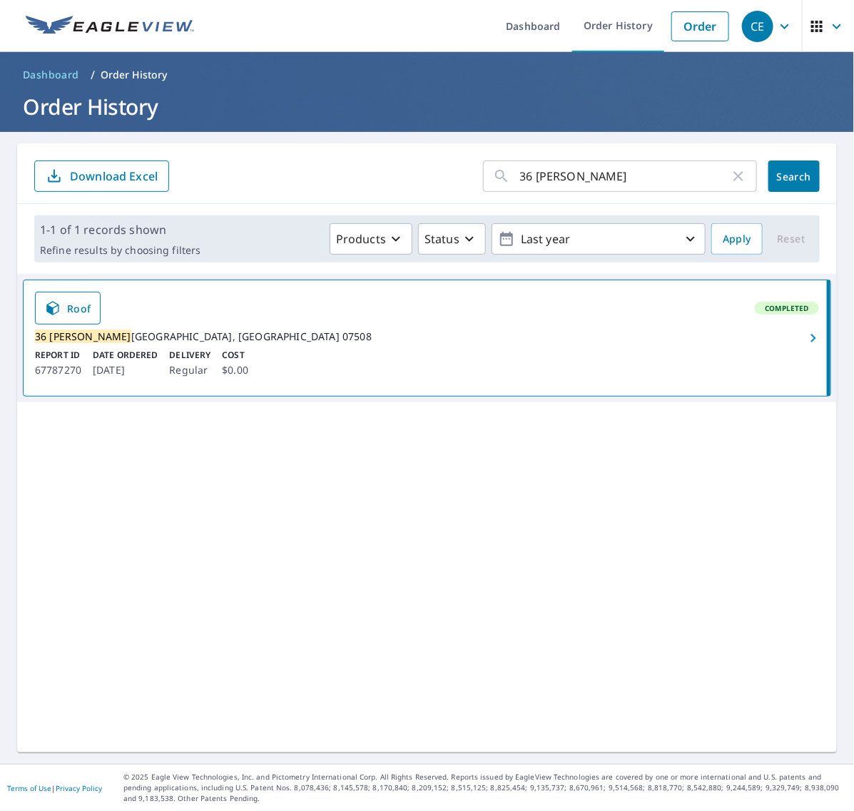
click at [799, 343] on span "button" at bounding box center [813, 338] width 28 height 17
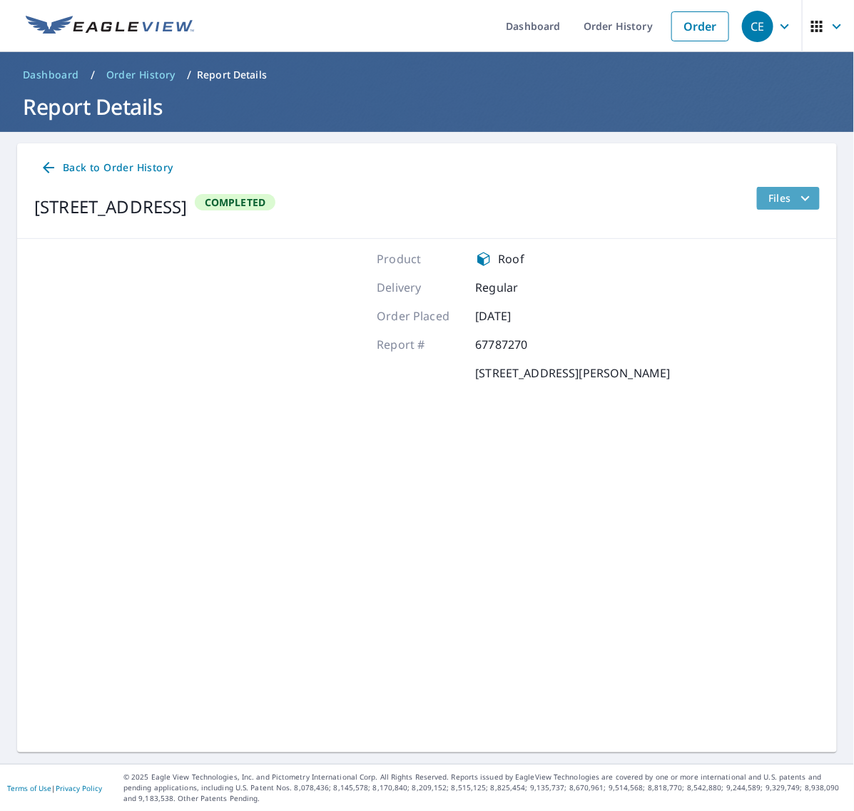
click at [797, 190] on icon "filesDropdownBtn-67787270" at bounding box center [805, 198] width 17 height 17
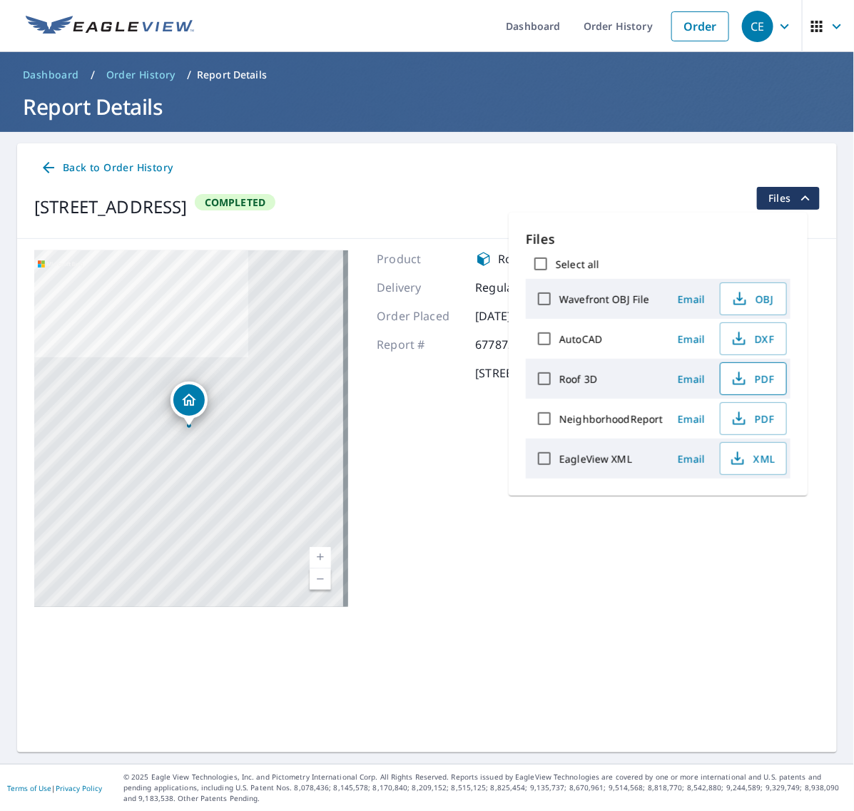
click at [738, 367] on button "PDF" at bounding box center [753, 378] width 67 height 33
click at [746, 464] on span "XML" at bounding box center [752, 458] width 46 height 17
click at [611, 31] on link "Order History" at bounding box center [618, 26] width 92 height 52
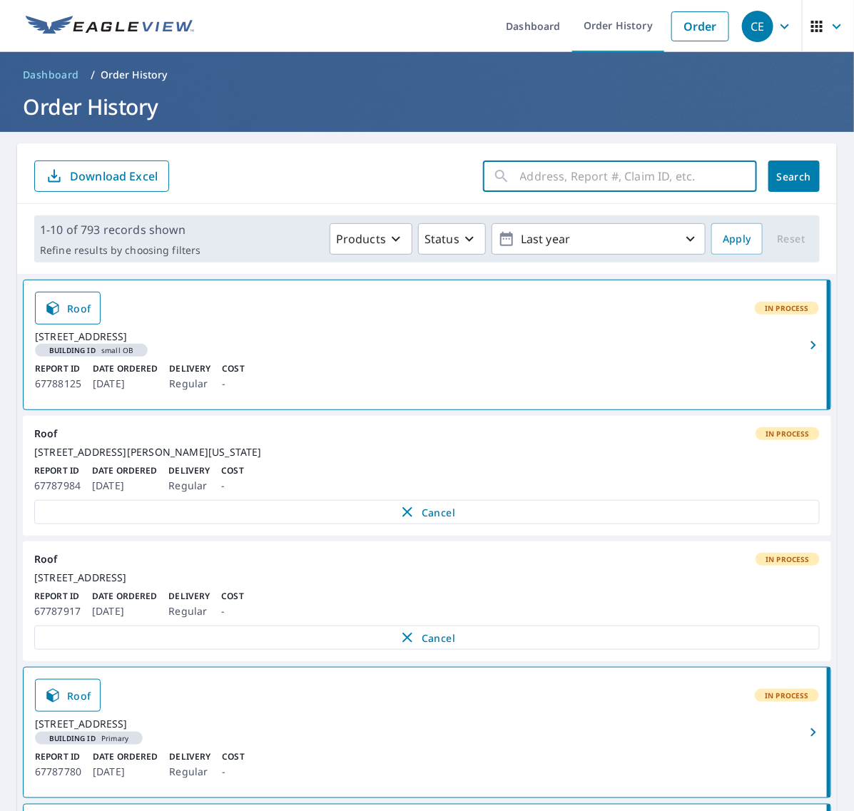
drag, startPoint x: 582, startPoint y: 173, endPoint x: 650, endPoint y: 168, distance: 68.7
click at [582, 173] on input "text" at bounding box center [638, 176] width 237 height 40
paste input "1443 Dorche"
type input "1443 Dorche"
click at [780, 173] on span "Search" at bounding box center [794, 177] width 29 height 14
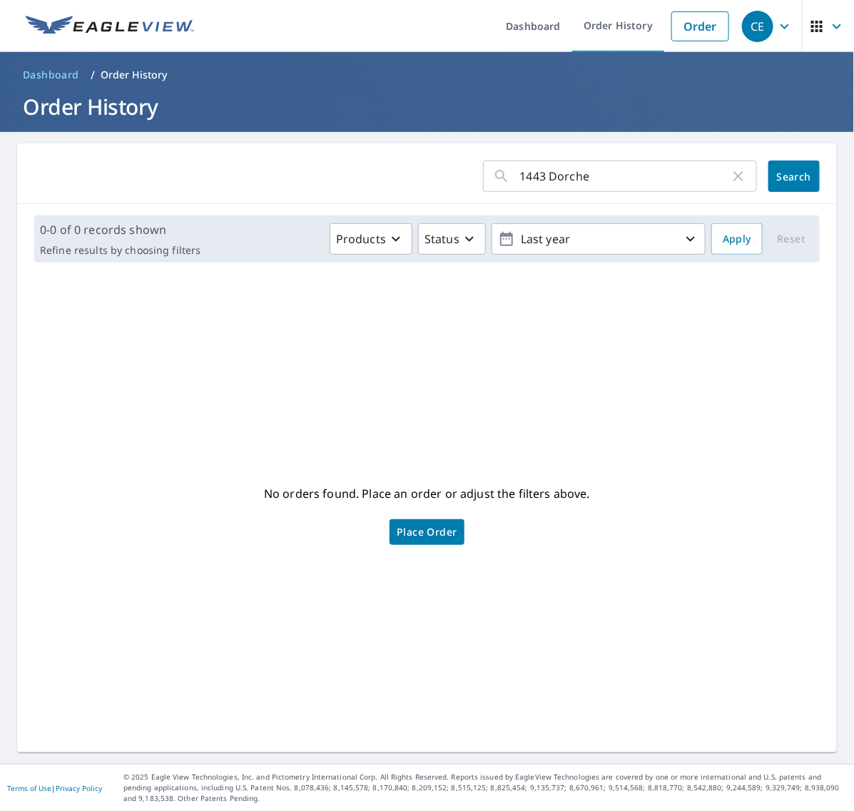
click at [551, 177] on input "1443 Dorche" at bounding box center [625, 176] width 210 height 40
type input "dorche"
click button "Search" at bounding box center [793, 175] width 51 height 31
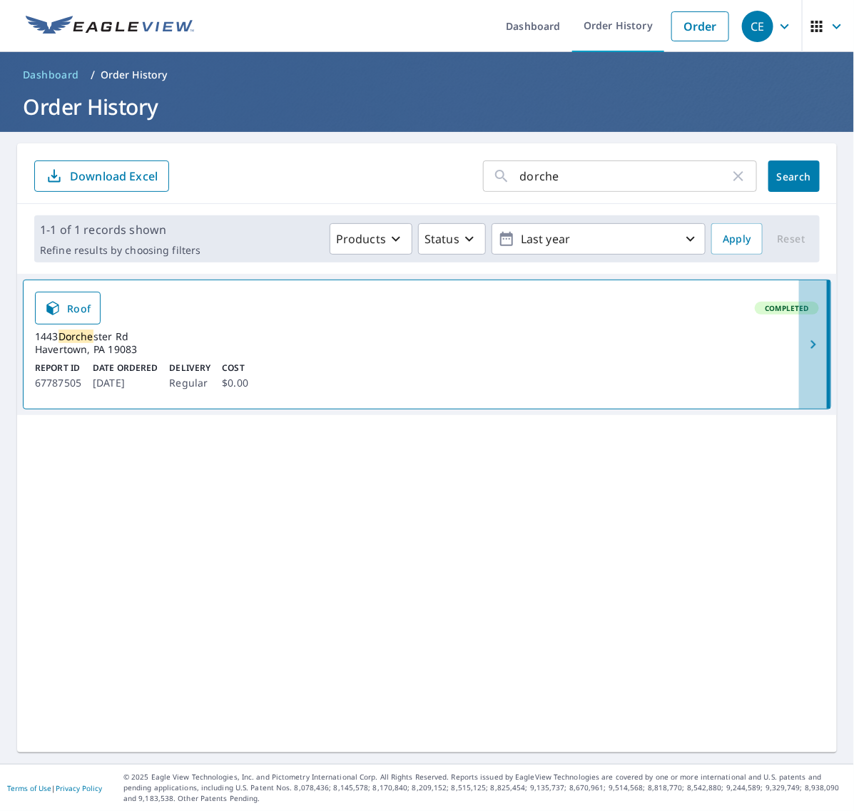
click at [799, 340] on span "button" at bounding box center [813, 344] width 28 height 17
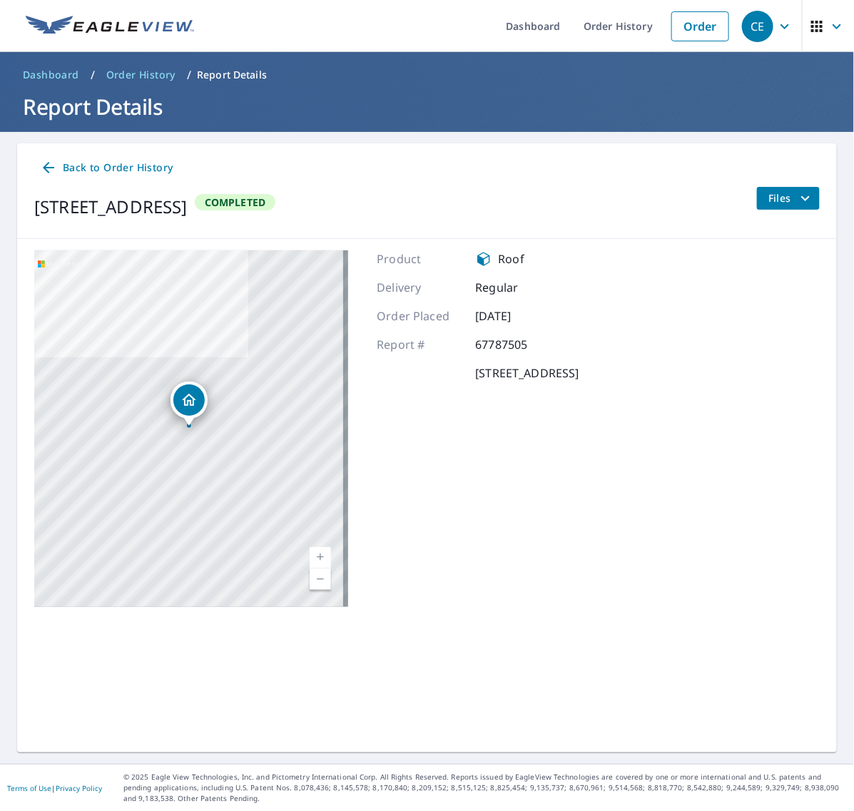
click at [797, 205] on icon "filesDropdownBtn-67787505" at bounding box center [805, 198] width 17 height 17
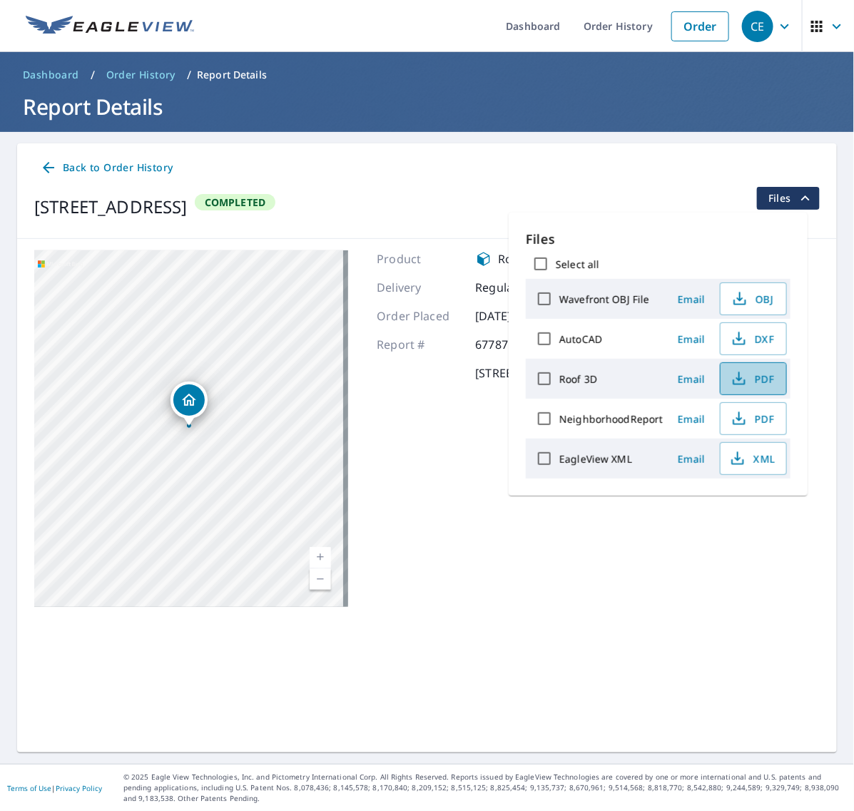
click at [754, 371] on span "PDF" at bounding box center [752, 378] width 46 height 17
click at [756, 457] on span "XML" at bounding box center [752, 458] width 46 height 17
click at [603, 34] on link "Order History" at bounding box center [618, 26] width 92 height 52
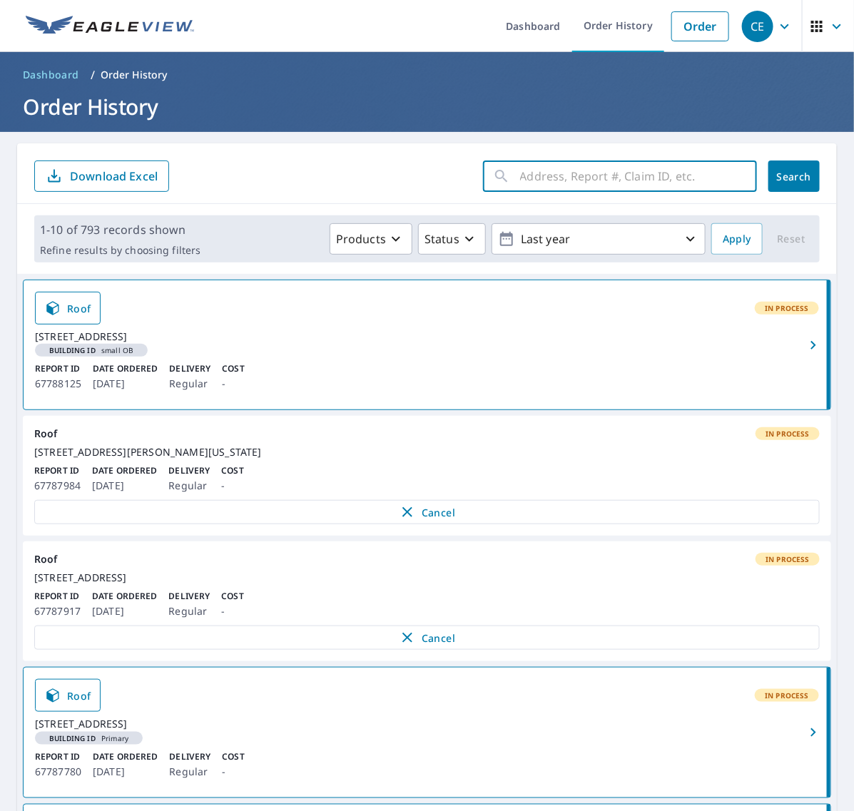
click at [611, 176] on input "text" at bounding box center [638, 176] width 237 height 40
paste input "51 Cambio"
type input "51 Cambio"
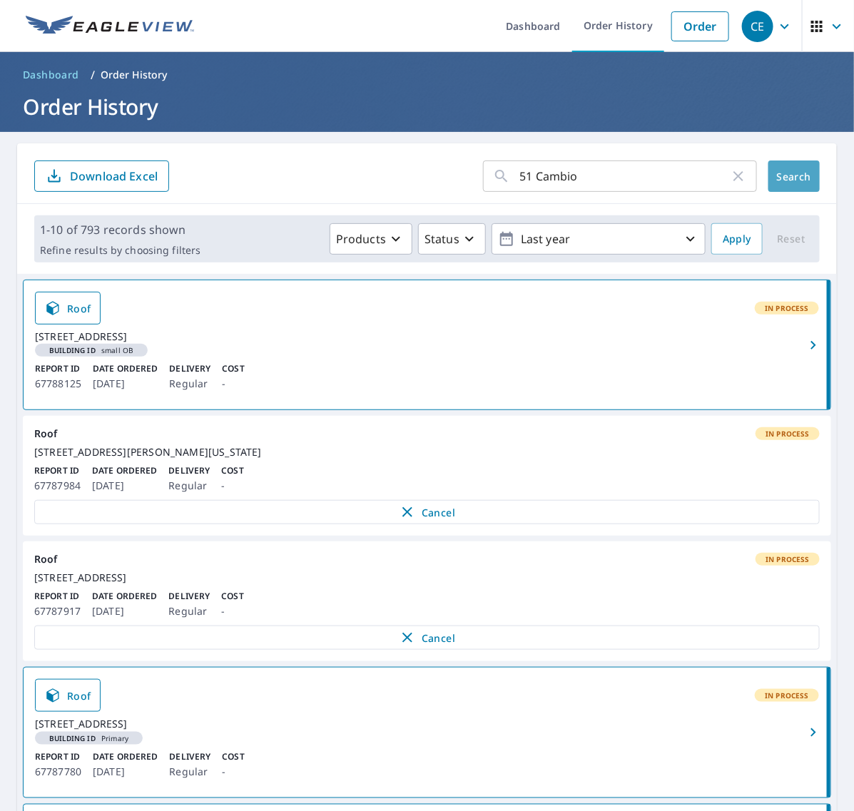
click at [780, 182] on span "Search" at bounding box center [794, 177] width 29 height 14
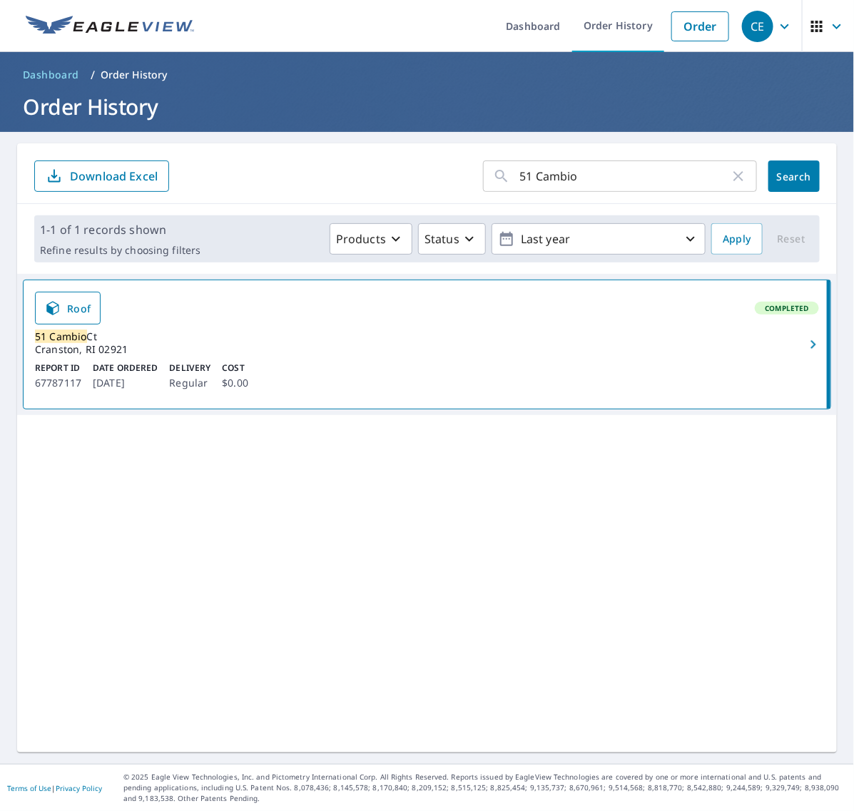
click at [805, 337] on icon "button" at bounding box center [813, 344] width 17 height 17
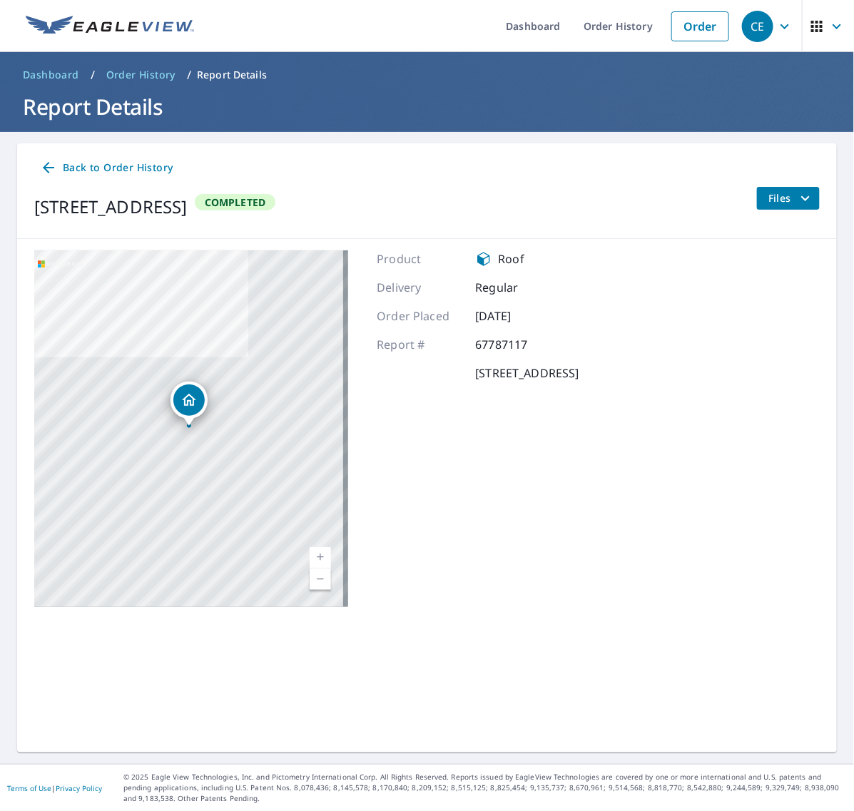
click at [797, 191] on icon "filesDropdownBtn-67787117" at bounding box center [805, 198] width 17 height 17
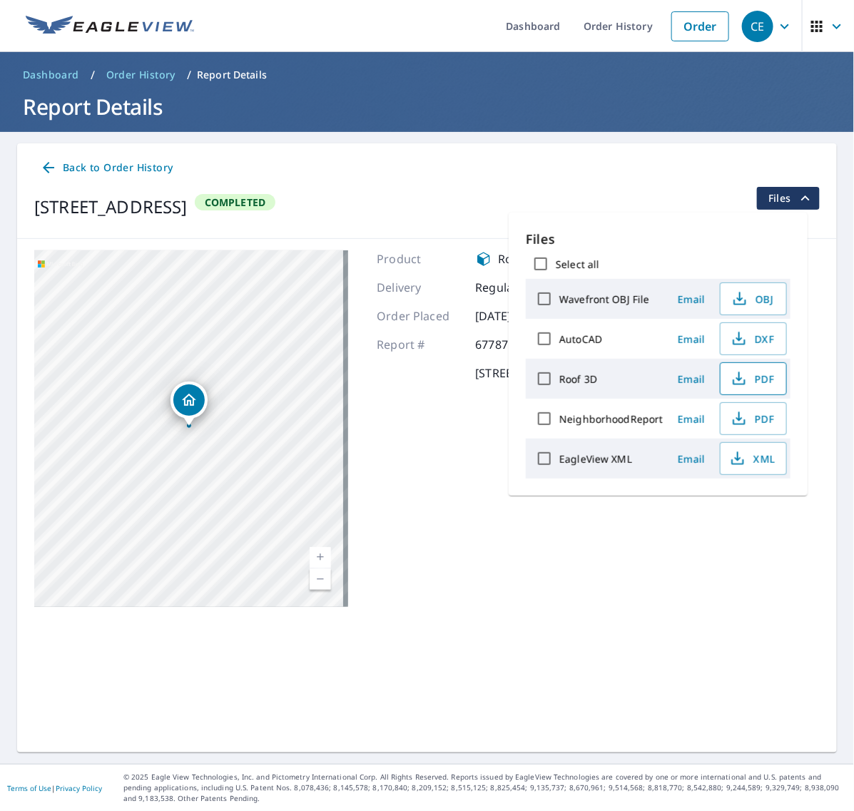
click at [762, 369] on button "PDF" at bounding box center [753, 378] width 67 height 33
click at [765, 467] on span "XML" at bounding box center [752, 458] width 46 height 17
click at [607, 29] on link "Order History" at bounding box center [618, 26] width 92 height 52
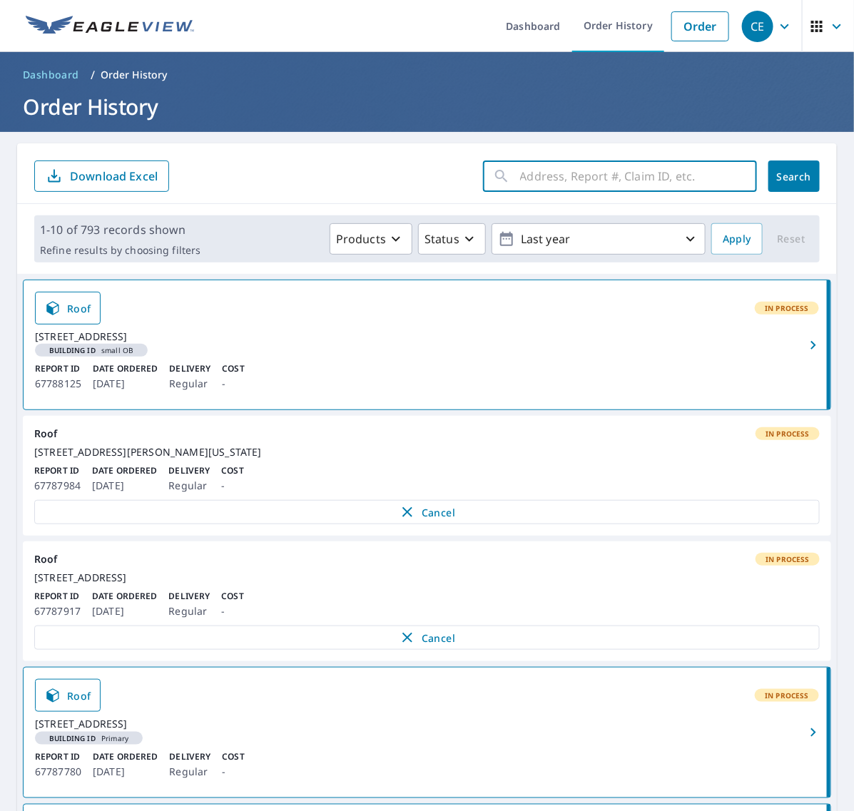
drag, startPoint x: 606, startPoint y: 175, endPoint x: 664, endPoint y: 173, distance: 57.8
click at [606, 175] on input "text" at bounding box center [638, 176] width 237 height 40
paste input "3010 Cedarcre"
type input "3010 Cedarcre"
click at [782, 170] on span "Search" at bounding box center [794, 177] width 29 height 14
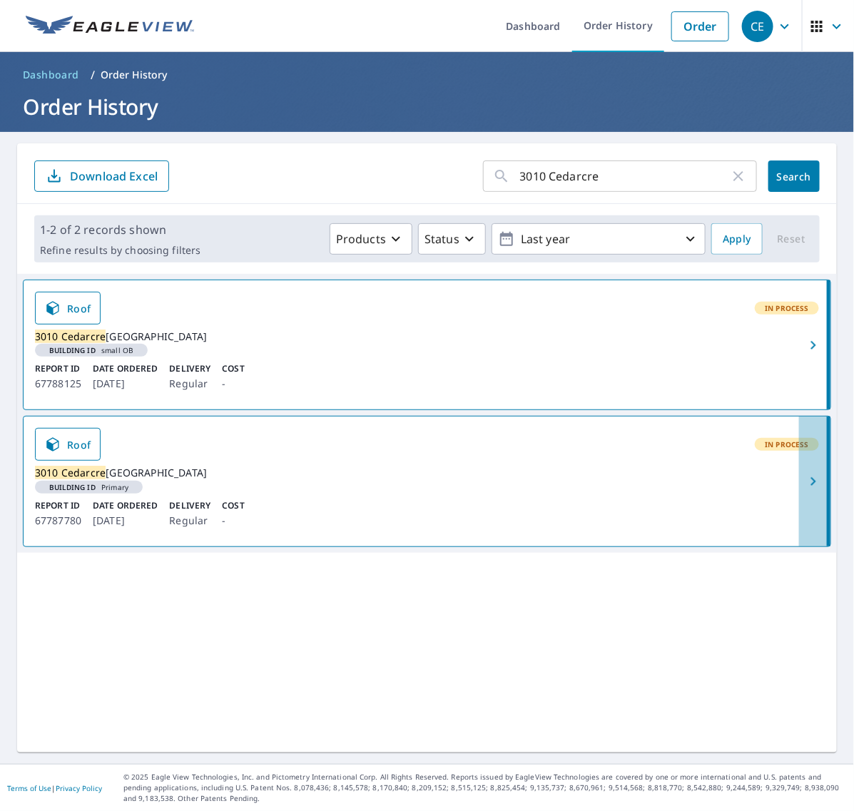
click at [810, 486] on icon "button" at bounding box center [812, 481] width 5 height 9
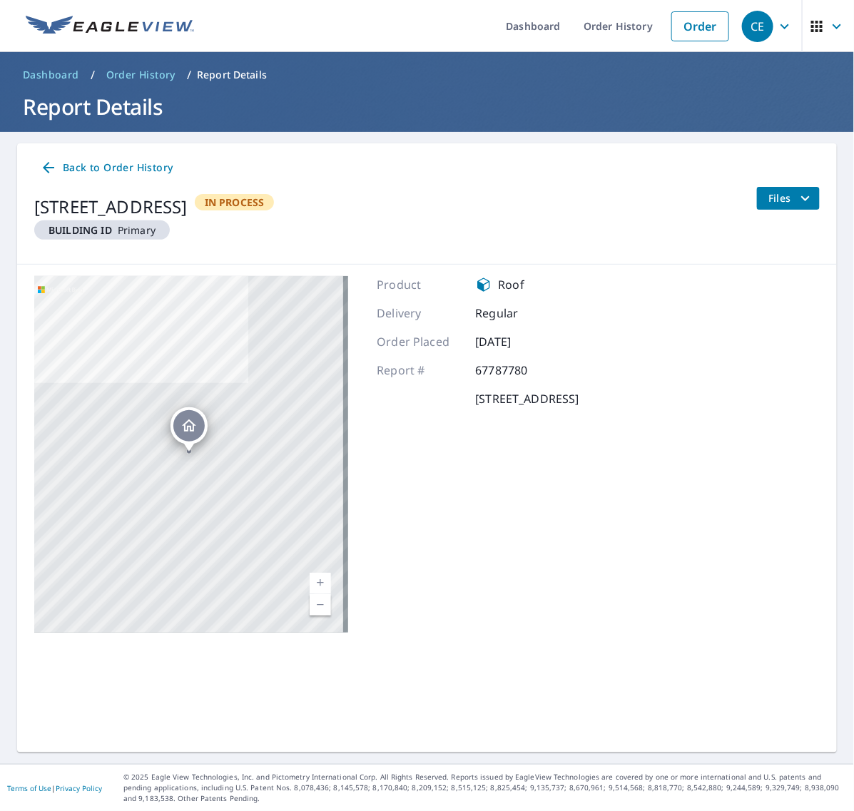
click at [778, 198] on span "Files" at bounding box center [791, 198] width 46 height 17
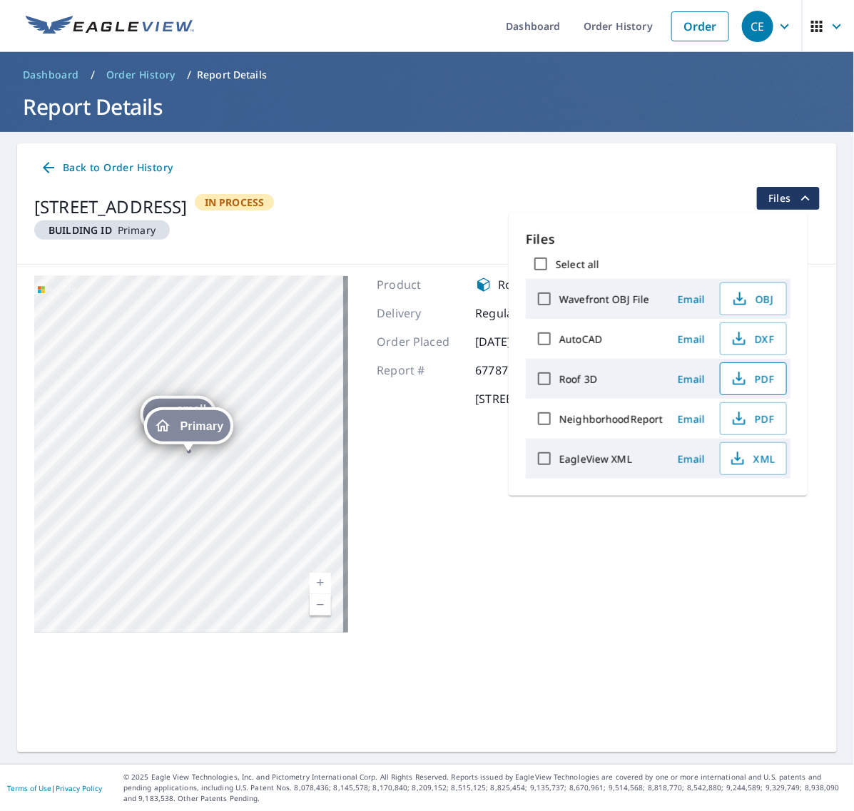
click at [750, 384] on span "PDF" at bounding box center [752, 378] width 46 height 17
click at [754, 461] on span "XML" at bounding box center [752, 458] width 46 height 17
click at [52, 160] on icon at bounding box center [48, 167] width 17 height 17
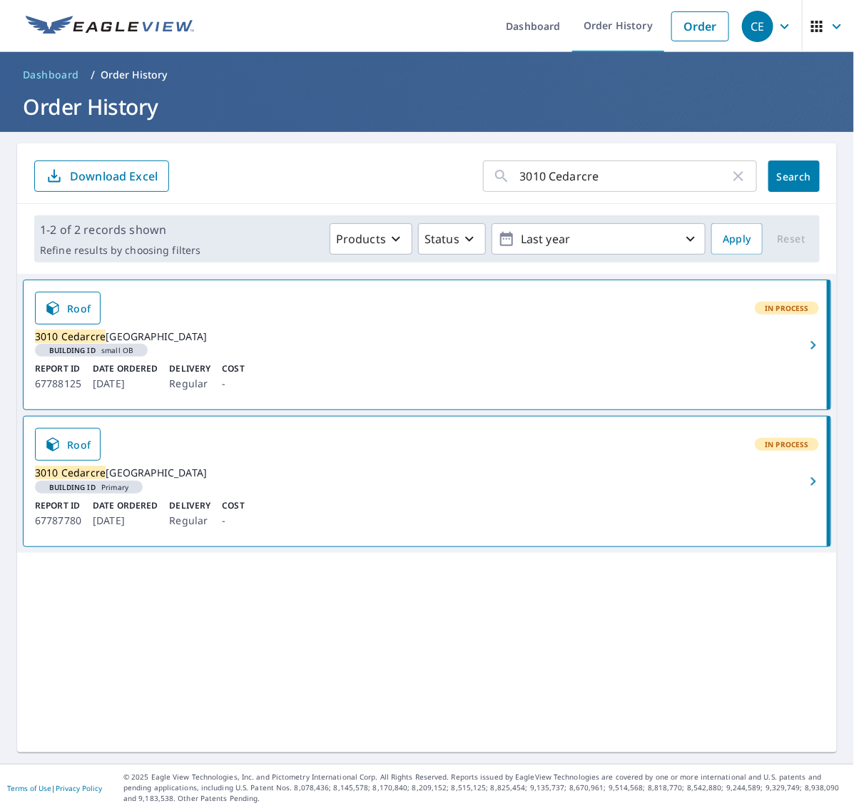
click at [810, 347] on icon "button" at bounding box center [812, 345] width 5 height 9
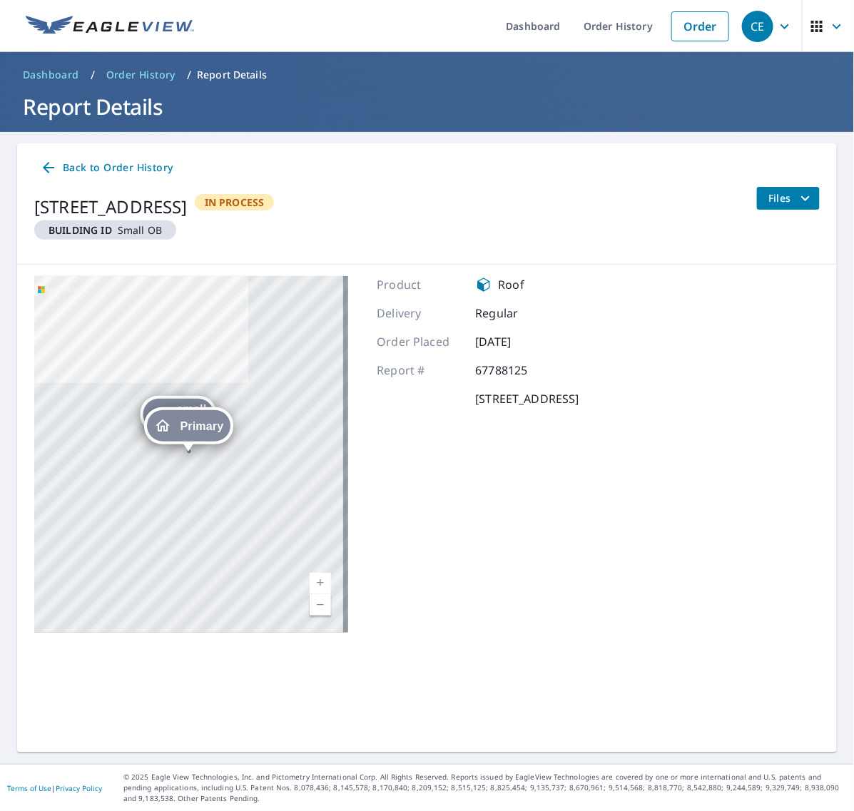
click at [775, 195] on span "Files" at bounding box center [791, 198] width 46 height 17
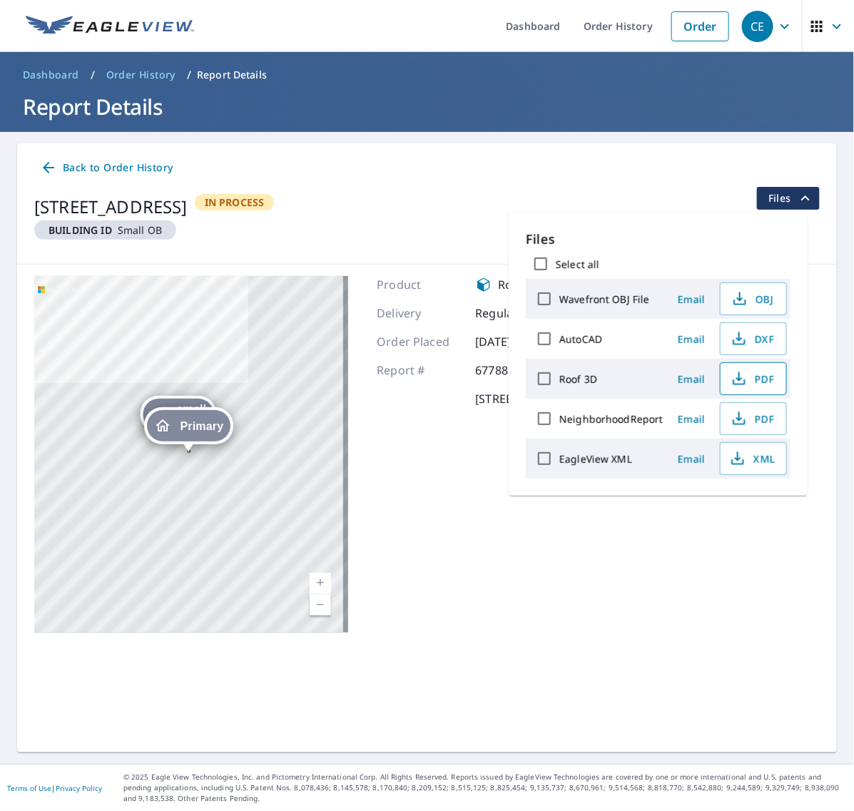
click at [752, 373] on span "PDF" at bounding box center [752, 378] width 46 height 17
drag, startPoint x: 583, startPoint y: 33, endPoint x: 576, endPoint y: 36, distance: 8.0
click at [586, 33] on link "Order History" at bounding box center [618, 26] width 92 height 52
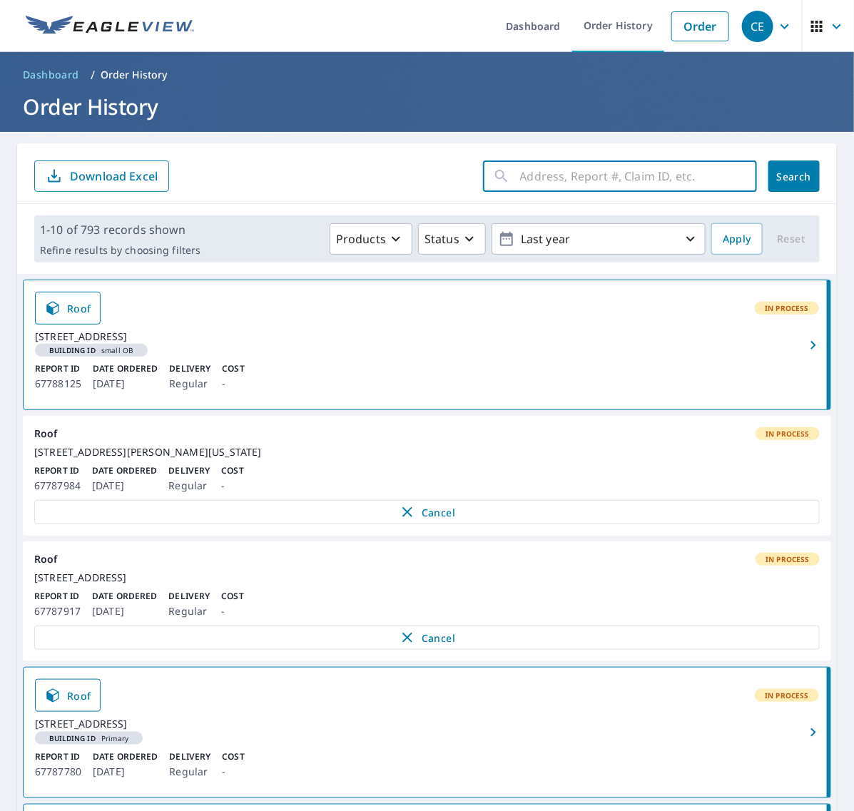
click at [587, 177] on input "text" at bounding box center [638, 176] width 237 height 40
paste input "85 Swampscott"
type input "85 Swampscott"
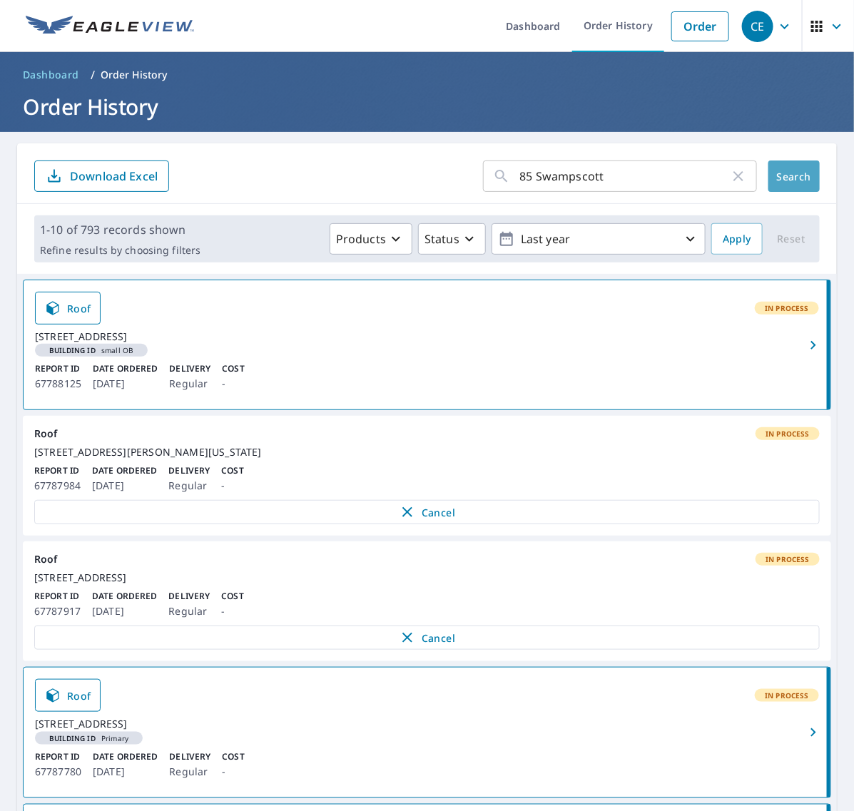
click at [780, 179] on span "Search" at bounding box center [794, 177] width 29 height 14
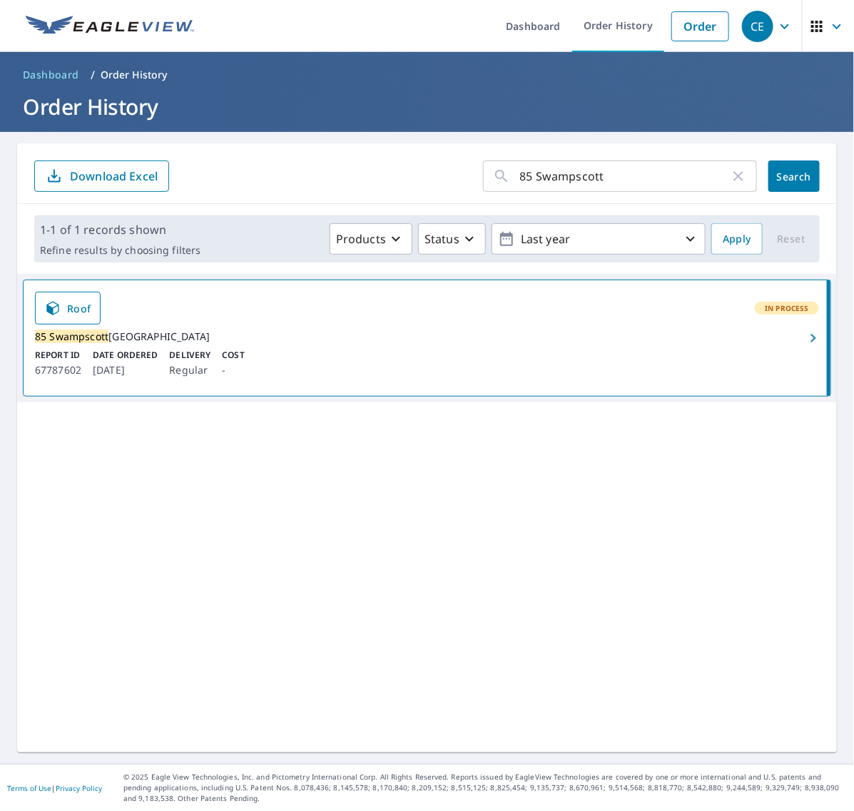
click at [805, 343] on icon "button" at bounding box center [813, 338] width 17 height 17
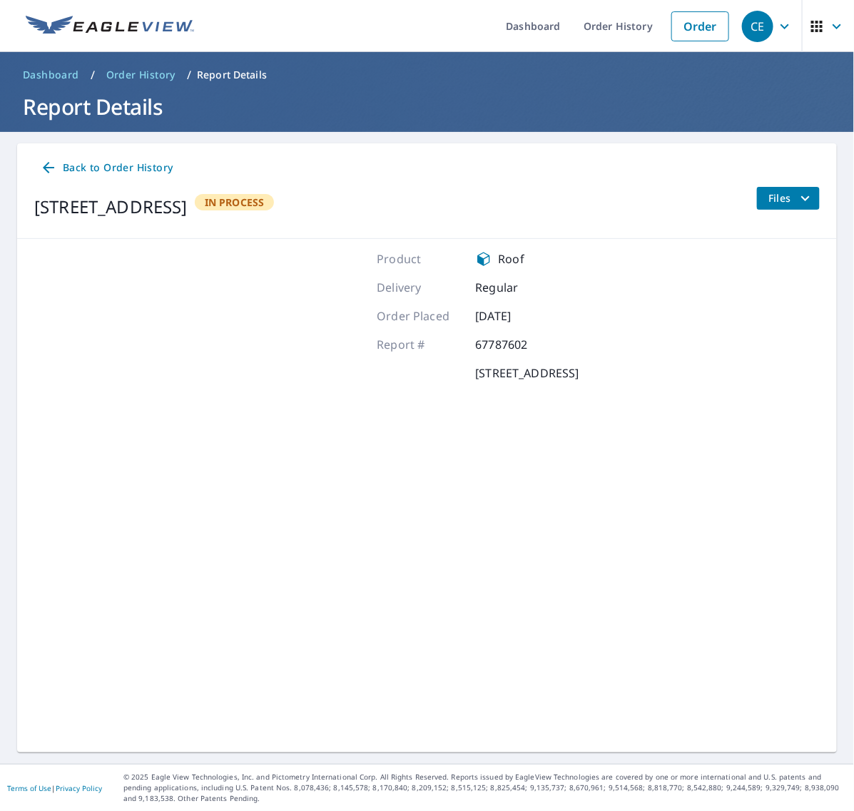
click at [797, 201] on icon "filesDropdownBtn-67787602" at bounding box center [805, 198] width 17 height 17
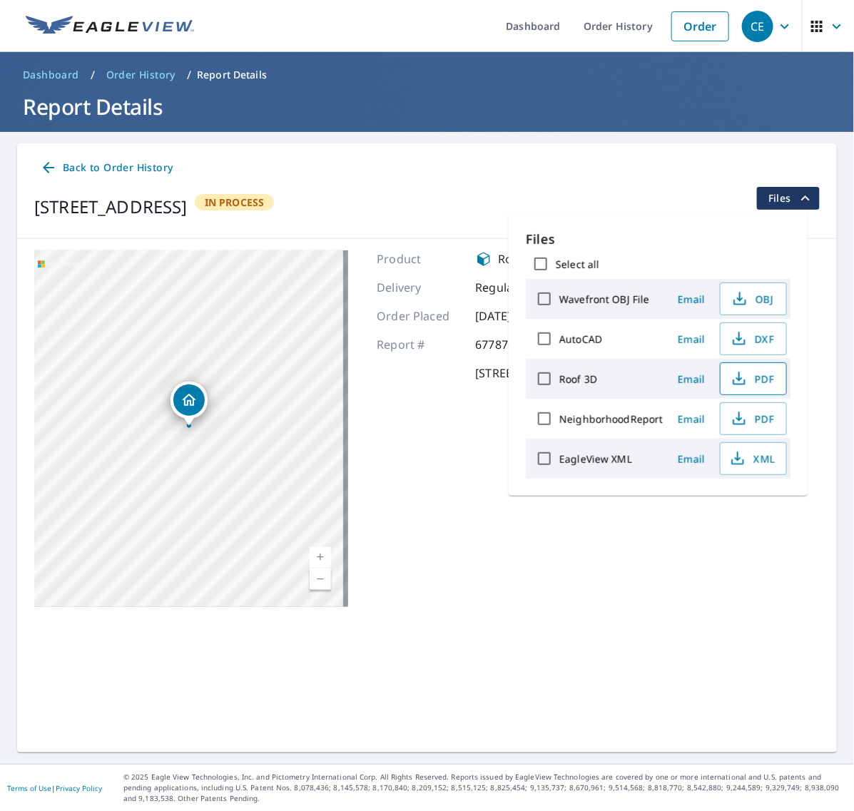
click at [742, 378] on icon "button" at bounding box center [738, 378] width 17 height 17
click at [757, 454] on span "XML" at bounding box center [752, 458] width 46 height 17
click at [617, 18] on link "Order History" at bounding box center [618, 26] width 92 height 52
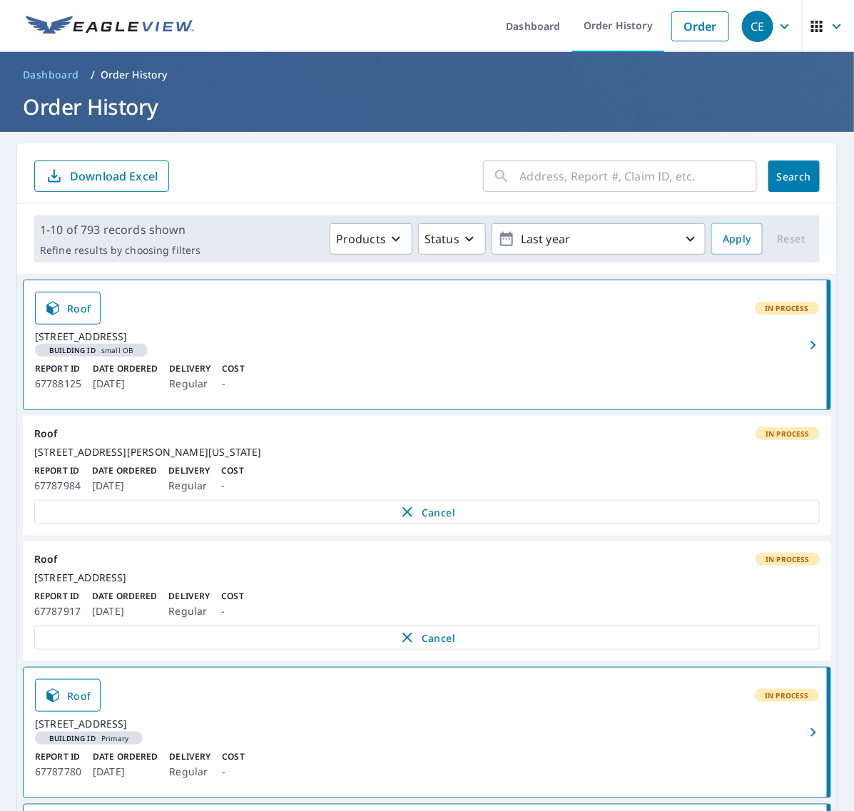
drag, startPoint x: 658, startPoint y: 178, endPoint x: 688, endPoint y: 177, distance: 30.0
click at [658, 178] on input "text" at bounding box center [638, 176] width 237 height 40
paste input "3010 Cedarcr"
type input "3010 Cedarcr"
click at [780, 175] on span "Search" at bounding box center [794, 177] width 29 height 14
